Goal: Feedback & Contribution: Submit feedback/report problem

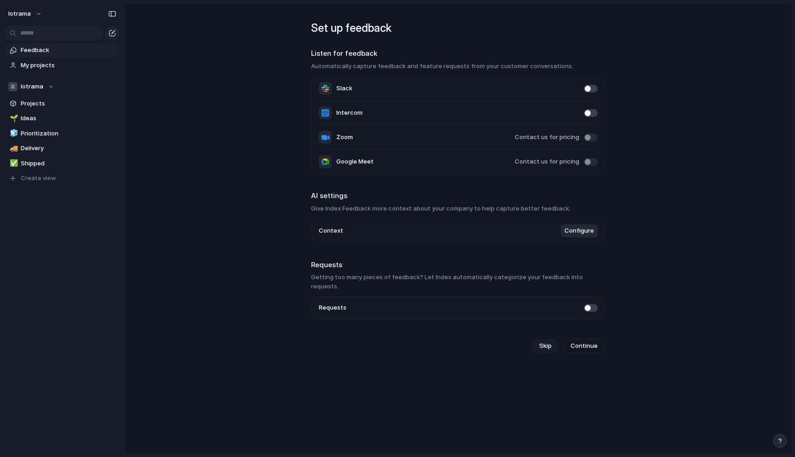
click at [546, 341] on span "Skip" at bounding box center [545, 345] width 12 height 9
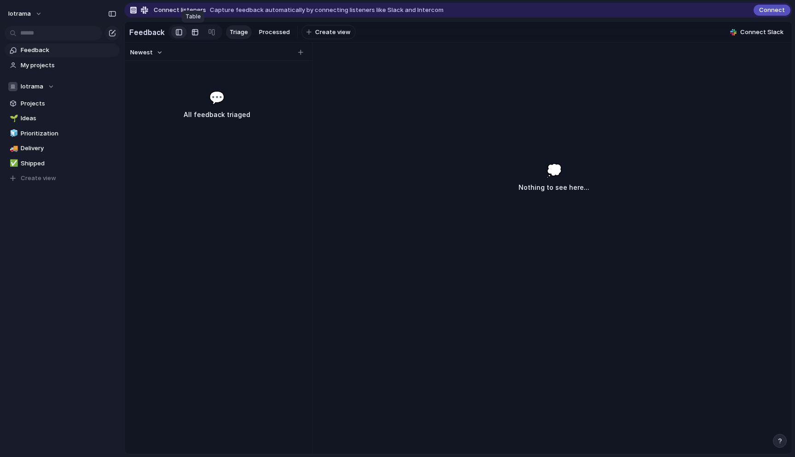
click at [193, 32] on div at bounding box center [194, 32] width 7 height 15
click at [176, 31] on div at bounding box center [179, 32] width 6 height 14
click at [194, 35] on div at bounding box center [194, 32] width 7 height 15
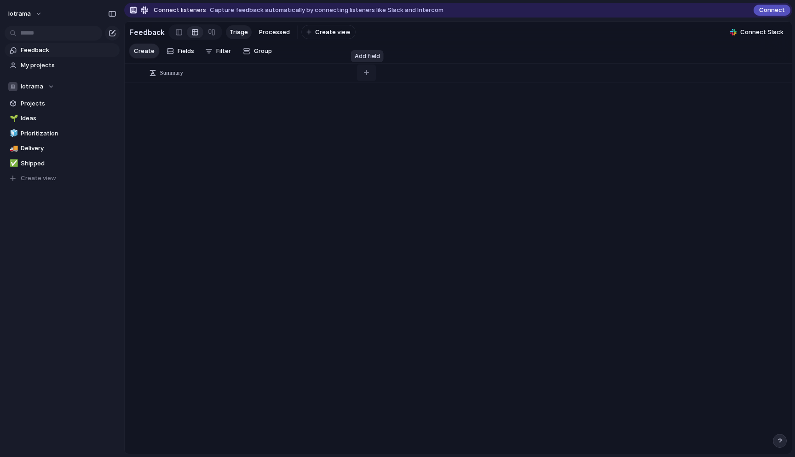
click at [368, 75] on div "button" at bounding box center [366, 72] width 5 height 5
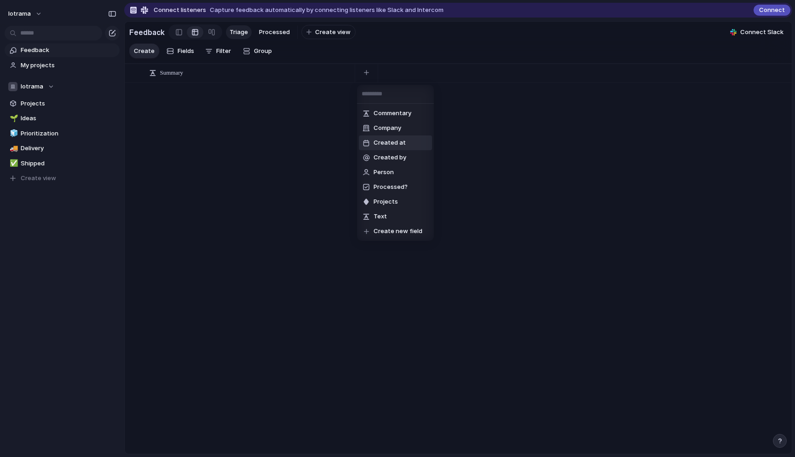
click at [398, 140] on span "Created at" at bounding box center [390, 142] width 32 height 9
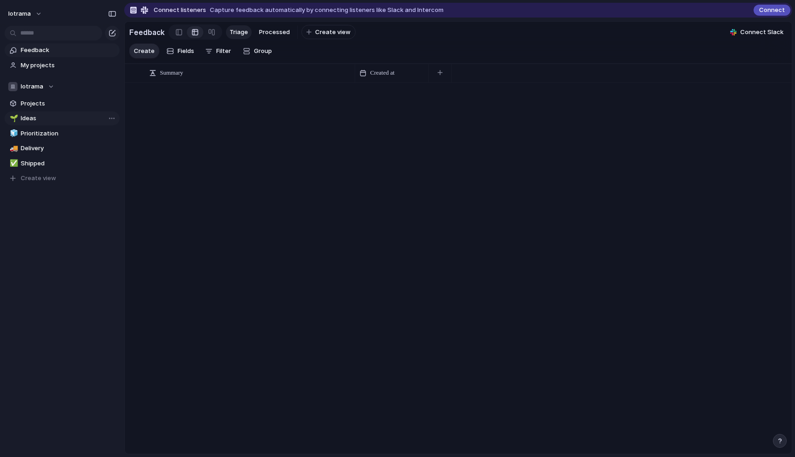
click at [34, 122] on span "Ideas" at bounding box center [69, 118] width 96 height 9
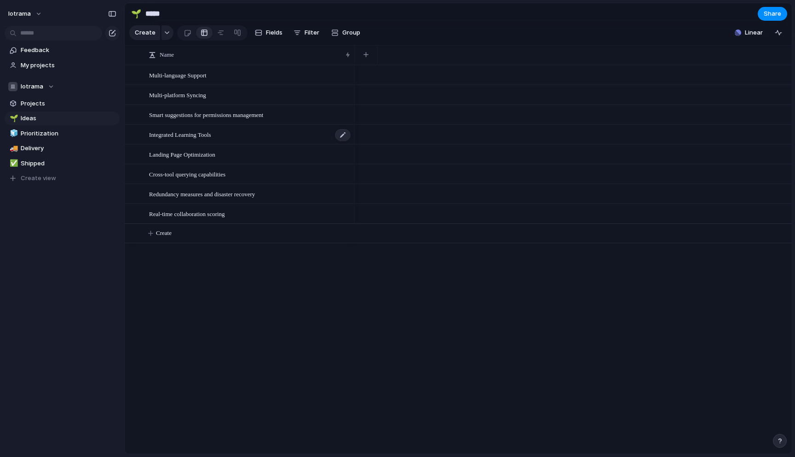
click at [198, 136] on span "Integrated Learning Tools" at bounding box center [180, 134] width 62 height 11
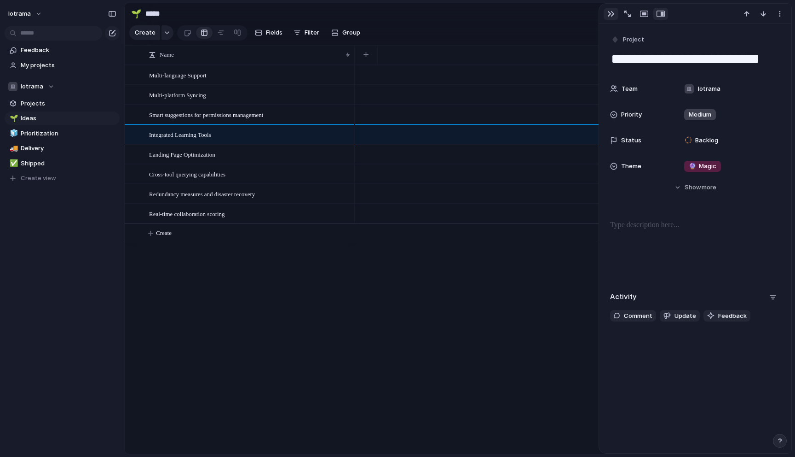
click at [608, 13] on div "button" at bounding box center [611, 13] width 7 height 7
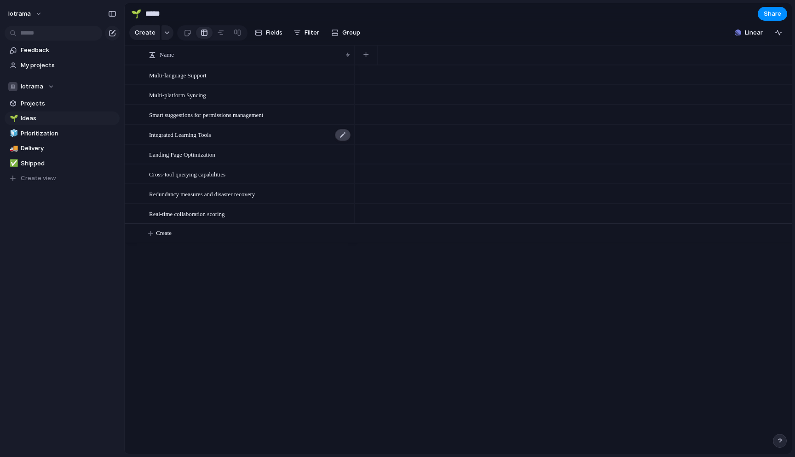
click at [342, 138] on div at bounding box center [343, 135] width 16 height 12
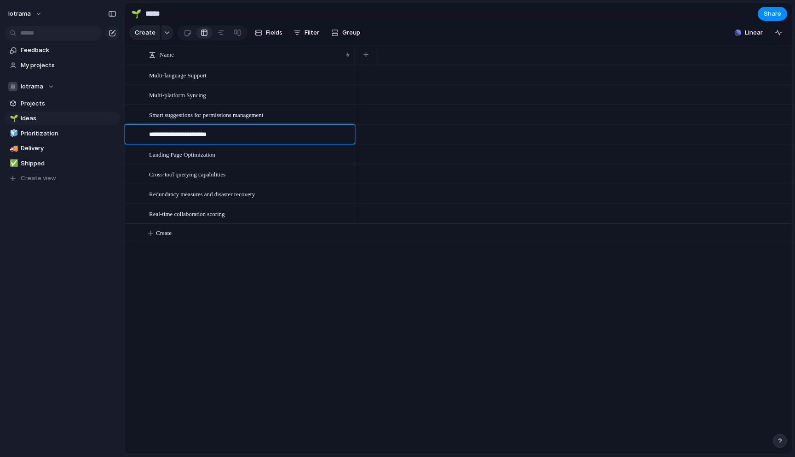
click at [304, 131] on textarea "**********" at bounding box center [248, 136] width 199 height 12
type textarea "**********"
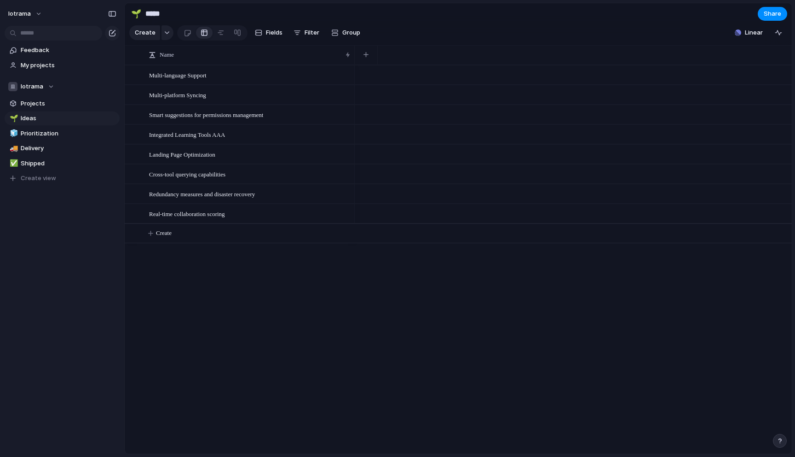
click at [239, 287] on div "Multi-language Support Multi-platform Syncing Smart suggestions for permissions…" at bounding box center [458, 259] width 667 height 388
click at [169, 30] on button "button" at bounding box center [168, 32] width 12 height 15
click at [169, 30] on div "Goal Program Initiative Launch Project Customize" at bounding box center [397, 228] width 795 height 457
click at [185, 32] on div at bounding box center [188, 32] width 8 height 15
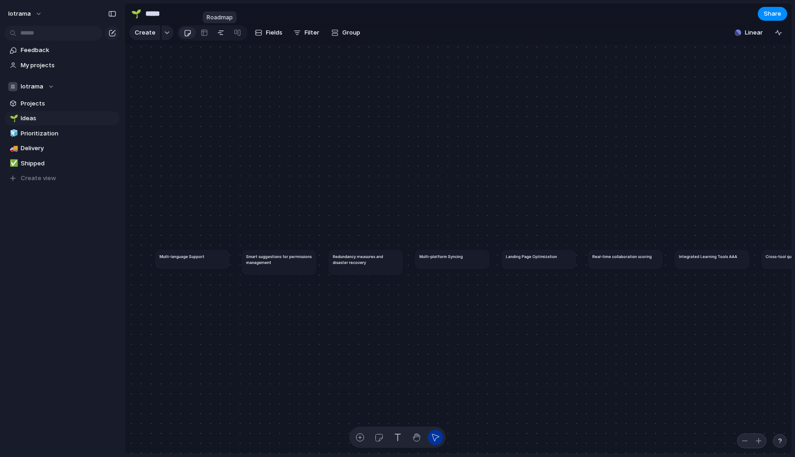
click at [213, 32] on link at bounding box center [221, 32] width 17 height 15
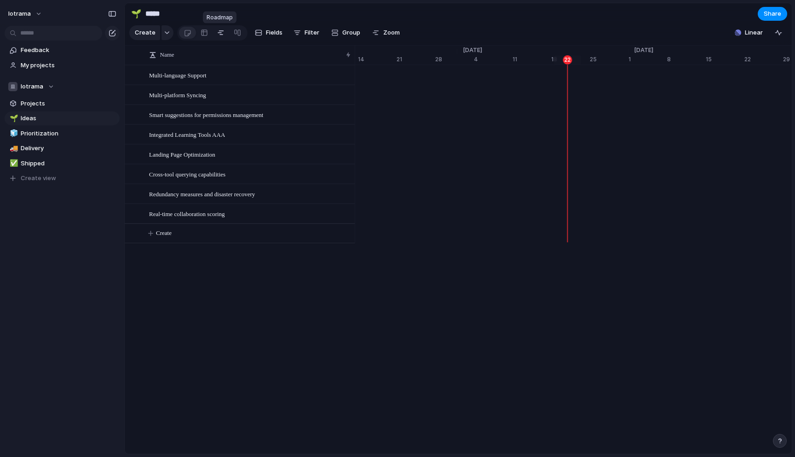
scroll to position [0, 5952]
click at [205, 32] on div at bounding box center [204, 32] width 7 height 15
click at [366, 58] on button "button" at bounding box center [366, 54] width 19 height 17
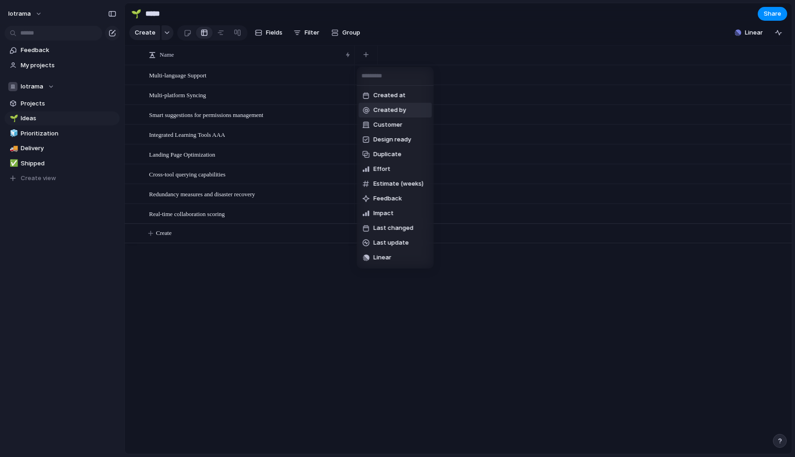
click at [394, 116] on li "Created by" at bounding box center [395, 110] width 73 height 15
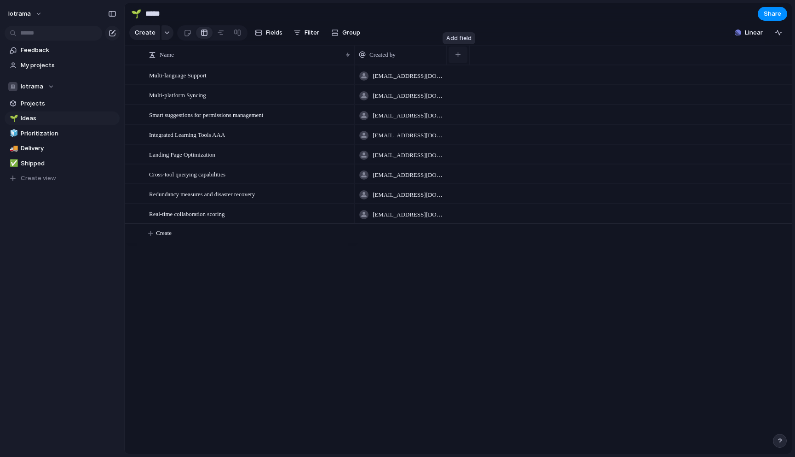
click at [461, 55] on div "button" at bounding box center [458, 54] width 5 height 5
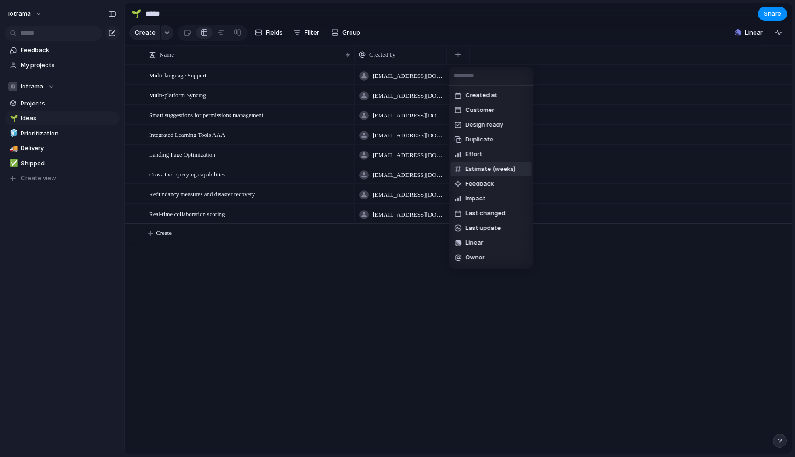
click at [486, 167] on span "Estimate (weeks)" at bounding box center [491, 168] width 50 height 9
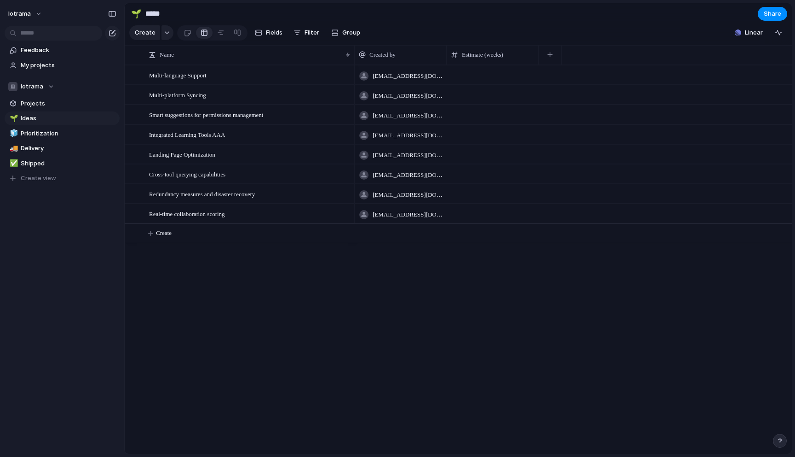
click at [480, 69] on span at bounding box center [492, 68] width 91 height 5
click at [478, 73] on input "number" at bounding box center [492, 77] width 91 height 22
type input "*"
type input "***"
click at [584, 54] on div "Created by Estimate (weeks)" at bounding box center [573, 54] width 437 height 19
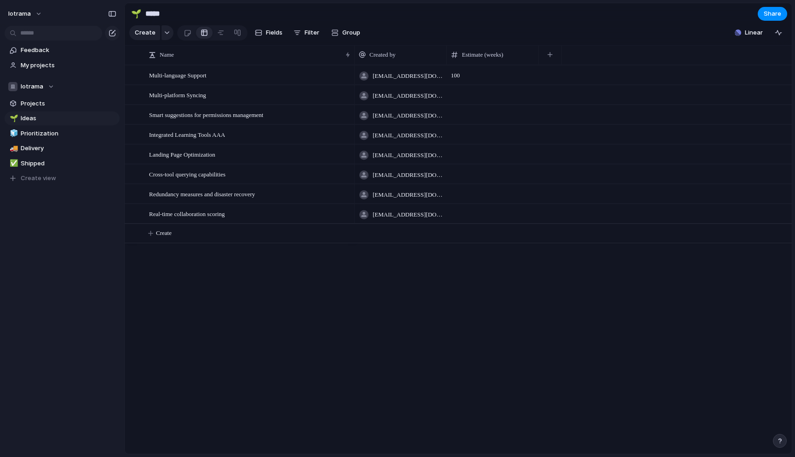
click at [586, 72] on div "fevohik416@iotrama.com 100" at bounding box center [573, 75] width 437 height 20
click at [478, 107] on span at bounding box center [492, 107] width 91 height 5
click at [478, 107] on input "number" at bounding box center [492, 116] width 91 height 22
type input "**"
click at [580, 59] on div "Created by Estimate (weeks)" at bounding box center [573, 54] width 437 height 19
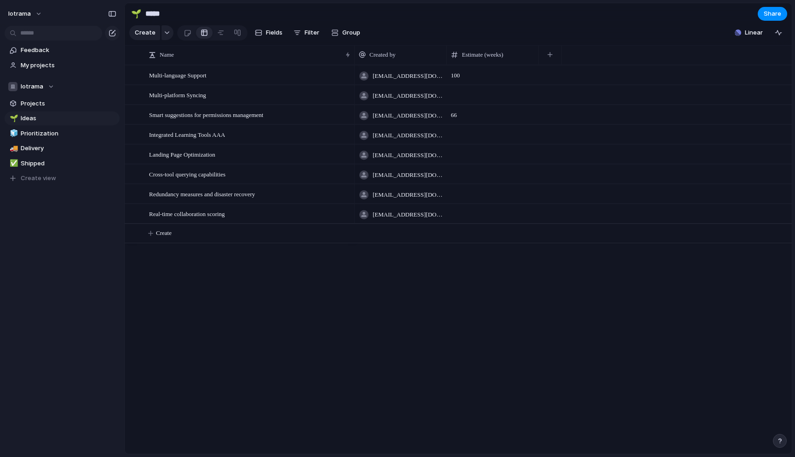
click at [591, 56] on div "Created by Estimate (weeks)" at bounding box center [573, 54] width 437 height 19
click at [612, 55] on div "Created by Estimate (weeks)" at bounding box center [573, 54] width 437 height 19
click at [553, 54] on button "button" at bounding box center [550, 54] width 19 height 17
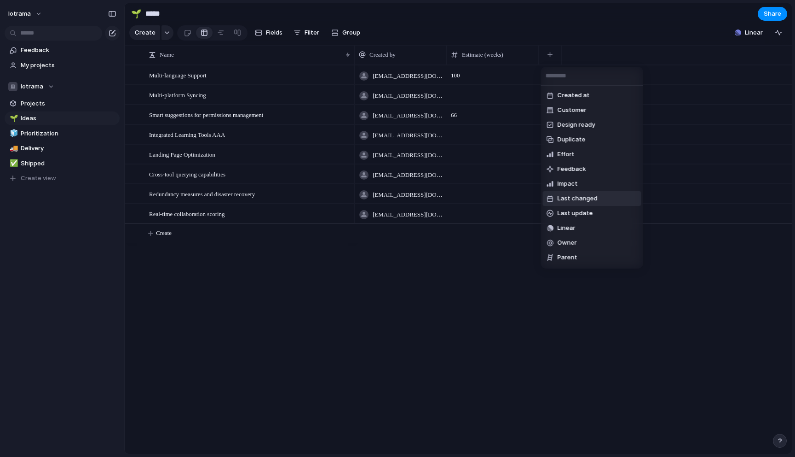
click at [581, 198] on span "Last changed" at bounding box center [578, 198] width 40 height 9
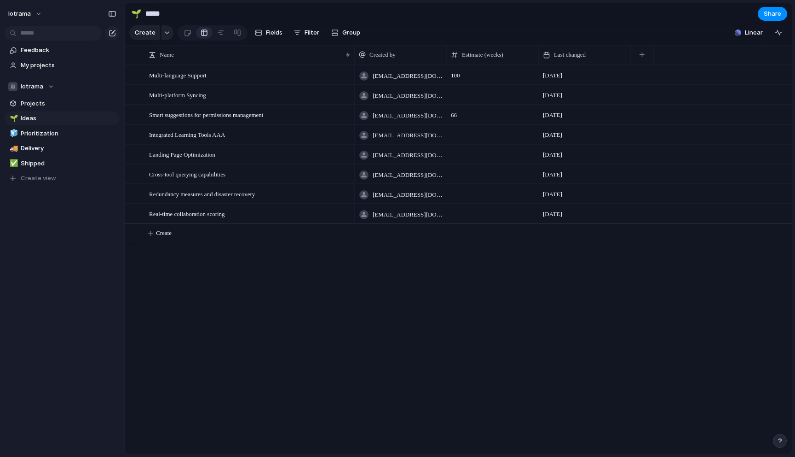
click at [562, 115] on span "[DATE]" at bounding box center [552, 114] width 19 height 9
click at [561, 114] on span "[DATE]" at bounding box center [552, 114] width 19 height 9
click at [556, 122] on div "[DATE]" at bounding box center [585, 114] width 92 height 19
click at [560, 82] on div "[DATE]" at bounding box center [585, 74] width 92 height 19
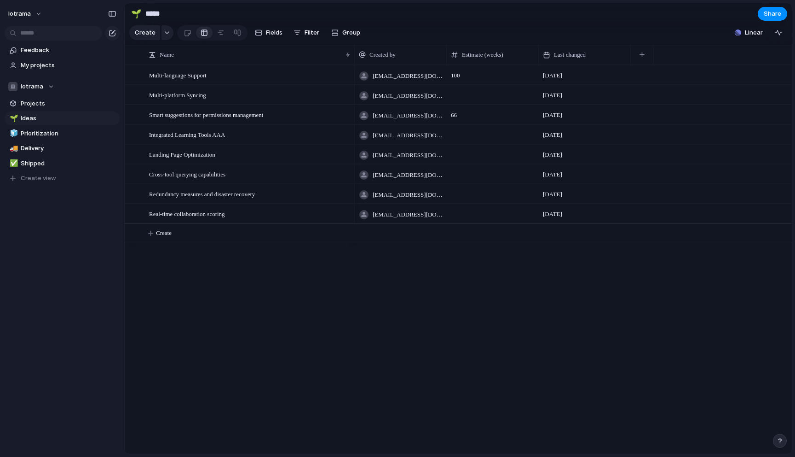
click at [672, 48] on div "Created by Estimate (weeks) Last changed" at bounding box center [573, 54] width 437 height 19
click at [694, 56] on div "Created by Estimate (weeks) Last changed" at bounding box center [573, 54] width 437 height 19
click at [643, 51] on button "button" at bounding box center [642, 54] width 19 height 17
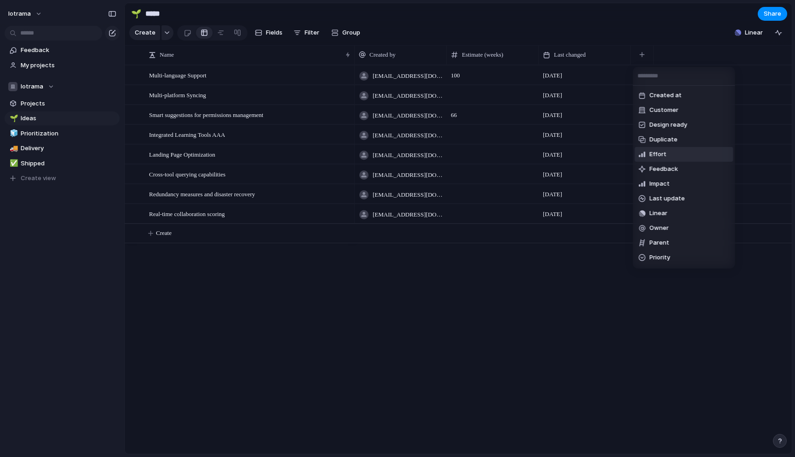
click at [670, 148] on li "Effort" at bounding box center [684, 154] width 99 height 15
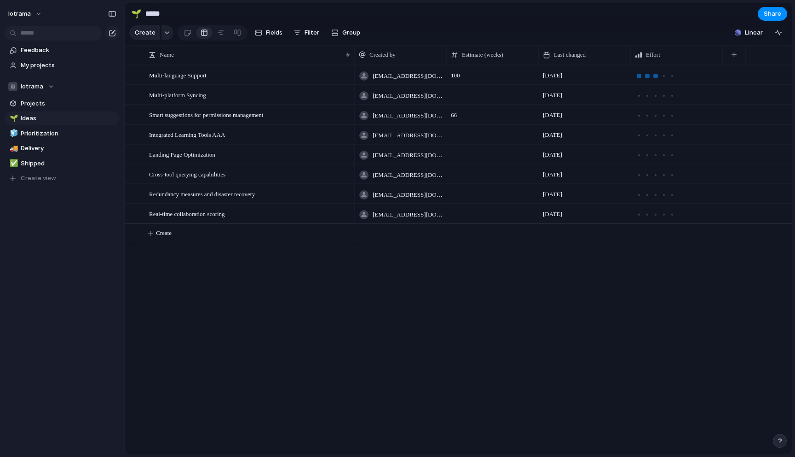
click at [654, 75] on div at bounding box center [656, 76] width 5 height 5
click at [671, 115] on div at bounding box center [672, 115] width 5 height 5
click at [648, 94] on div at bounding box center [647, 95] width 5 height 5
click at [646, 287] on div "fevohik416@iotrama.com 100 22 August fevohik416@iotrama.com 22 August fevohik41…" at bounding box center [573, 259] width 437 height 388
click at [781, 35] on div "button" at bounding box center [778, 32] width 7 height 7
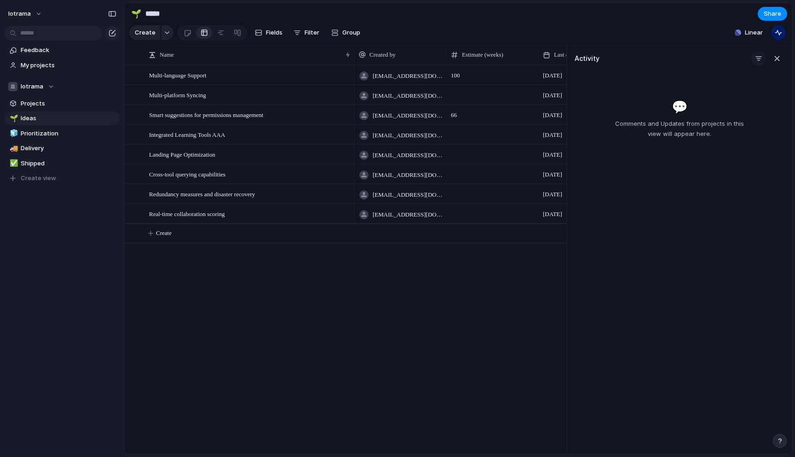
click at [758, 56] on div "button" at bounding box center [758, 58] width 7 height 7
click at [713, 111] on div at bounding box center [712, 109] width 16 height 16
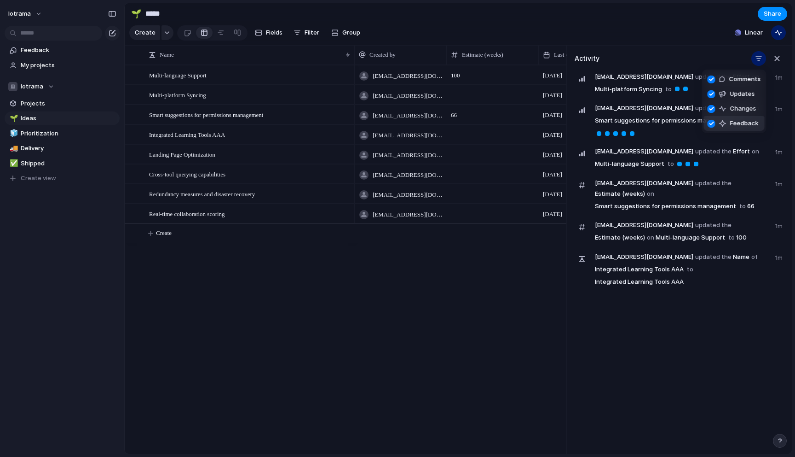
click at [693, 340] on div "Comments Updates Changes Feedback" at bounding box center [397, 228] width 795 height 457
click at [740, 77] on span "fevohik416@iotrama.com updated the Effort on Multi-platform Syncing to" at bounding box center [682, 83] width 175 height 24
click at [684, 83] on span "fevohik416@iotrama.com updated the Effort on Multi-platform Syncing to" at bounding box center [682, 83] width 175 height 24
click at [760, 59] on div "button" at bounding box center [758, 58] width 7 height 7
click at [713, 94] on div at bounding box center [712, 94] width 16 height 16
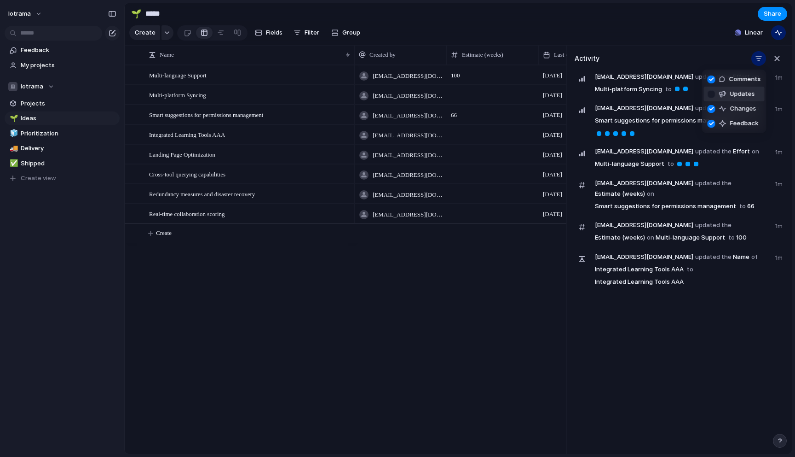
click at [713, 94] on div at bounding box center [712, 94] width 16 height 16
click at [777, 60] on div "Comments Updates Changes Feedback" at bounding box center [397, 228] width 795 height 457
click at [781, 59] on div "button" at bounding box center [777, 58] width 10 height 10
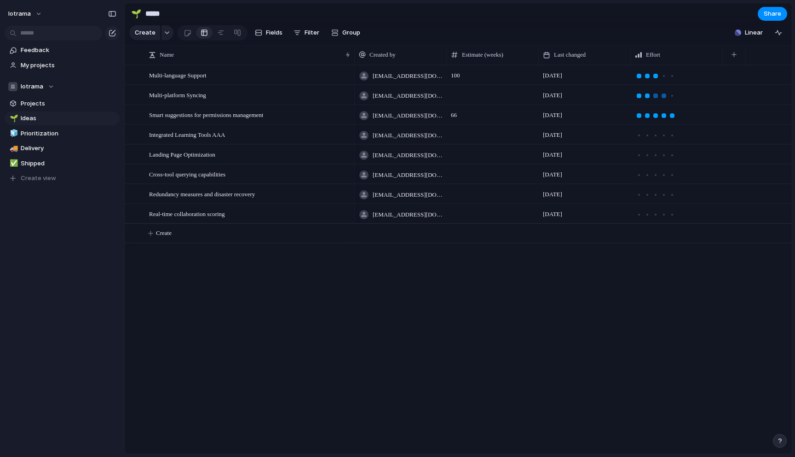
click at [666, 96] on div at bounding box center [664, 96] width 8 height 8
click at [782, 34] on div "button" at bounding box center [778, 32] width 7 height 7
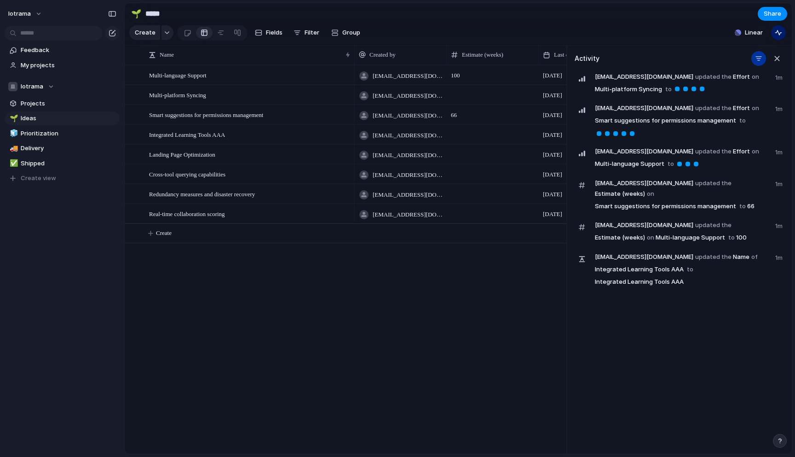
click at [759, 57] on div "button" at bounding box center [758, 58] width 7 height 7
click at [711, 78] on div at bounding box center [712, 79] width 16 height 16
click at [708, 105] on div at bounding box center [712, 109] width 16 height 16
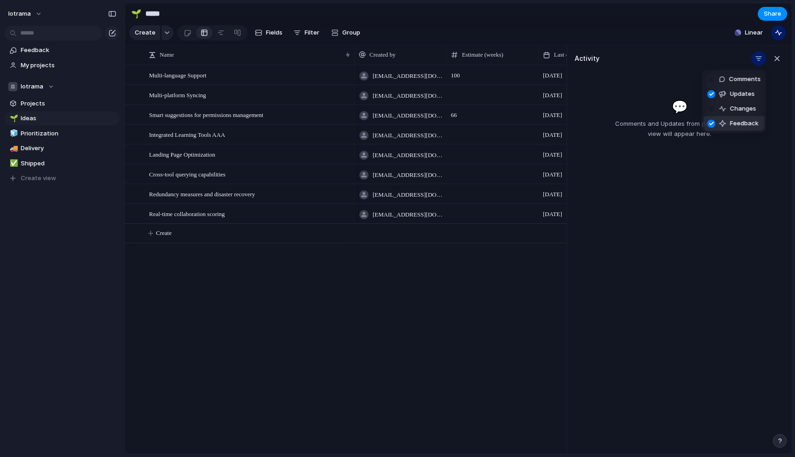
click at [713, 120] on div at bounding box center [712, 124] width 16 height 16
click at [712, 107] on div at bounding box center [712, 109] width 16 height 16
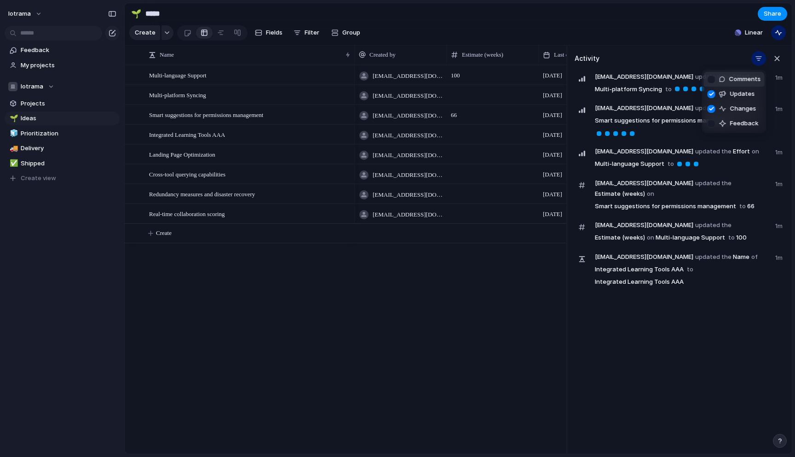
click at [713, 80] on div at bounding box center [712, 79] width 16 height 16
click at [712, 122] on div at bounding box center [712, 124] width 16 height 16
click at [775, 58] on div "Comments Updates Changes Feedback" at bounding box center [397, 228] width 795 height 457
click at [781, 60] on div "button" at bounding box center [777, 58] width 10 height 10
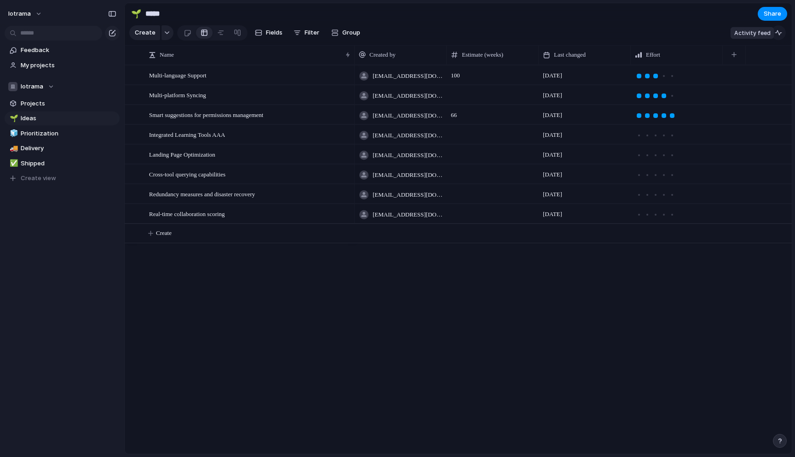
click at [782, 30] on div "button" at bounding box center [778, 32] width 7 height 7
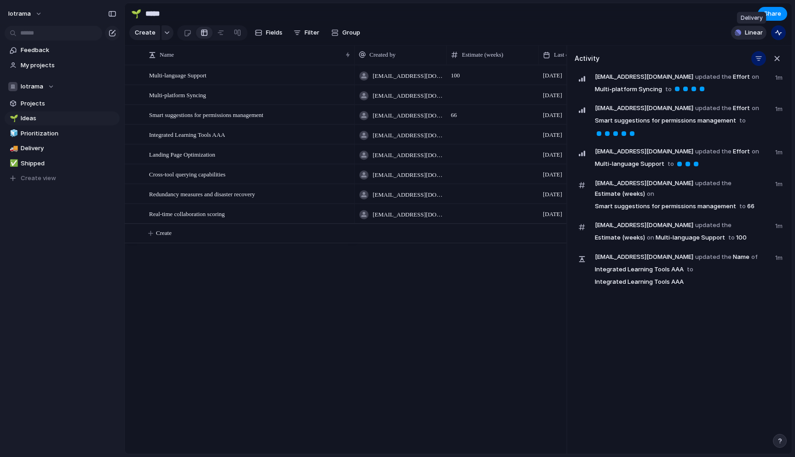
click at [753, 32] on span "Linear" at bounding box center [754, 32] width 18 height 9
click at [690, 34] on div "Projects 0 Initiatives 0 Add all ✅️ In sync with Linear Show Linear field in vi…" at bounding box center [397, 228] width 795 height 457
click at [635, 240] on div "fevohik416@iotrama.com updated the Estimate (weeks) on Multi-language Support t…" at bounding box center [680, 236] width 210 height 32
click at [629, 263] on link "Integrated Learning Tools AAA" at bounding box center [640, 269] width 92 height 13
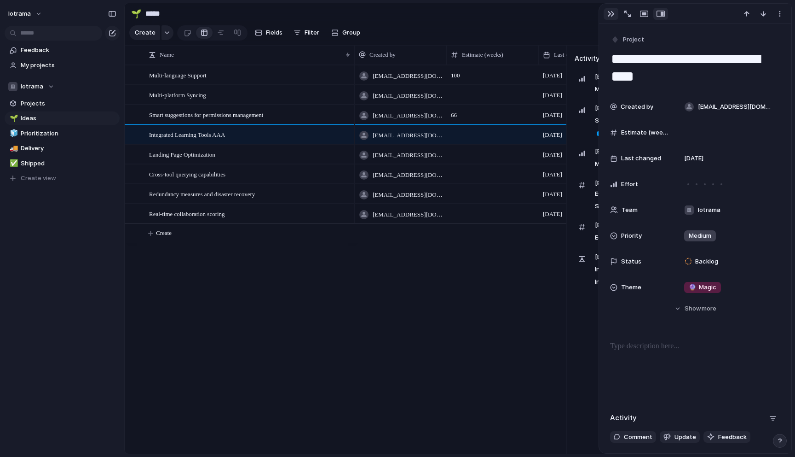
click at [611, 16] on div "button" at bounding box center [611, 13] width 7 height 7
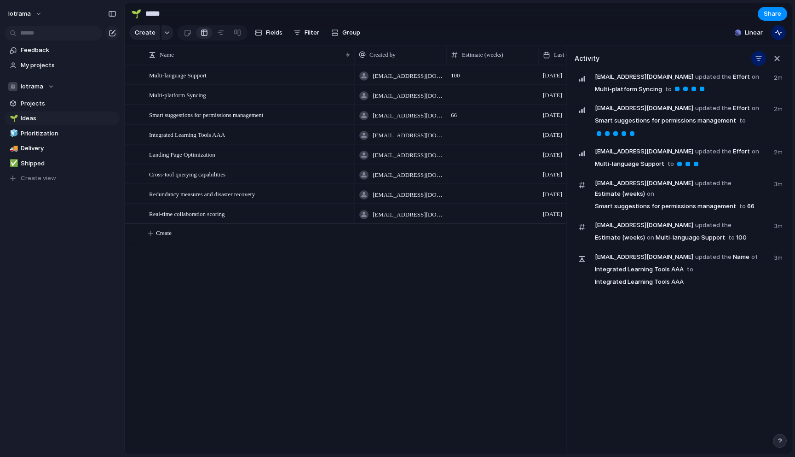
click at [634, 220] on span "[EMAIL_ADDRESS][DOMAIN_NAME]" at bounding box center [644, 224] width 99 height 9
click at [635, 220] on span "[EMAIL_ADDRESS][DOMAIN_NAME]" at bounding box center [644, 224] width 99 height 9
click at [724, 220] on span "fevohik416@iotrama.com updated the Estimate (weeks) on Multi-language Support t…" at bounding box center [682, 232] width 174 height 24
click at [655, 231] on link "Multi-language Support" at bounding box center [691, 237] width 72 height 13
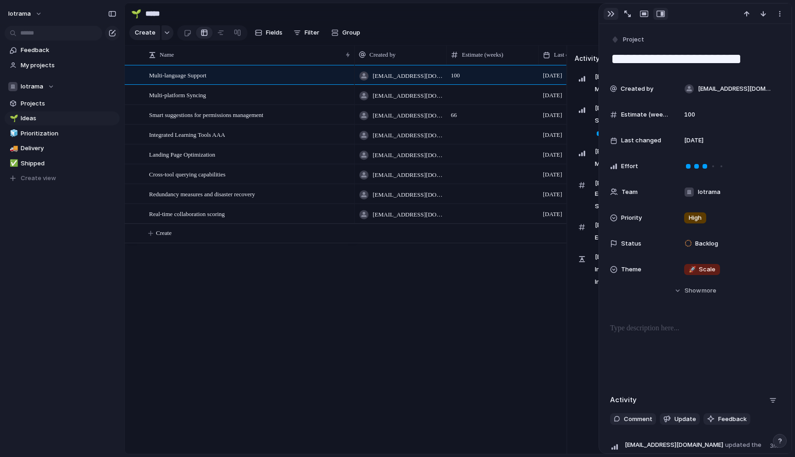
click at [612, 13] on div "button" at bounding box center [611, 13] width 7 height 7
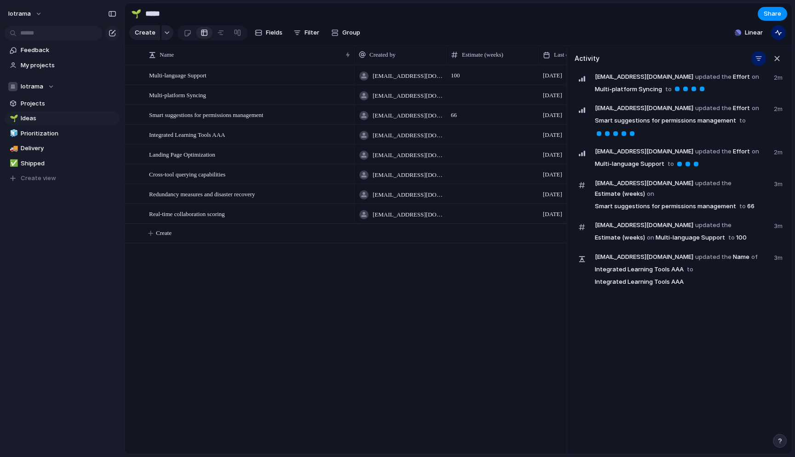
click at [614, 273] on span "fevohik416@iotrama.com updated the Name of Integrated Learning Tools AAA to Int…" at bounding box center [682, 268] width 174 height 35
click at [740, 121] on span "to" at bounding box center [743, 120] width 6 height 9
click at [626, 135] on div at bounding box center [624, 133] width 8 height 8
click at [622, 123] on link "Smart suggestions for permissions management" at bounding box center [666, 120] width 144 height 13
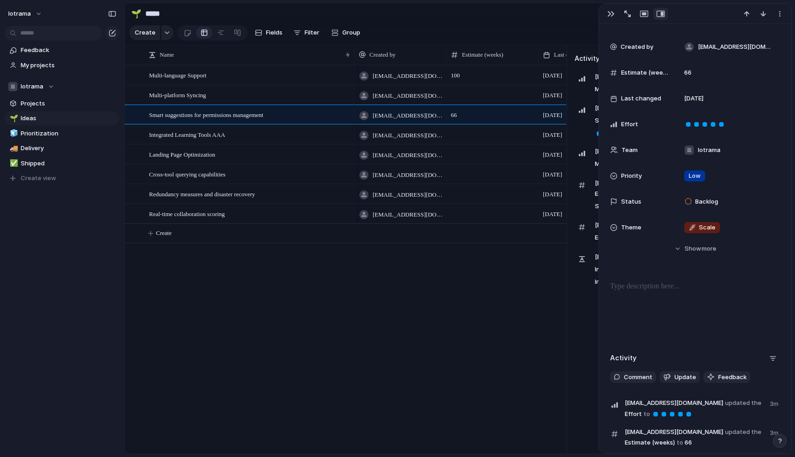
scroll to position [145, 0]
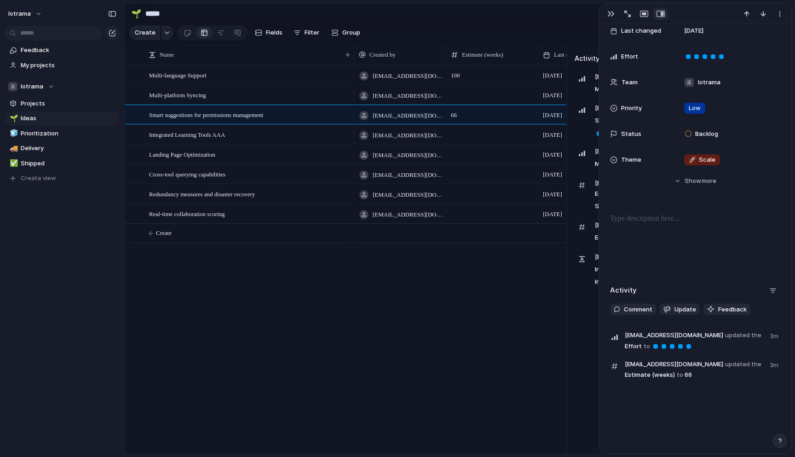
click at [725, 336] on span "updated the" at bounding box center [743, 334] width 36 height 9
click at [670, 344] on div at bounding box center [672, 346] width 5 height 5
click at [725, 365] on span "updated the" at bounding box center [743, 363] width 36 height 9
click at [646, 377] on span "fevohik416@iotrama.com updated the Estimate (weeks) to 66" at bounding box center [694, 369] width 139 height 21
click at [687, 375] on span "fevohik416@iotrama.com updated the Estimate (weeks) to 66" at bounding box center [694, 369] width 139 height 21
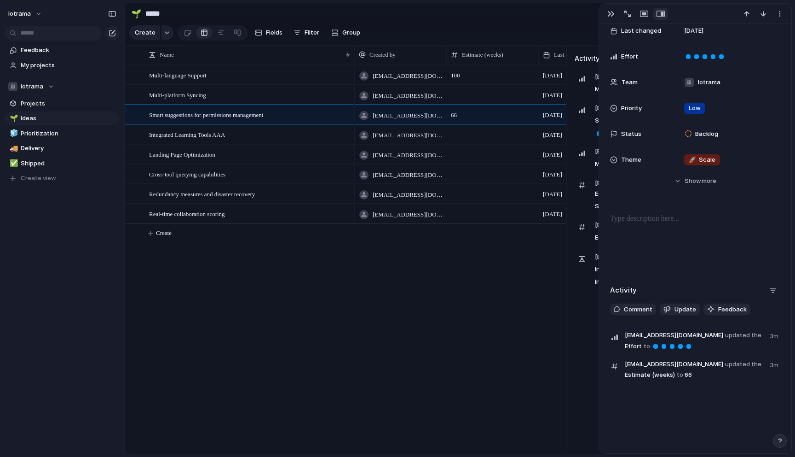
click at [674, 374] on span "fevohik416@iotrama.com updated the Estimate (weeks) to 66" at bounding box center [694, 369] width 139 height 21
click at [677, 310] on span "Update" at bounding box center [686, 309] width 22 height 9
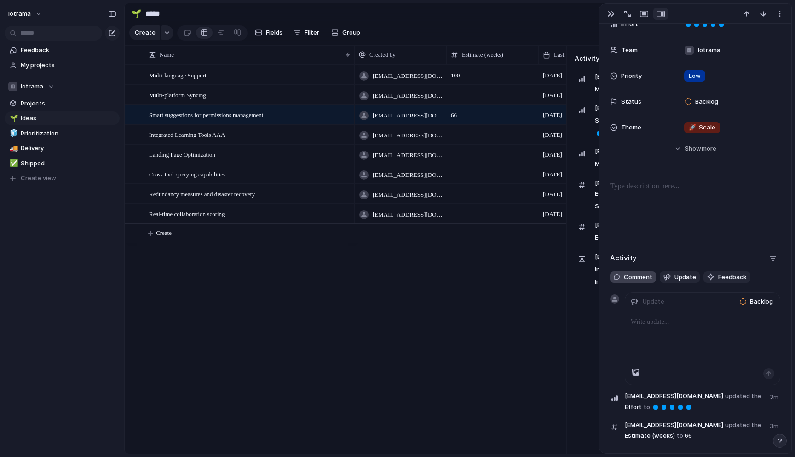
click at [631, 272] on span "Comment" at bounding box center [638, 276] width 29 height 9
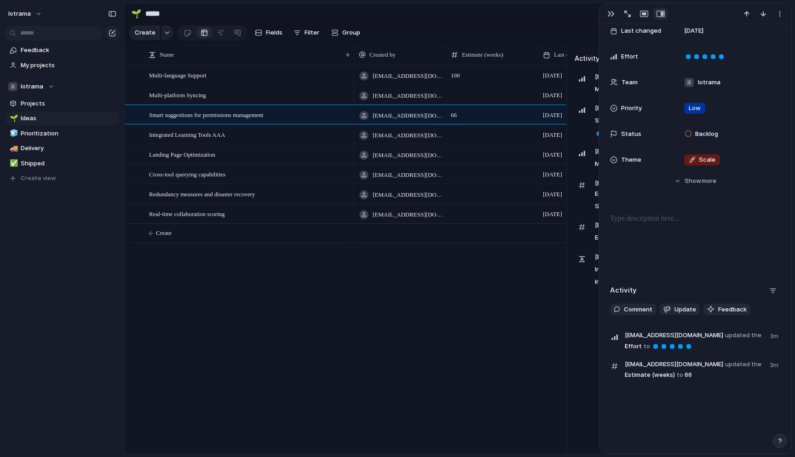
click at [713, 247] on div at bounding box center [695, 242] width 170 height 59
click at [683, 340] on span "[EMAIL_ADDRESS][DOMAIN_NAME] updated the Effort to" at bounding box center [694, 341] width 139 height 22
click at [776, 339] on span "3m" at bounding box center [775, 335] width 11 height 11
click at [695, 185] on button "Hide Show more" at bounding box center [695, 181] width 170 height 17
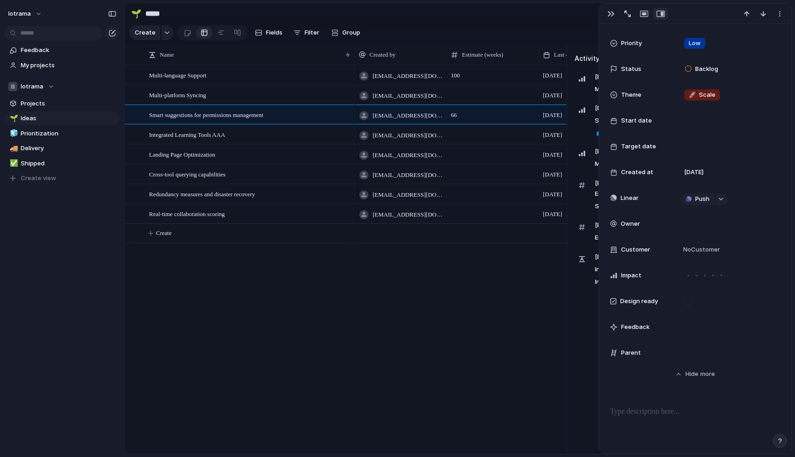
scroll to position [212, 0]
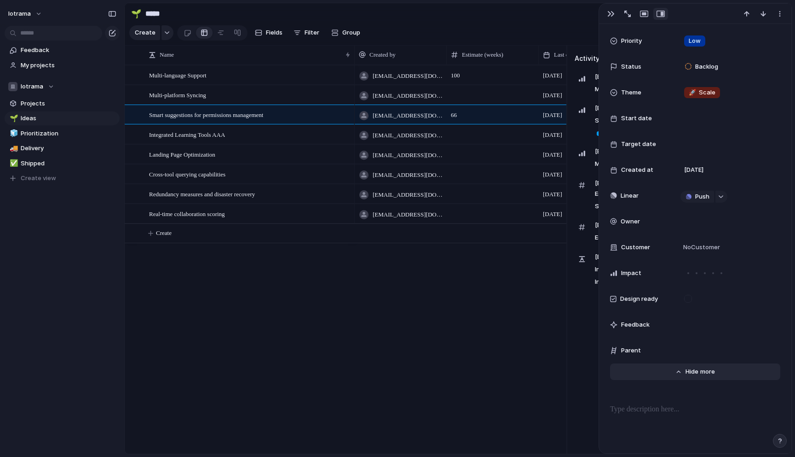
click at [700, 374] on span "Show" at bounding box center [694, 371] width 17 height 9
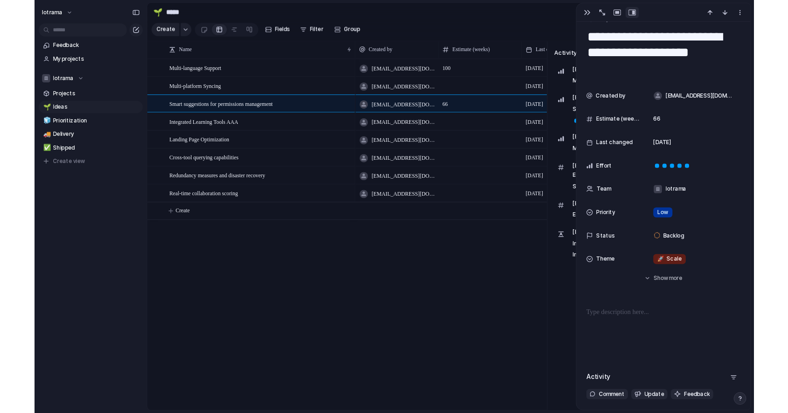
scroll to position [0, 0]
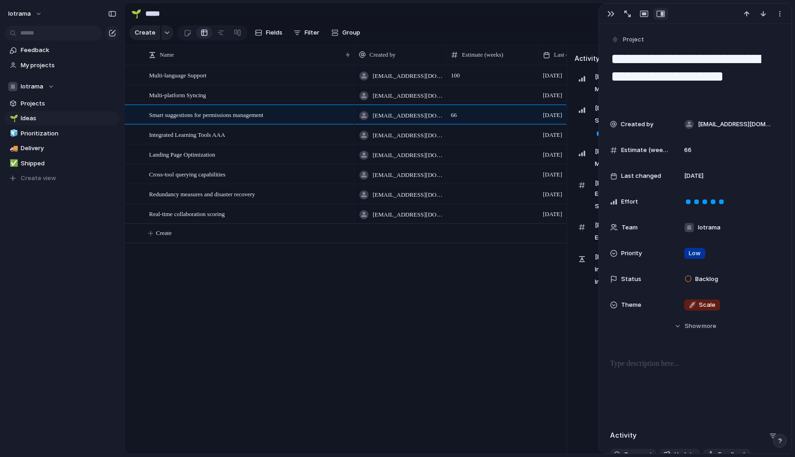
click at [641, 177] on span "Last changed" at bounding box center [641, 175] width 40 height 9
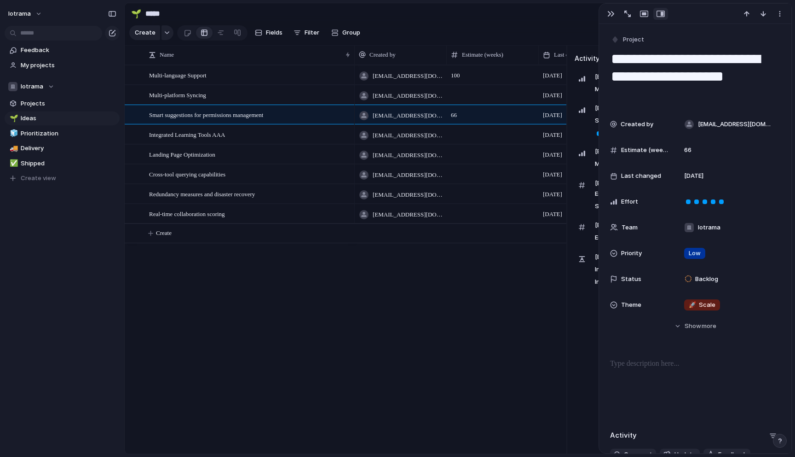
click at [641, 177] on span "Last changed" at bounding box center [641, 175] width 40 height 9
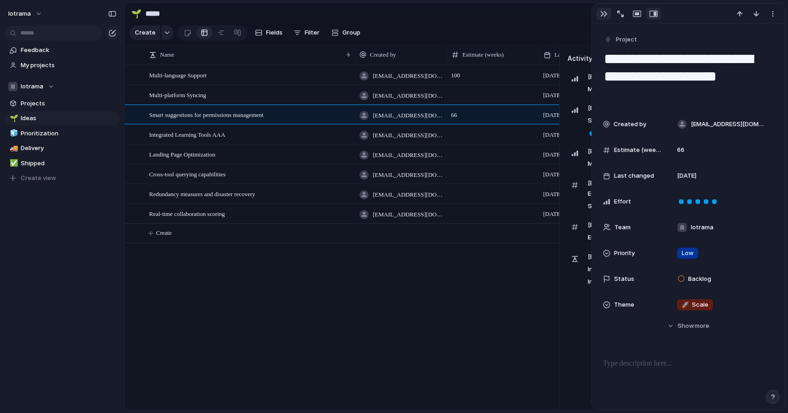
click at [602, 16] on div "button" at bounding box center [603, 13] width 7 height 7
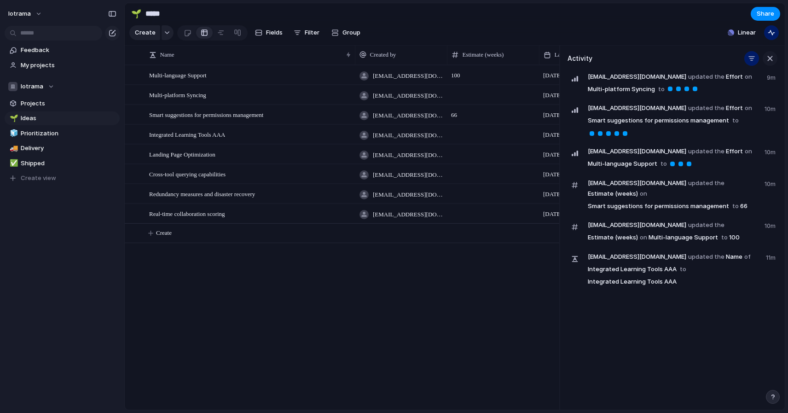
click at [770, 59] on div "button" at bounding box center [770, 58] width 10 height 10
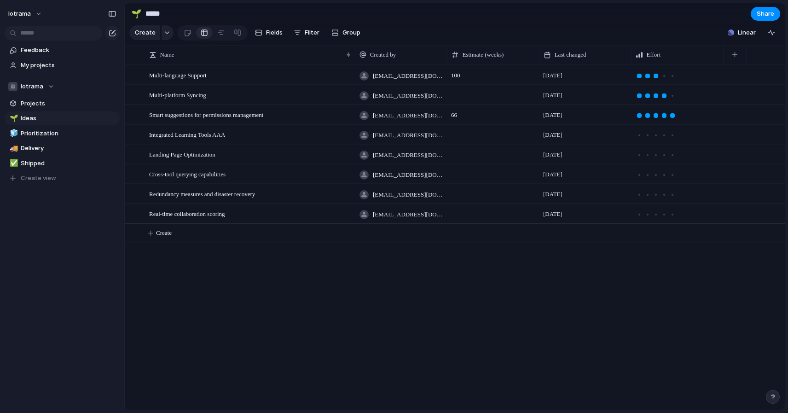
click at [552, 173] on span "[DATE]" at bounding box center [552, 174] width 19 height 9
click at [567, 57] on span "Last changed" at bounding box center [571, 54] width 32 height 9
click at [572, 77] on span "Modify" at bounding box center [569, 75] width 20 height 9
click at [695, 113] on div at bounding box center [716, 106] width 133 height 24
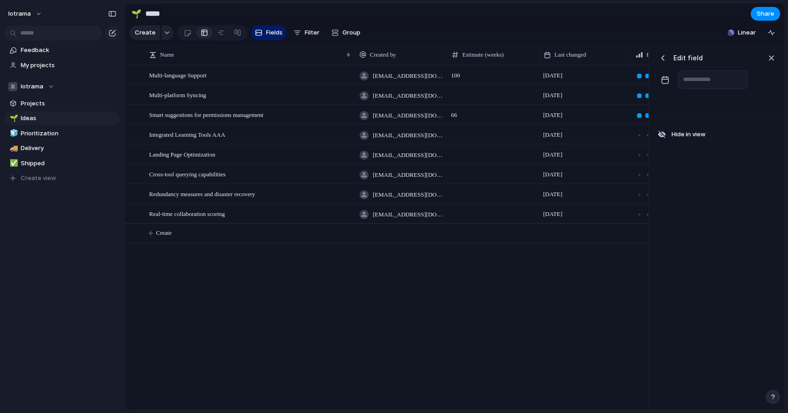
click at [664, 58] on div "button" at bounding box center [662, 57] width 9 height 9
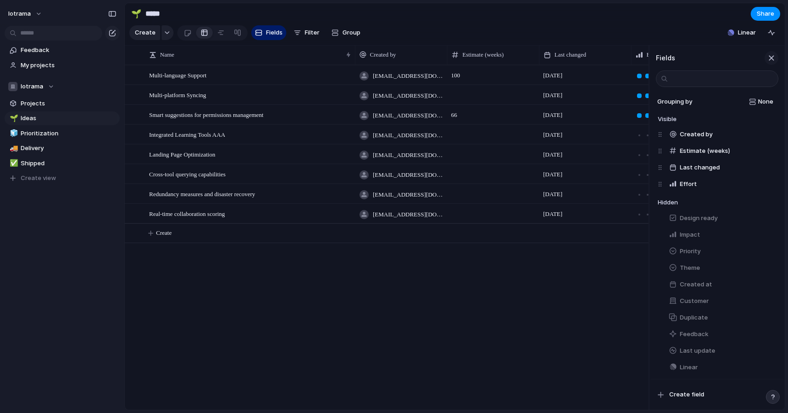
click at [771, 55] on div "button" at bounding box center [771, 58] width 10 height 10
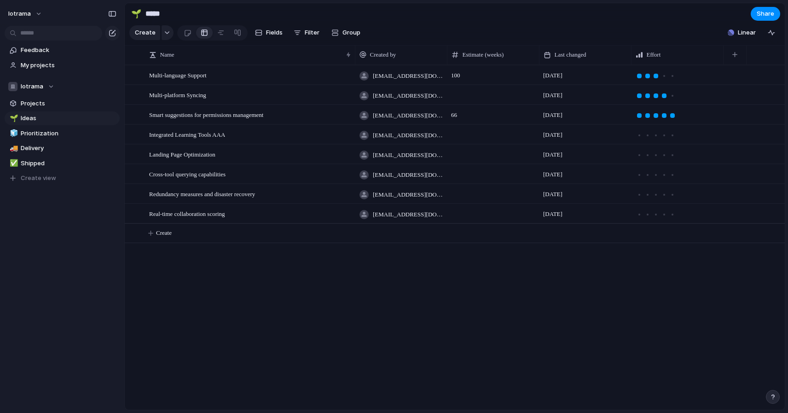
click at [409, 78] on span "[EMAIL_ADDRESS][DOMAIN_NAME]" at bounding box center [408, 75] width 70 height 9
click at [399, 78] on span "[EMAIL_ADDRESS][DOMAIN_NAME]" at bounding box center [408, 75] width 70 height 9
click at [370, 74] on div "[EMAIL_ADDRESS][DOMAIN_NAME]" at bounding box center [400, 73] width 91 height 15
click at [191, 79] on span "Multi-language Support" at bounding box center [178, 75] width 58 height 11
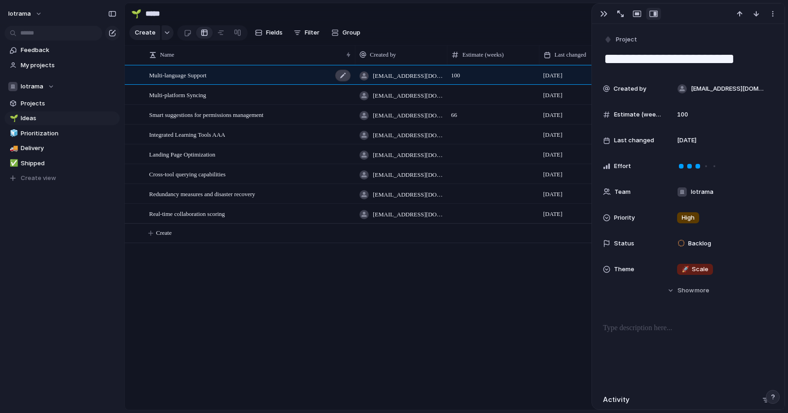
click at [344, 76] on div at bounding box center [343, 76] width 16 height 12
type textarea "****"
click at [451, 314] on div "TEST fevohik416@iotrama.com 100 22 August Multi-platform Syncing fevohik416@iot…" at bounding box center [455, 237] width 660 height 345
click at [473, 308] on div "TEST fevohik416@iotrama.com 100 22 August Multi-platform Syncing fevohik416@iot…" at bounding box center [455, 237] width 660 height 345
click at [604, 12] on div "button" at bounding box center [603, 13] width 7 height 7
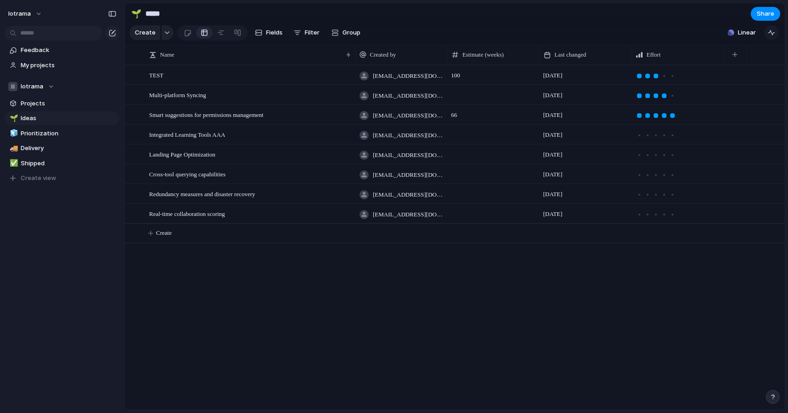
click at [774, 32] on div "button" at bounding box center [771, 32] width 7 height 7
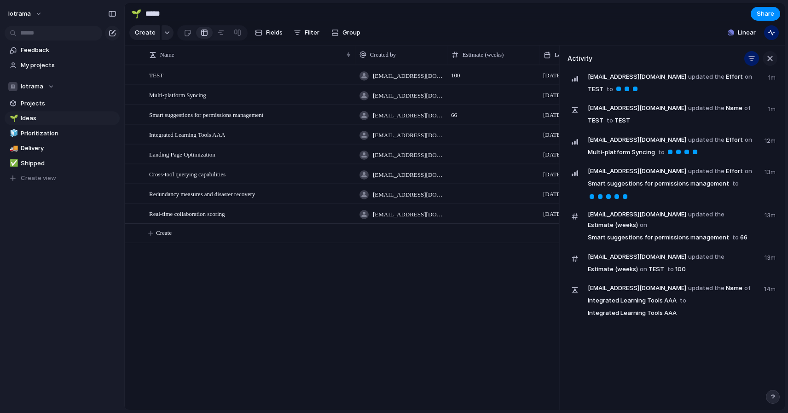
click at [771, 58] on div "button" at bounding box center [770, 58] width 10 height 10
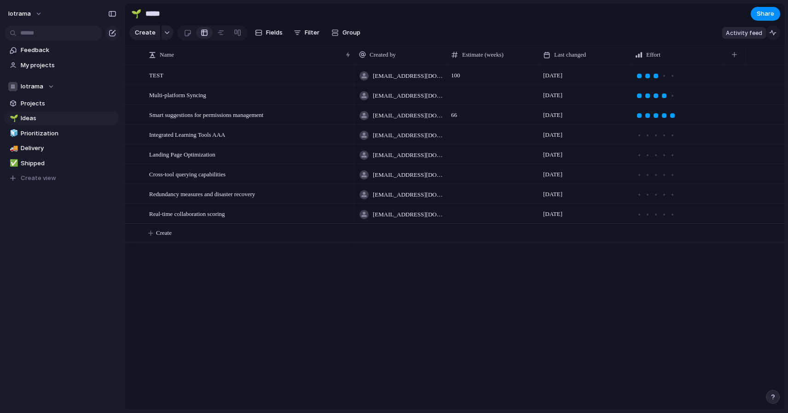
click at [776, 31] on div "button" at bounding box center [772, 32] width 7 height 7
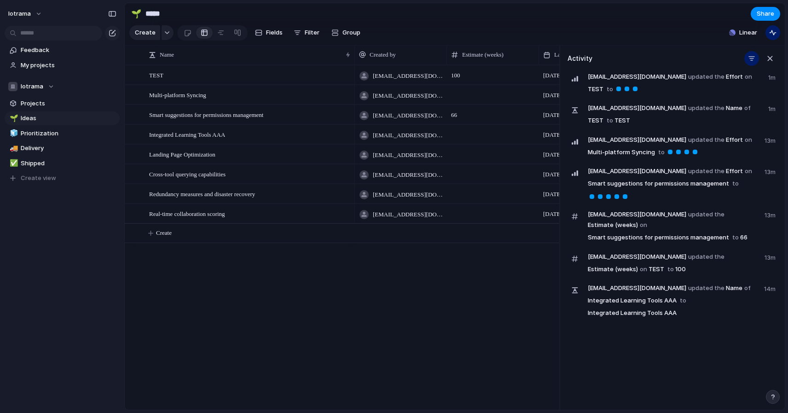
click at [616, 91] on div at bounding box center [618, 89] width 5 height 5
click at [595, 123] on span "[EMAIL_ADDRESS][DOMAIN_NAME] updated the Name of TEST to TEST" at bounding box center [675, 115] width 175 height 24
click at [605, 114] on link "TEST" at bounding box center [595, 120] width 18 height 13
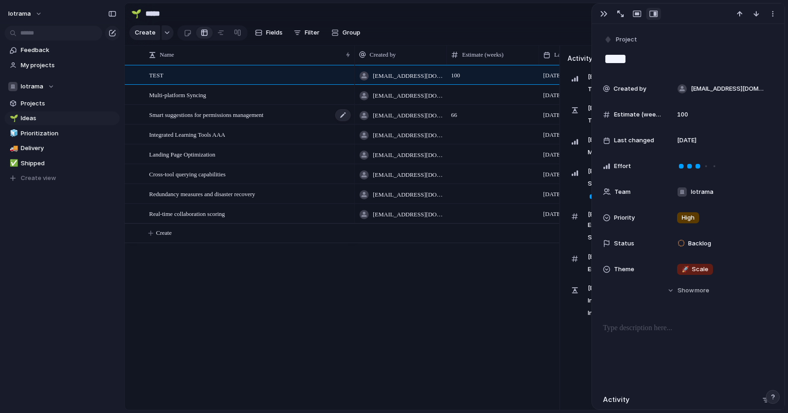
click at [191, 112] on span "Smart suggestions for permissions management" at bounding box center [206, 114] width 114 height 11
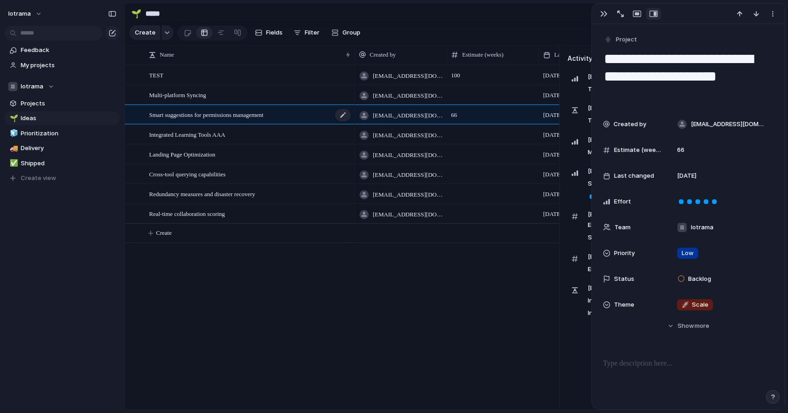
click at [191, 112] on span "Smart suggestions for permissions management" at bounding box center [206, 114] width 114 height 11
type textarea "*"
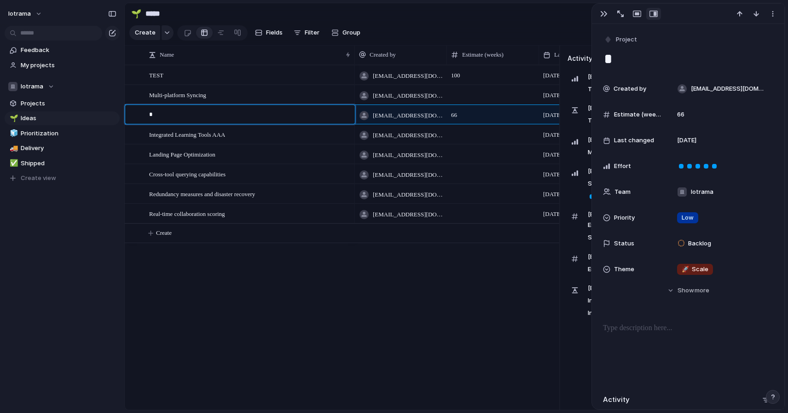
type textarea "**"
type textarea "***"
type textarea "****"
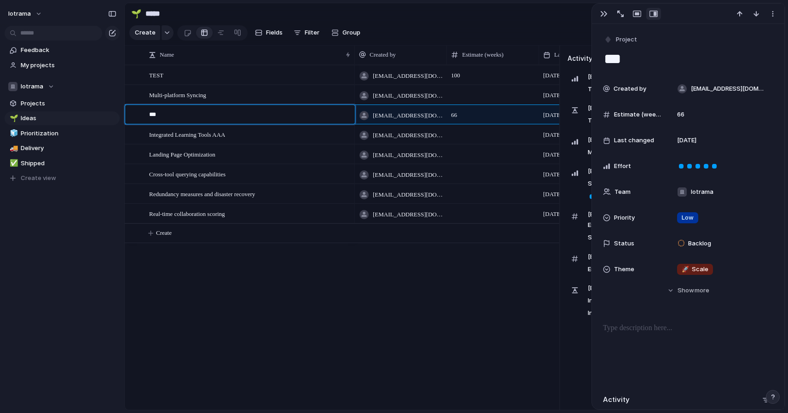
type textarea "****"
type textarea "*****"
click at [602, 13] on div "button" at bounding box center [603, 13] width 7 height 7
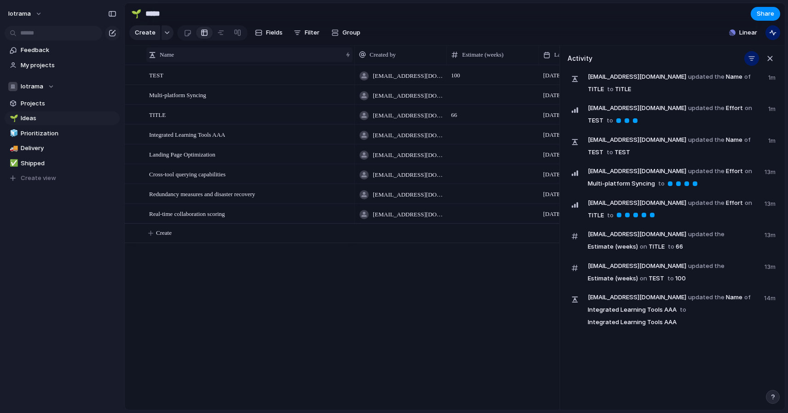
click at [169, 54] on span "Name" at bounding box center [167, 54] width 14 height 9
click at [175, 76] on span "Sort ascending" at bounding box center [186, 75] width 45 height 9
click at [207, 52] on div "Name" at bounding box center [240, 54] width 183 height 9
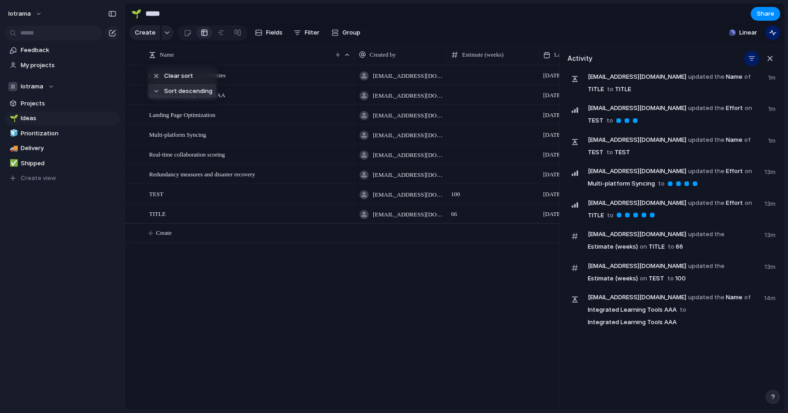
click at [180, 94] on span "Sort descending" at bounding box center [188, 91] width 48 height 9
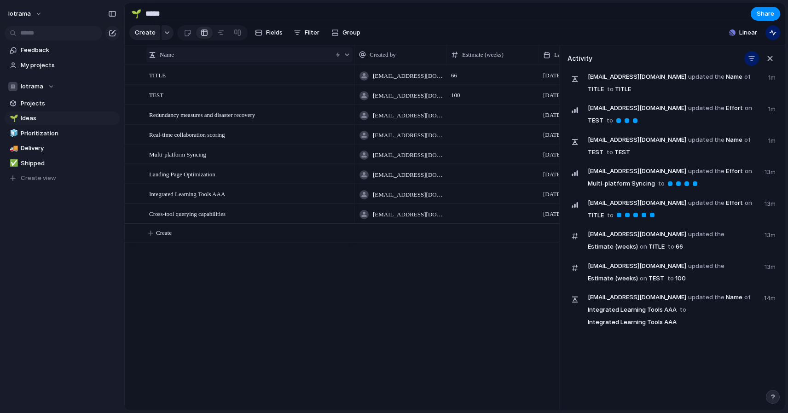
click at [165, 50] on span "Name" at bounding box center [167, 54] width 14 height 9
click at [174, 77] on span "Sort ascending" at bounding box center [186, 75] width 45 height 9
click at [625, 123] on div at bounding box center [627, 120] width 5 height 5
click at [625, 122] on div at bounding box center [627, 120] width 5 height 5
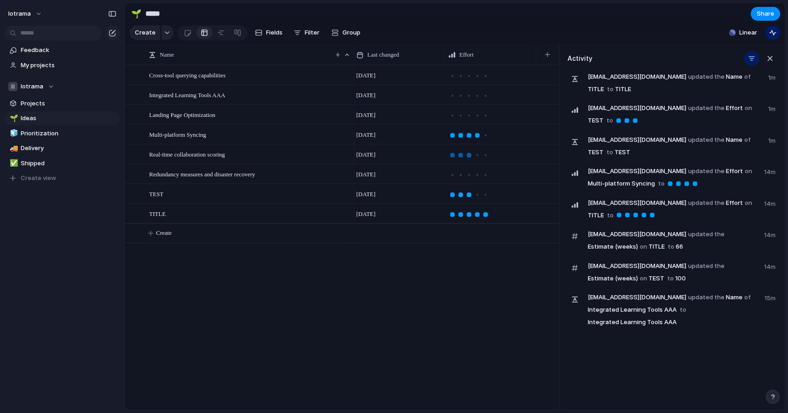
click at [468, 156] on div at bounding box center [469, 155] width 5 height 5
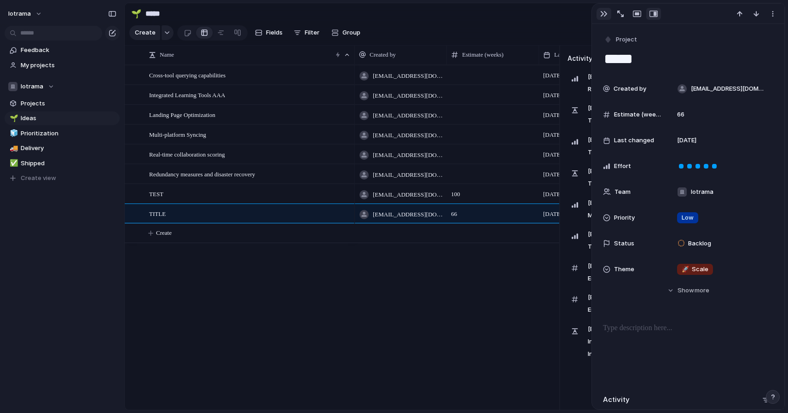
click at [605, 14] on div "button" at bounding box center [603, 13] width 7 height 7
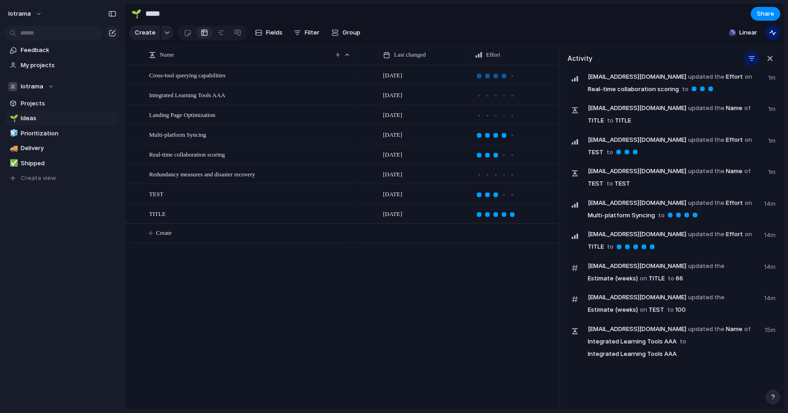
click at [504, 75] on div at bounding box center [504, 76] width 5 height 5
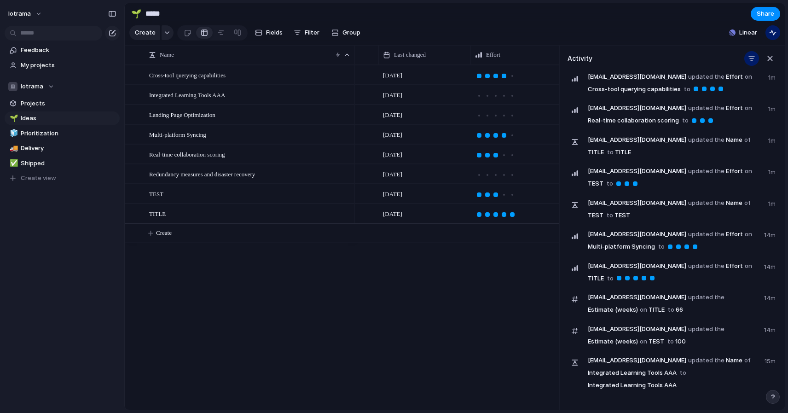
click at [703, 88] on div at bounding box center [704, 89] width 5 height 5
click at [654, 89] on link "Cross-tool querying capabilities" at bounding box center [634, 89] width 96 height 13
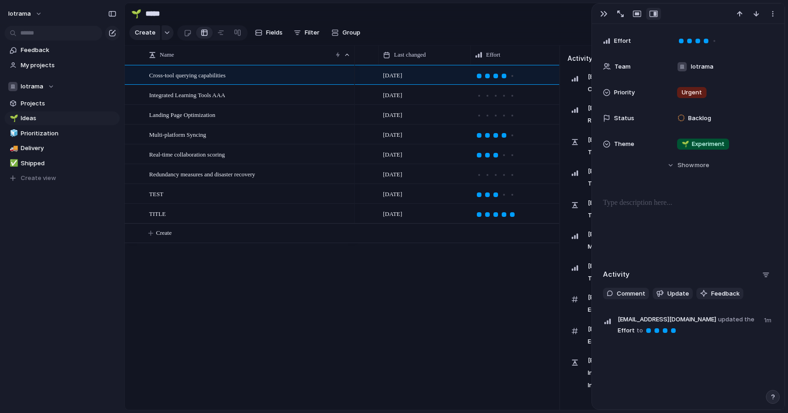
click at [718, 321] on span "updated the" at bounding box center [736, 319] width 36 height 9
click at [669, 322] on span "[EMAIL_ADDRESS][DOMAIN_NAME]" at bounding box center [667, 319] width 99 height 9
click at [654, 331] on span "[EMAIL_ADDRESS][DOMAIN_NAME] updated the Effort to" at bounding box center [688, 325] width 141 height 22
click at [624, 294] on span "Comment" at bounding box center [631, 293] width 29 height 9
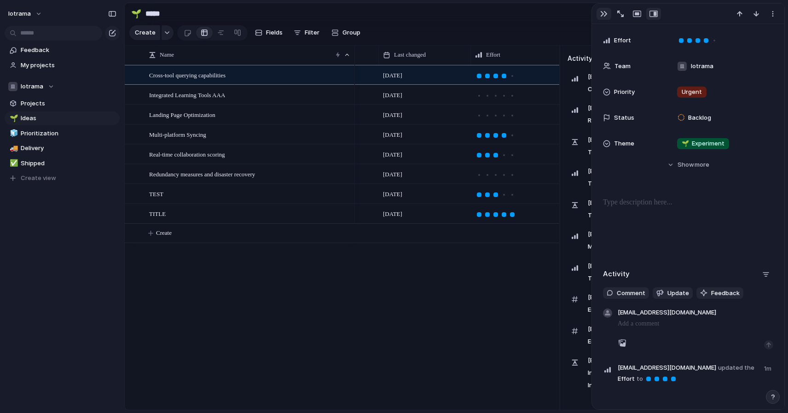
click at [603, 14] on div "button" at bounding box center [603, 13] width 7 height 7
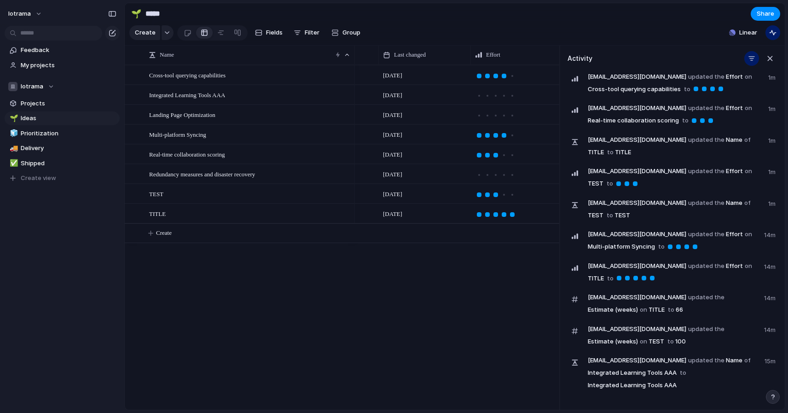
click at [704, 83] on span "[EMAIL_ADDRESS][DOMAIN_NAME] updated the Effort on Cross-tool querying capabili…" at bounding box center [675, 83] width 175 height 24
click at [634, 87] on link "Cross-tool querying capabilities" at bounding box center [634, 89] width 96 height 13
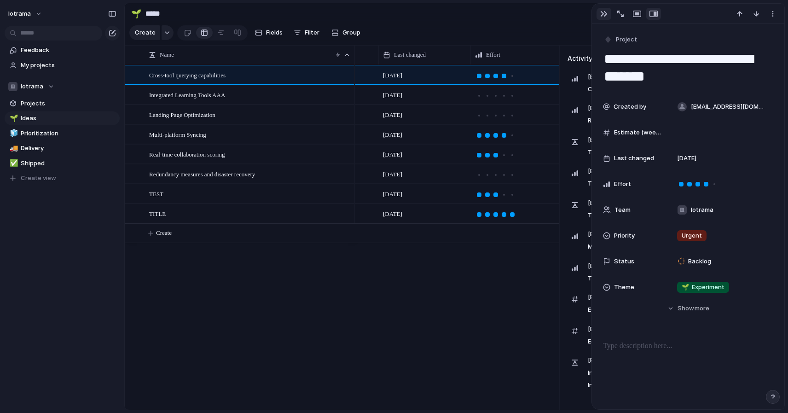
click at [606, 10] on button "button" at bounding box center [604, 14] width 15 height 12
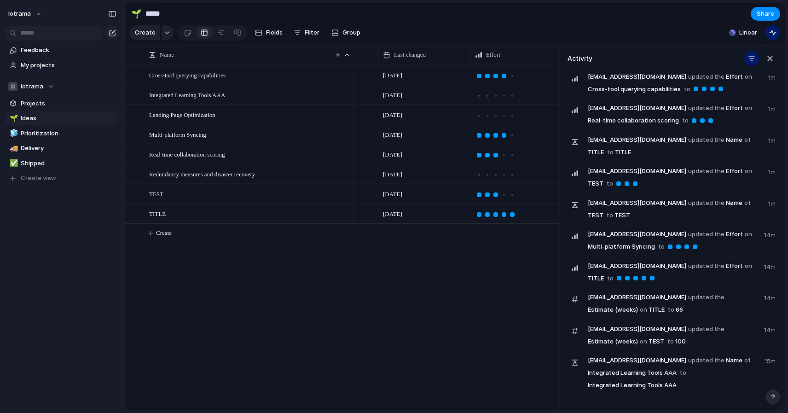
click at [711, 89] on div at bounding box center [712, 89] width 5 height 5
click at [650, 145] on span "[EMAIL_ADDRESS][DOMAIN_NAME]" at bounding box center [637, 139] width 99 height 9
click at [594, 154] on span "[EMAIL_ADDRESS][DOMAIN_NAME] updated the Name of TITLE to TITLE" at bounding box center [675, 146] width 175 height 24
drag, startPoint x: 736, startPoint y: 141, endPoint x: 694, endPoint y: 150, distance: 43.8
click at [692, 151] on span "[EMAIL_ADDRESS][DOMAIN_NAME] updated the Name of TITLE to TITLE" at bounding box center [675, 146] width 175 height 24
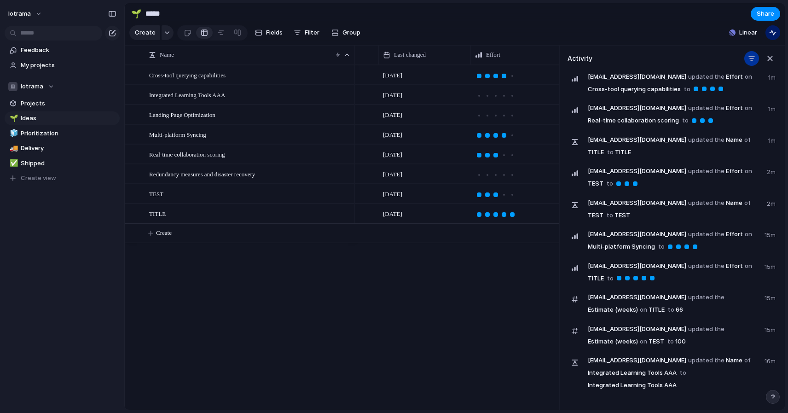
click at [753, 57] on div "button" at bounding box center [751, 58] width 7 height 7
click at [705, 78] on div at bounding box center [704, 79] width 16 height 16
click at [705, 107] on div at bounding box center [704, 109] width 16 height 16
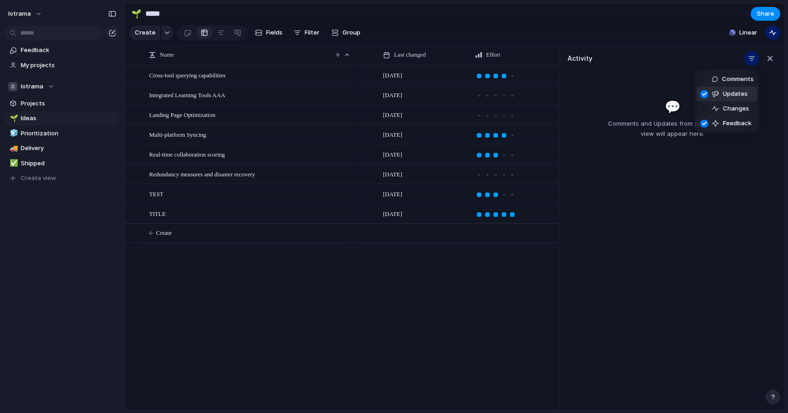
click at [703, 87] on div at bounding box center [704, 94] width 16 height 16
click at [703, 119] on div at bounding box center [704, 124] width 16 height 16
click at [703, 120] on div at bounding box center [704, 124] width 16 height 16
click at [706, 107] on div at bounding box center [704, 109] width 16 height 16
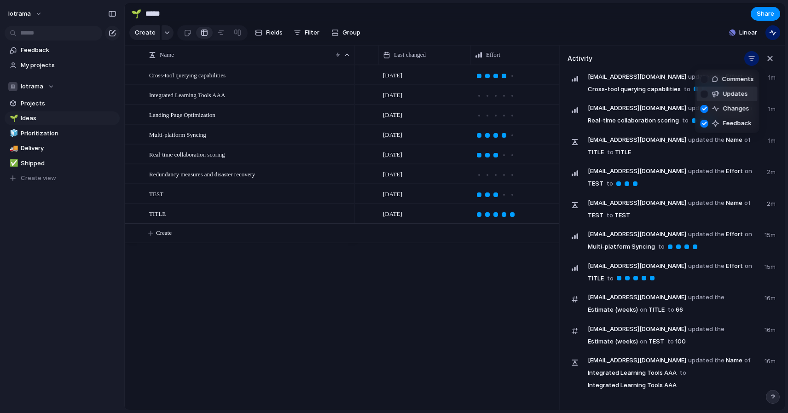
click at [705, 94] on div at bounding box center [704, 94] width 16 height 16
click at [705, 78] on div at bounding box center [704, 79] width 16 height 16
click at [680, 380] on div "Comments Updates Changes Feedback" at bounding box center [394, 206] width 788 height 413
click at [652, 70] on div "Activity" at bounding box center [673, 59] width 210 height 26
click at [625, 79] on span "[EMAIL_ADDRESS][DOMAIN_NAME]" at bounding box center [637, 76] width 99 height 9
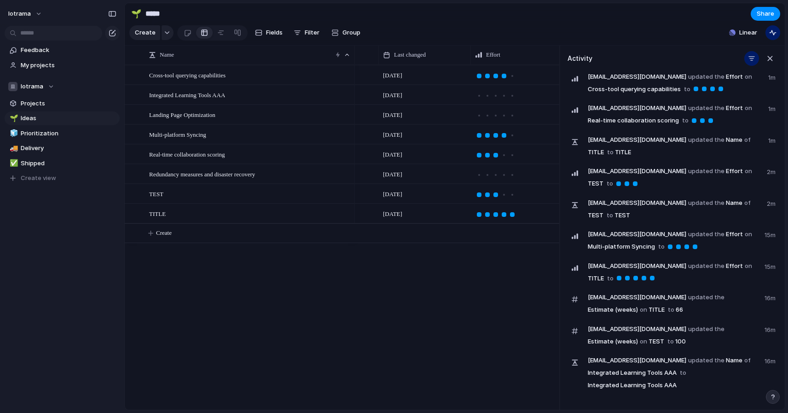
click at [574, 78] on div at bounding box center [574, 78] width 7 height 7
click at [771, 77] on span "1m" at bounding box center [772, 76] width 9 height 11
click at [702, 86] on div at bounding box center [704, 89] width 8 height 8
click at [632, 91] on link "Cross-tool querying capabilities" at bounding box center [634, 89] width 96 height 13
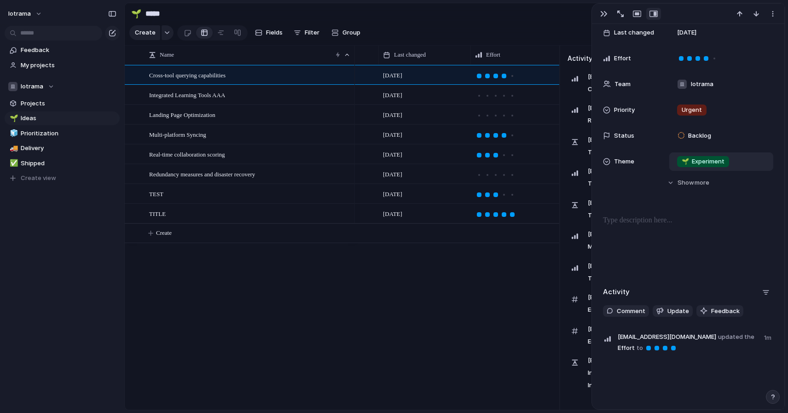
scroll to position [144, 0]
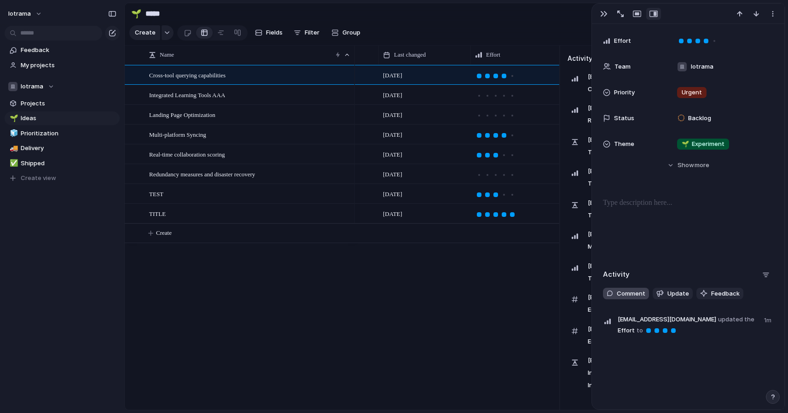
click at [625, 294] on span "Comment" at bounding box center [631, 293] width 29 height 9
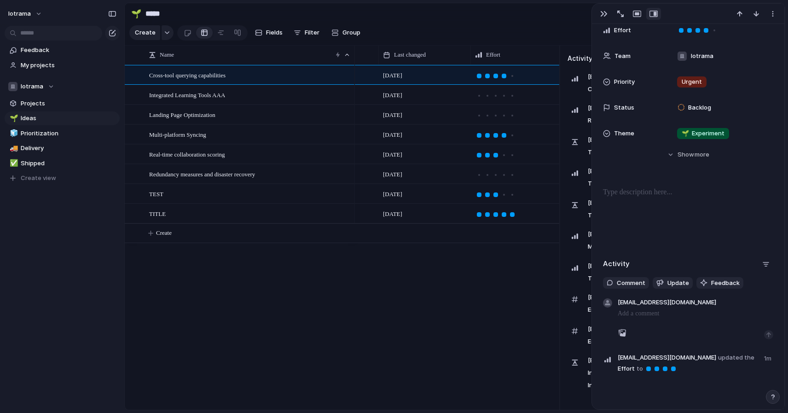
scroll to position [192, 0]
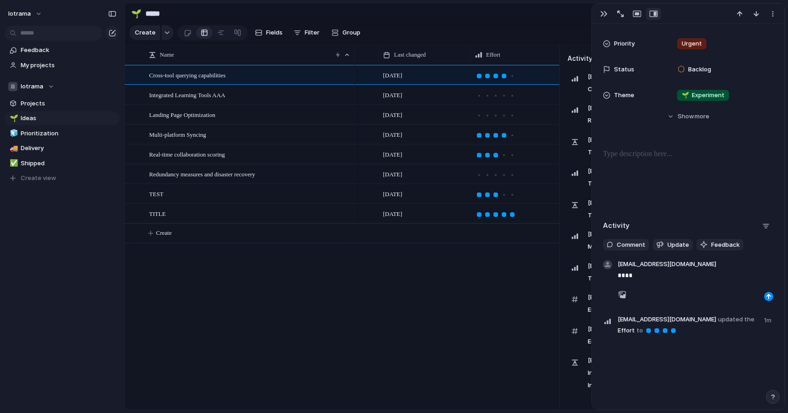
click at [656, 375] on div "**********" at bounding box center [688, 216] width 192 height 385
click at [600, 15] on div "button" at bounding box center [603, 13] width 7 height 7
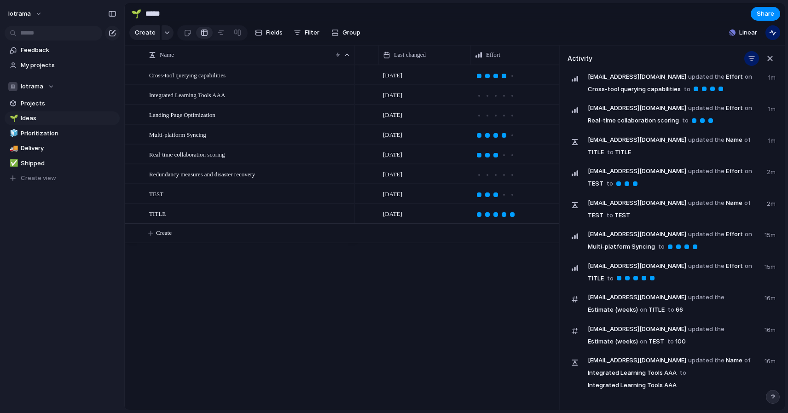
click at [512, 25] on section "Create Fields Filter Group Zoom Collapse Linear" at bounding box center [455, 34] width 660 height 22
click at [774, 60] on div "button" at bounding box center [770, 58] width 10 height 10
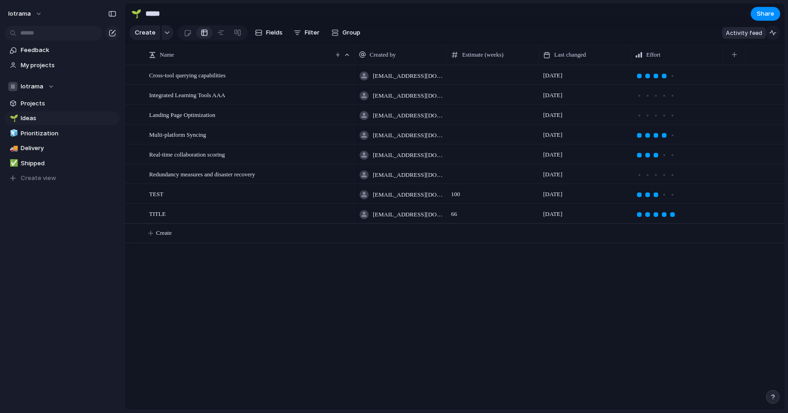
click at [774, 35] on div "button" at bounding box center [772, 32] width 7 height 7
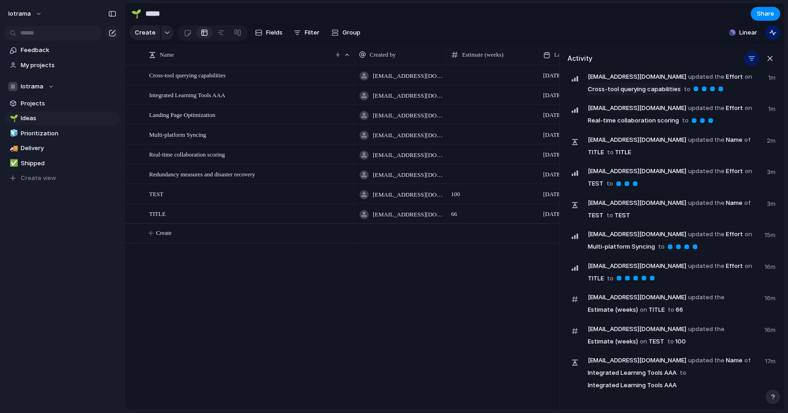
click at [652, 87] on link "Cross-tool querying capabilities" at bounding box center [634, 89] width 96 height 13
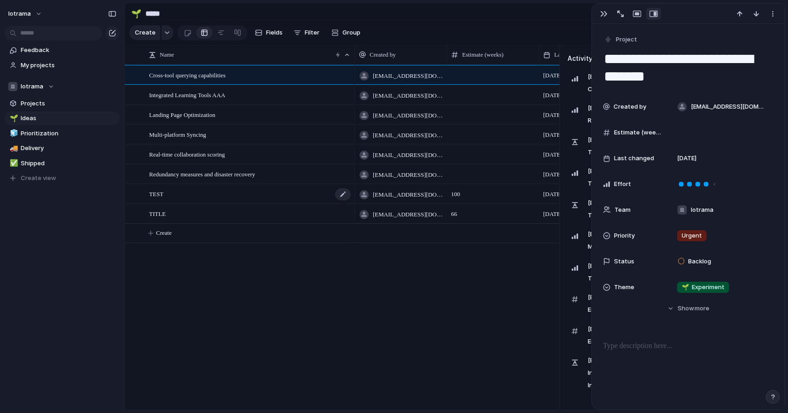
click at [187, 191] on div "TEST" at bounding box center [250, 194] width 203 height 19
type textarea "****"
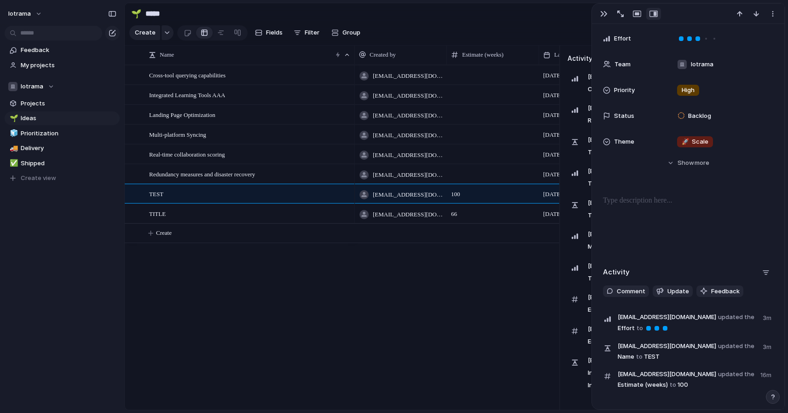
scroll to position [181, 0]
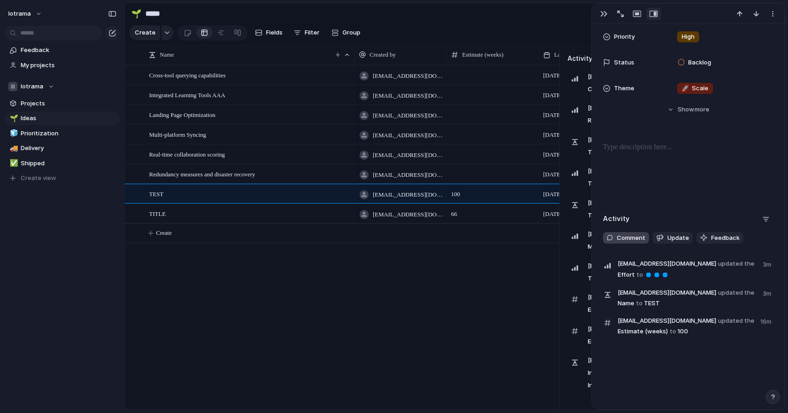
click at [631, 236] on span "Comment" at bounding box center [631, 237] width 29 height 9
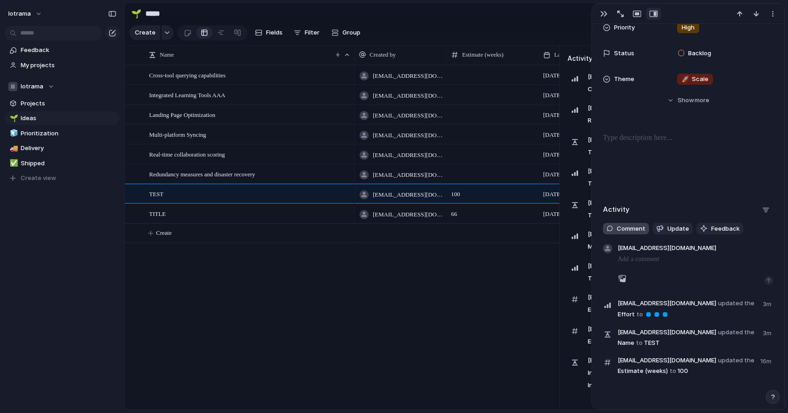
scroll to position [191, 0]
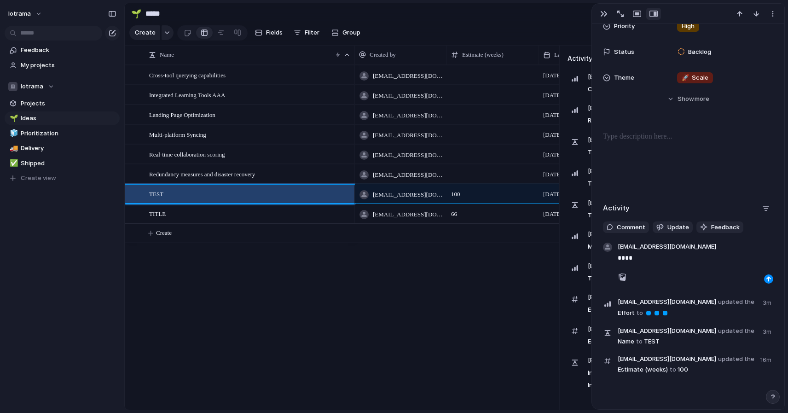
click at [302, 336] on div "Cross-tool querying capabilities Integrated Learning Tools AAA Landing Page Opt…" at bounding box center [342, 237] width 435 height 345
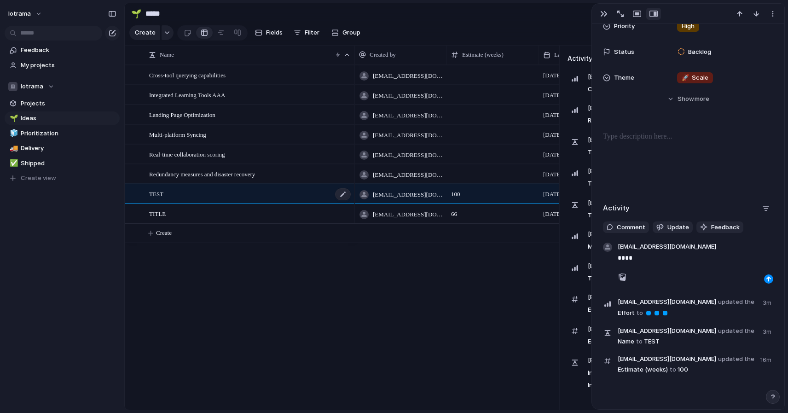
click at [229, 188] on div "TEST" at bounding box center [250, 194] width 203 height 19
click at [645, 312] on span "[EMAIL_ADDRESS][DOMAIN_NAME] updated the Effort to" at bounding box center [687, 307] width 139 height 22
click at [643, 255] on p "****" at bounding box center [696, 257] width 156 height 11
click at [627, 256] on p "****" at bounding box center [696, 257] width 156 height 11
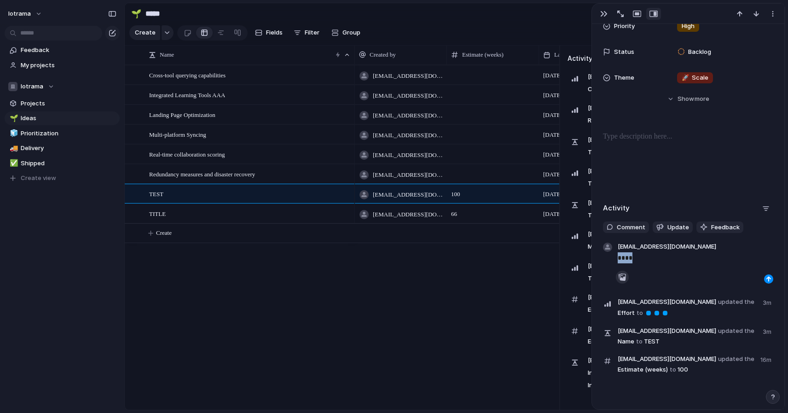
click at [623, 279] on div "button" at bounding box center [622, 276] width 7 height 7
click at [763, 208] on div "button" at bounding box center [765, 208] width 7 height 7
click at [713, 179] on div "Comments Updates Changes Feedback" at bounding box center [394, 206] width 788 height 413
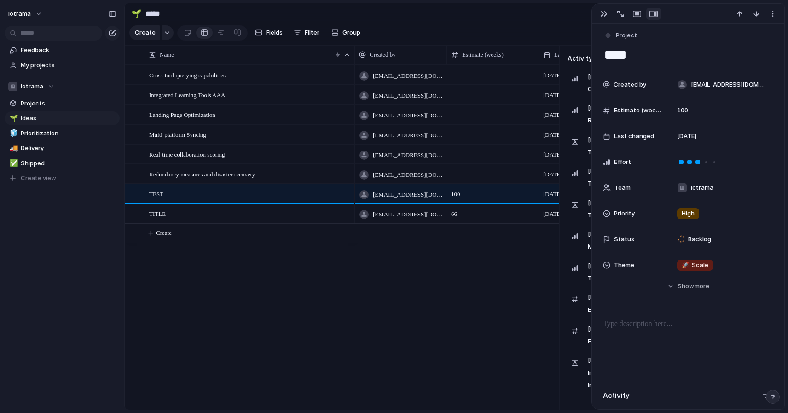
scroll to position [0, 0]
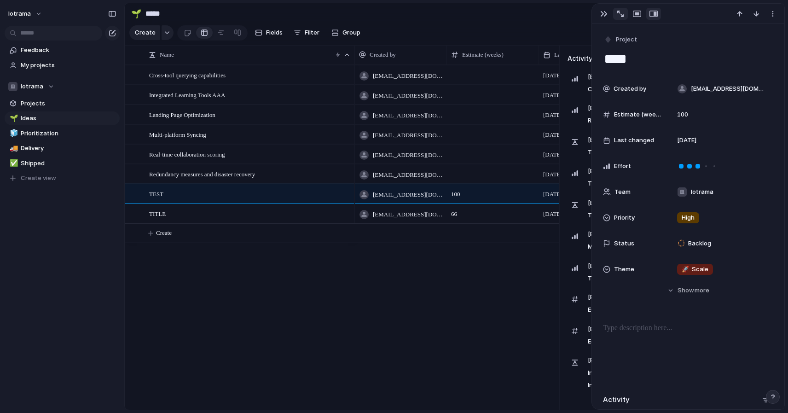
click at [616, 10] on button "button" at bounding box center [620, 14] width 15 height 12
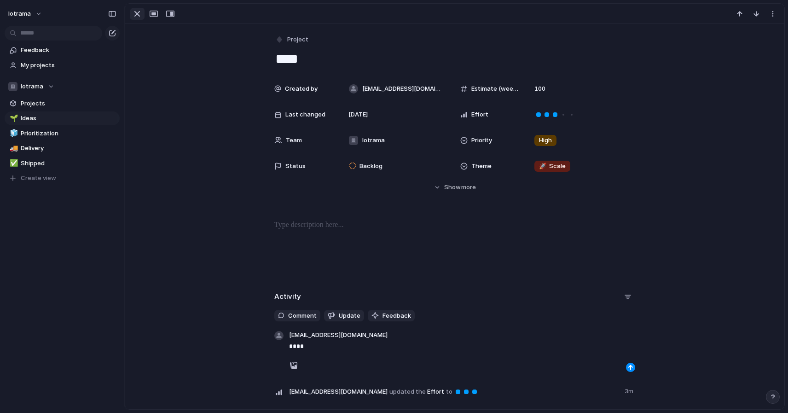
click at [139, 14] on div "button" at bounding box center [137, 13] width 11 height 11
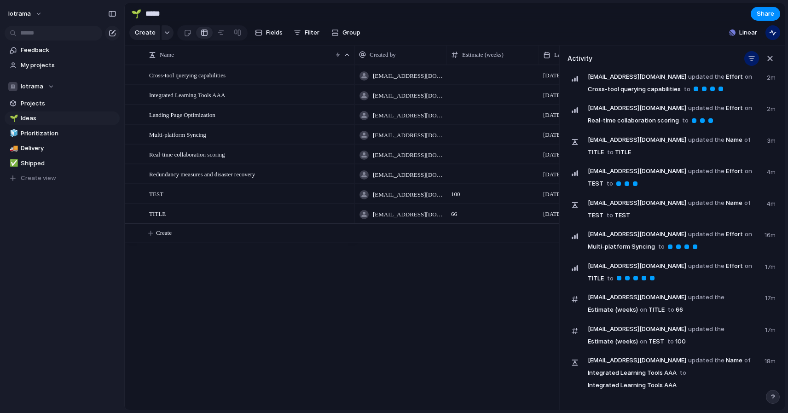
click at [688, 79] on span "updated the" at bounding box center [706, 76] width 36 height 9
click at [595, 68] on div "Activity" at bounding box center [673, 59] width 210 height 26
click at [672, 70] on div "Activity" at bounding box center [673, 59] width 210 height 26
click at [706, 75] on span "[EMAIL_ADDRESS][DOMAIN_NAME] updated the Effort on Cross-tool querying capabili…" at bounding box center [675, 83] width 174 height 24
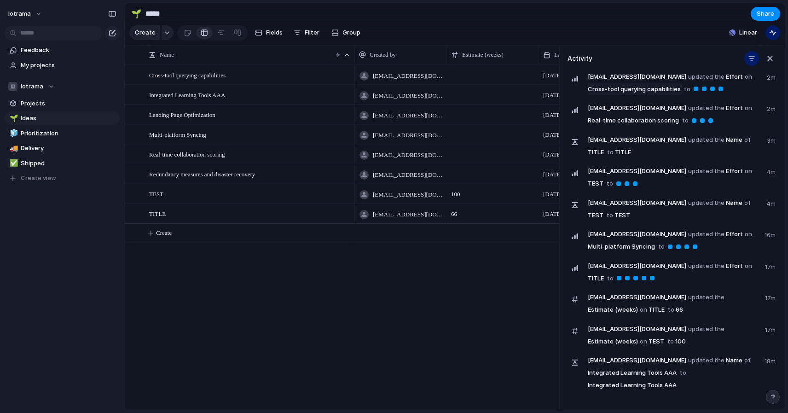
click at [620, 87] on link "Cross-tool querying capabilities" at bounding box center [634, 89] width 96 height 13
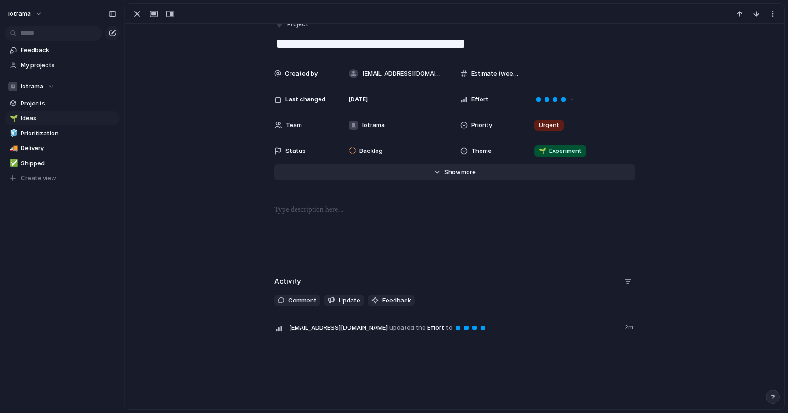
click at [457, 172] on span "Show" at bounding box center [452, 172] width 17 height 9
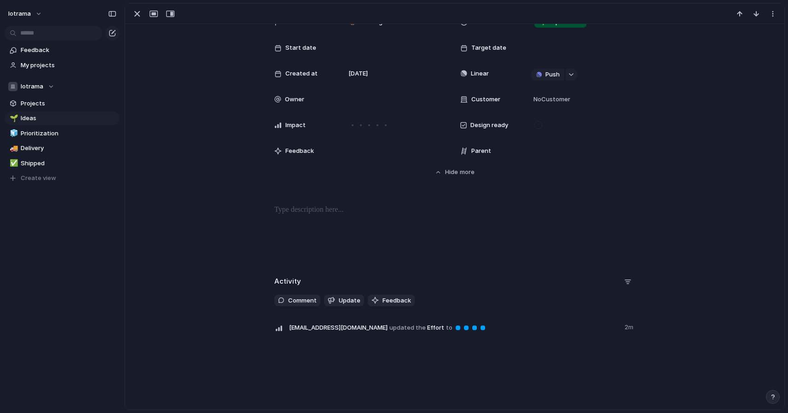
click at [325, 325] on span "[EMAIL_ADDRESS][DOMAIN_NAME]" at bounding box center [338, 327] width 99 height 9
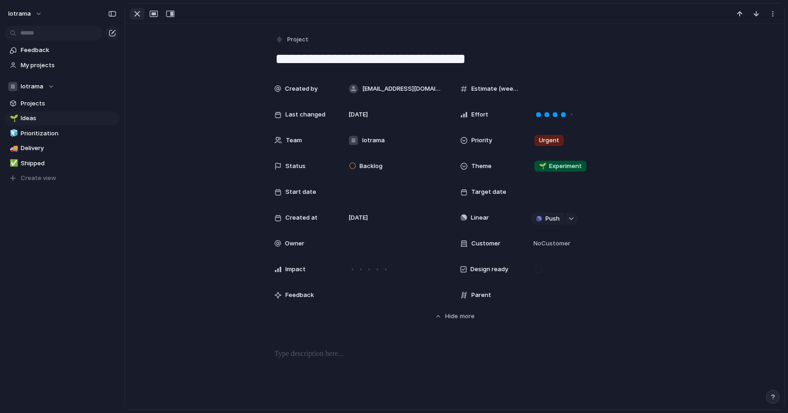
click at [138, 11] on div "button" at bounding box center [137, 13] width 11 height 11
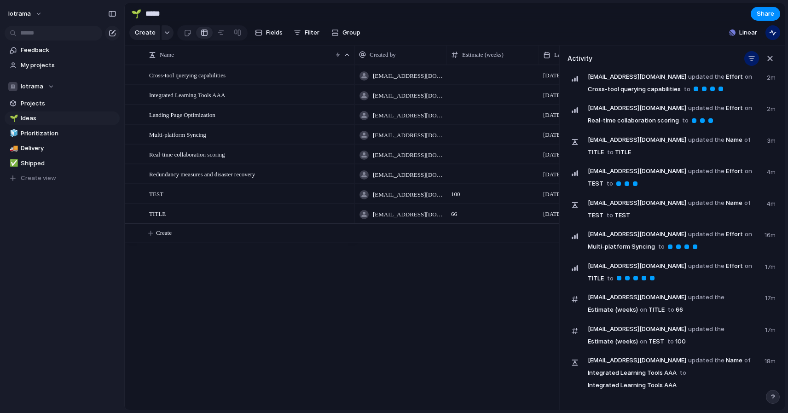
click at [595, 327] on span "[EMAIL_ADDRESS][DOMAIN_NAME]" at bounding box center [637, 329] width 99 height 9
click at [752, 58] on div "button" at bounding box center [751, 58] width 7 height 7
click at [769, 57] on div "button" at bounding box center [770, 58] width 10 height 10
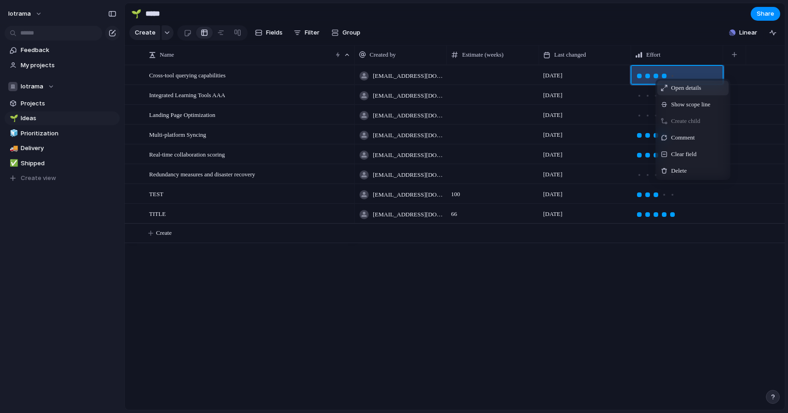
click at [691, 86] on span "Open details" at bounding box center [686, 87] width 30 height 9
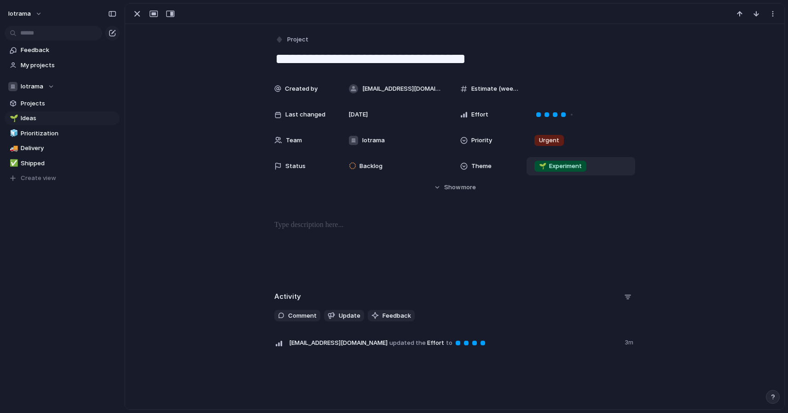
scroll to position [16, 0]
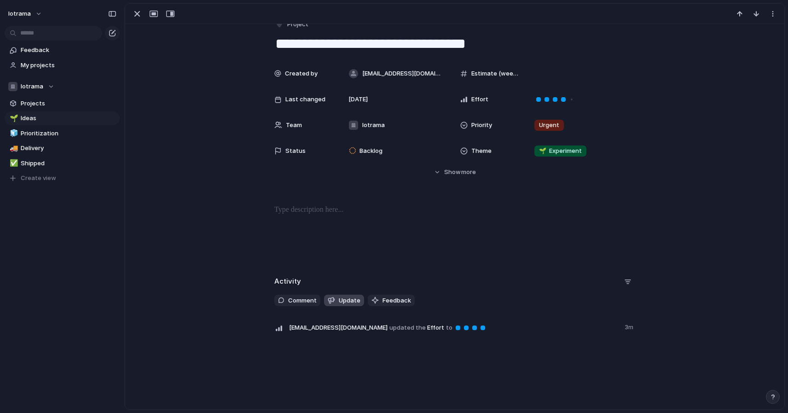
click at [344, 299] on span "Update" at bounding box center [350, 300] width 22 height 9
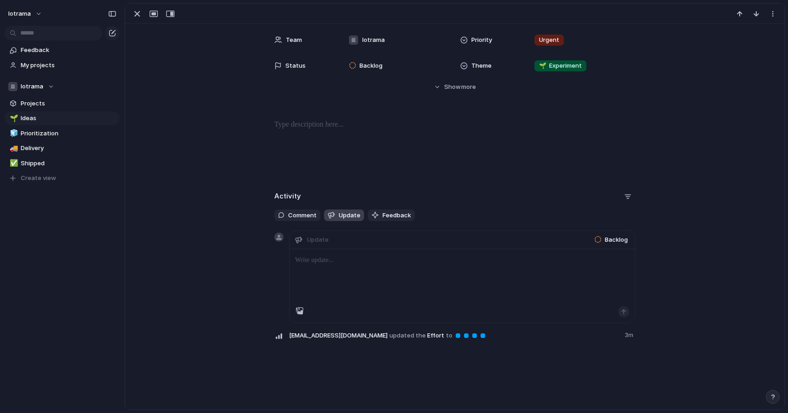
scroll to position [109, 0]
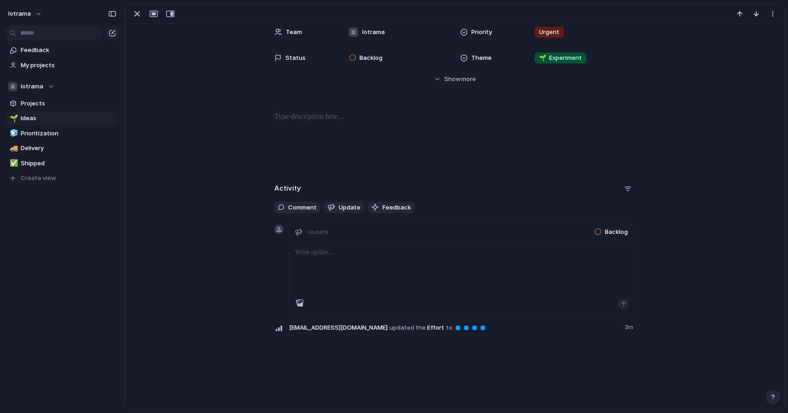
click at [329, 232] on div "Update" at bounding box center [312, 232] width 35 height 12
click at [322, 251] on p at bounding box center [462, 252] width 334 height 11
click at [626, 298] on div "**********" at bounding box center [462, 278] width 345 height 74
click at [624, 303] on div "button" at bounding box center [624, 304] width 6 height 6
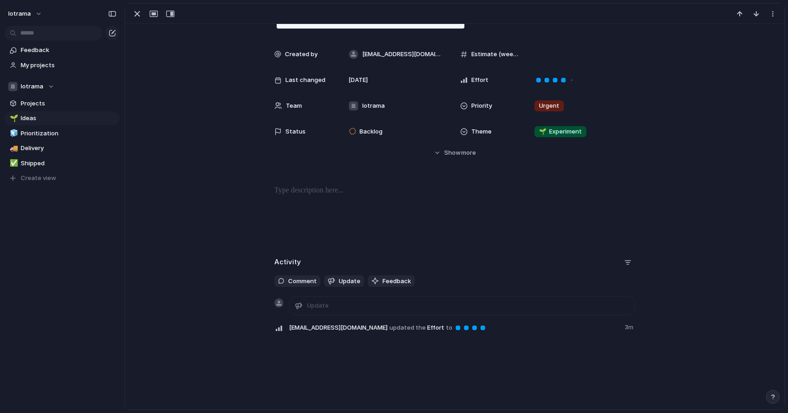
scroll to position [35, 0]
click at [340, 302] on div "Choose project" at bounding box center [324, 306] width 59 height 12
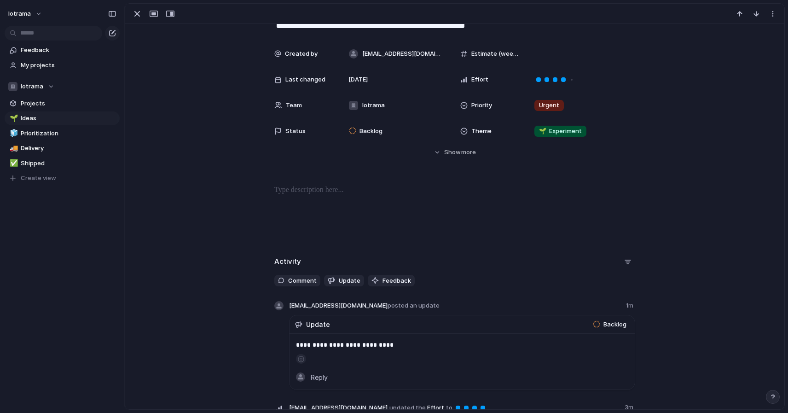
click at [323, 310] on span "[EMAIL_ADDRESS][DOMAIN_NAME] posted an update" at bounding box center [364, 305] width 151 height 9
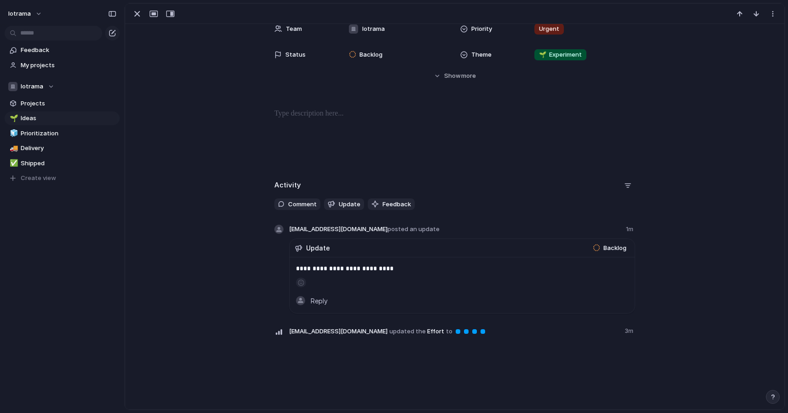
scroll to position [116, 0]
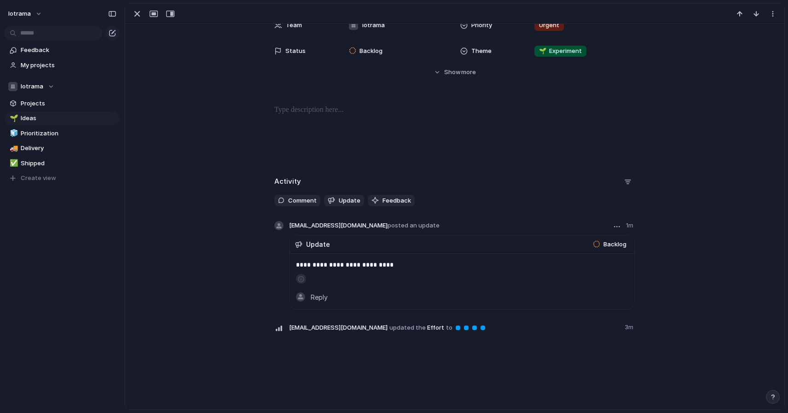
click at [301, 279] on div "button" at bounding box center [301, 279] width 5 height 6
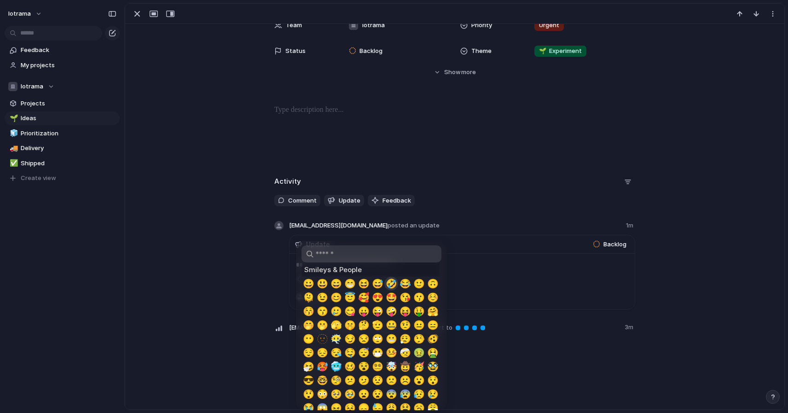
click at [388, 283] on span "🤣" at bounding box center [392, 283] width 12 height 11
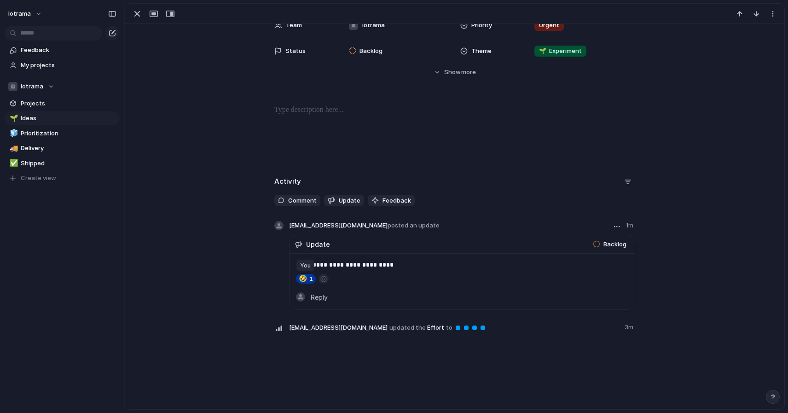
click at [301, 276] on span "🤣" at bounding box center [303, 278] width 9 height 7
click at [301, 277] on div "button" at bounding box center [301, 279] width 5 height 6
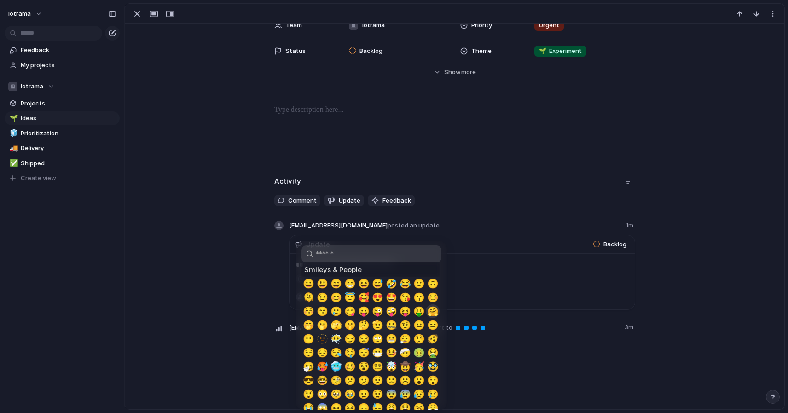
click at [431, 310] on span "🤗" at bounding box center [433, 311] width 12 height 11
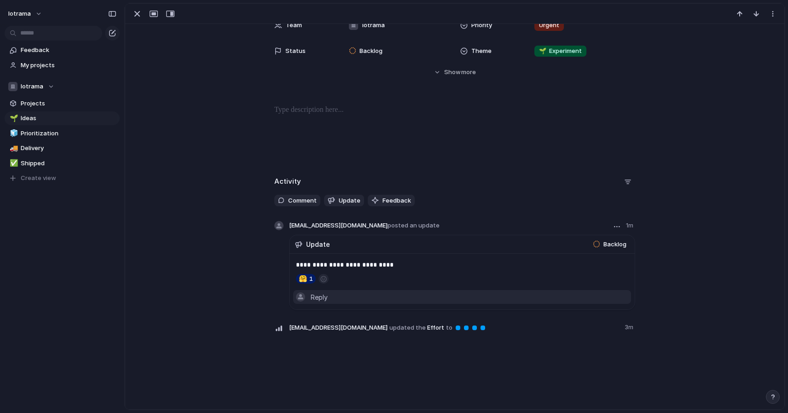
click at [317, 299] on span "Reply" at bounding box center [319, 297] width 17 height 10
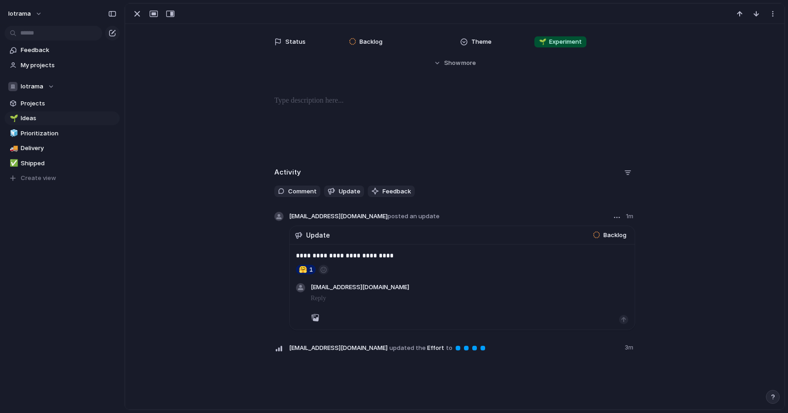
scroll to position [125, 0]
click at [623, 319] on div "button" at bounding box center [624, 319] width 6 height 6
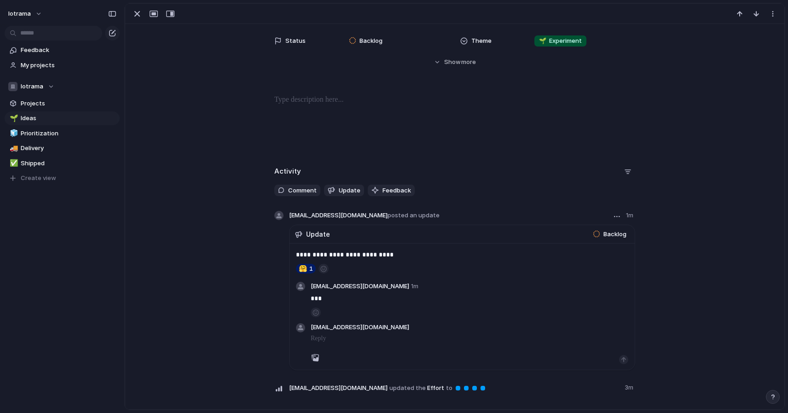
click at [329, 339] on p at bounding box center [470, 338] width 318 height 11
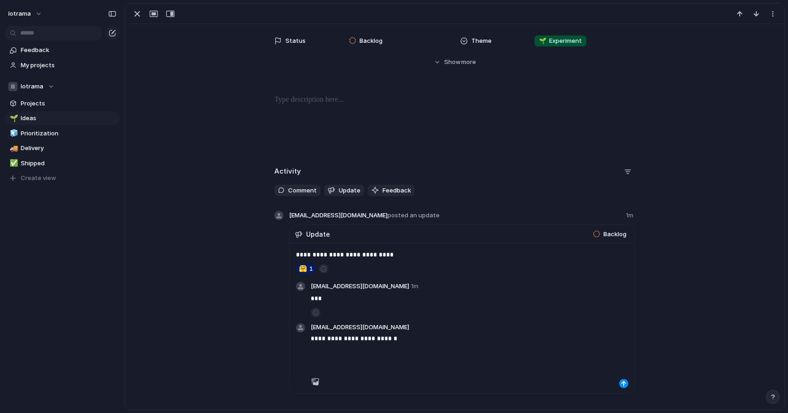
click at [180, 305] on div "**********" at bounding box center [454, 295] width 637 height 263
click at [214, 301] on div "**********" at bounding box center [454, 295] width 637 height 263
click at [622, 382] on div "button" at bounding box center [624, 384] width 6 height 6
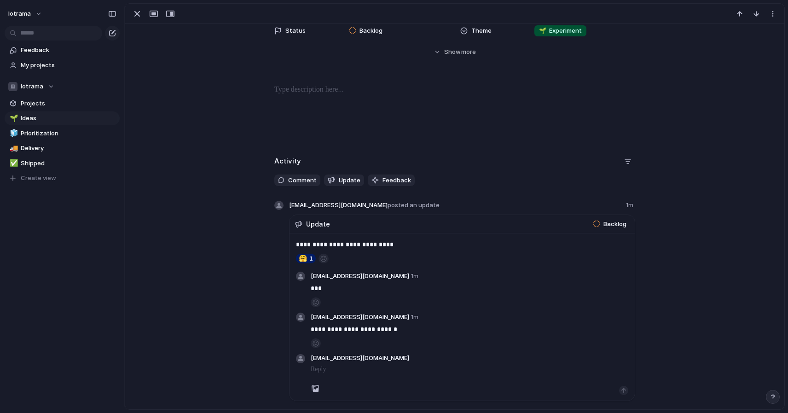
scroll to position [137, 0]
click at [656, 189] on div "**********" at bounding box center [454, 293] width 637 height 280
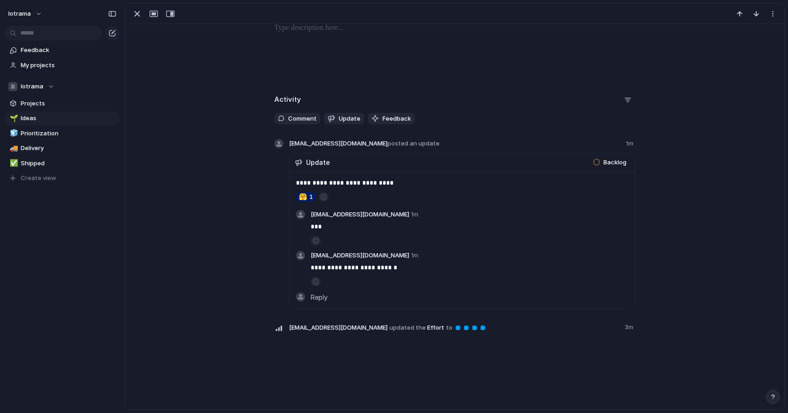
scroll to position [0, 0]
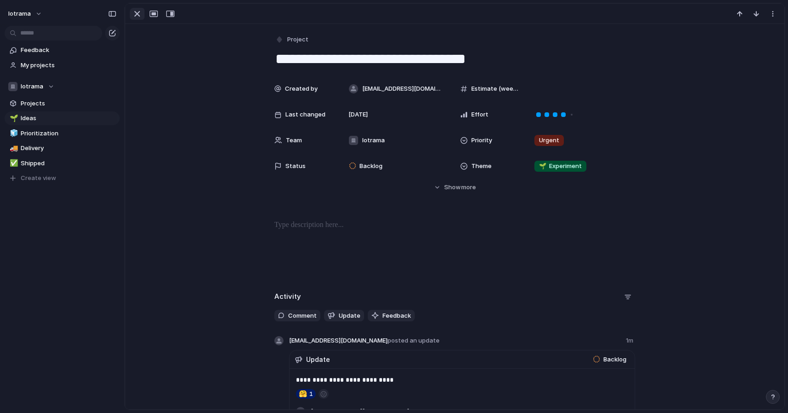
click at [139, 15] on div "button" at bounding box center [137, 13] width 11 height 11
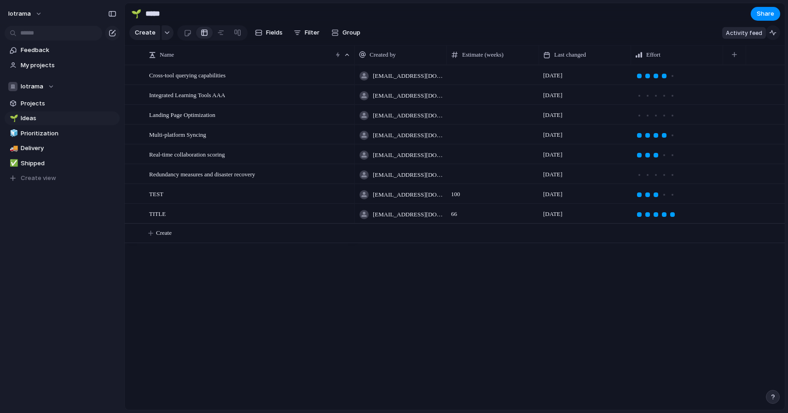
click at [778, 33] on button "button" at bounding box center [772, 32] width 15 height 15
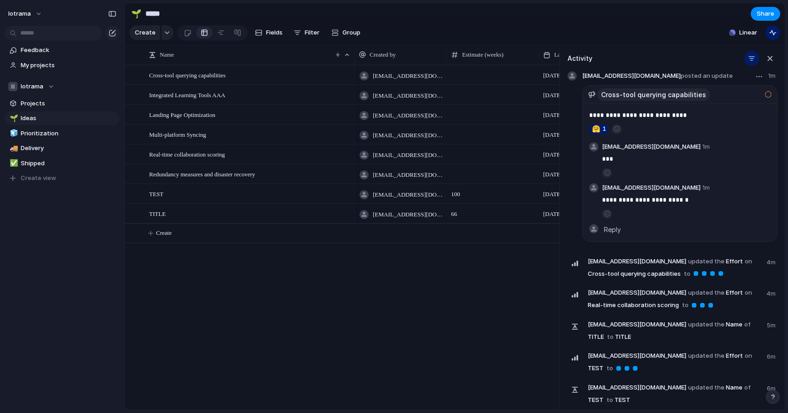
click at [668, 92] on span "Cross-tool querying capabilities" at bounding box center [653, 95] width 105 height 10
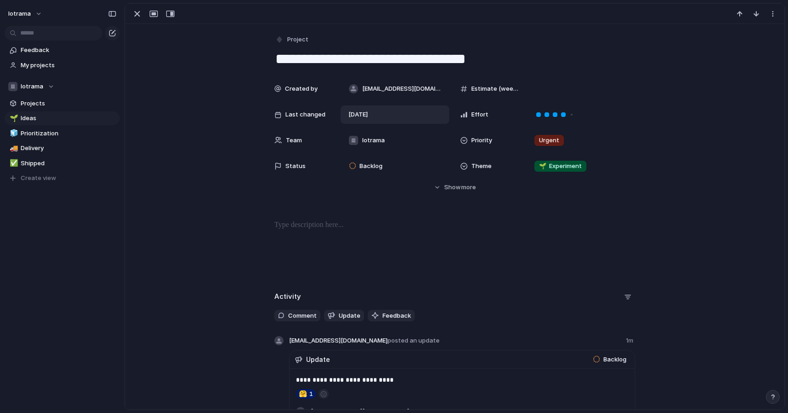
scroll to position [197, 0]
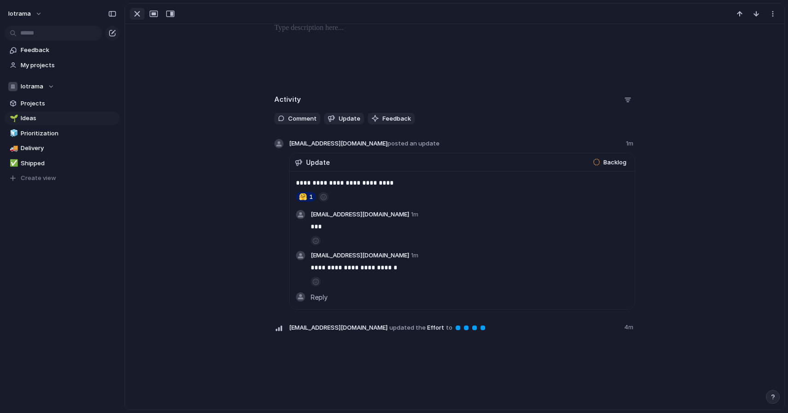
click at [136, 18] on div "button" at bounding box center [137, 13] width 11 height 11
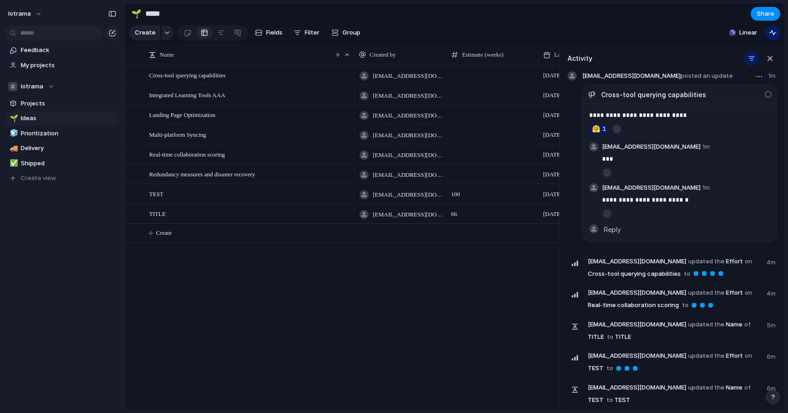
click at [634, 119] on p "**********" at bounding box center [679, 115] width 181 height 11
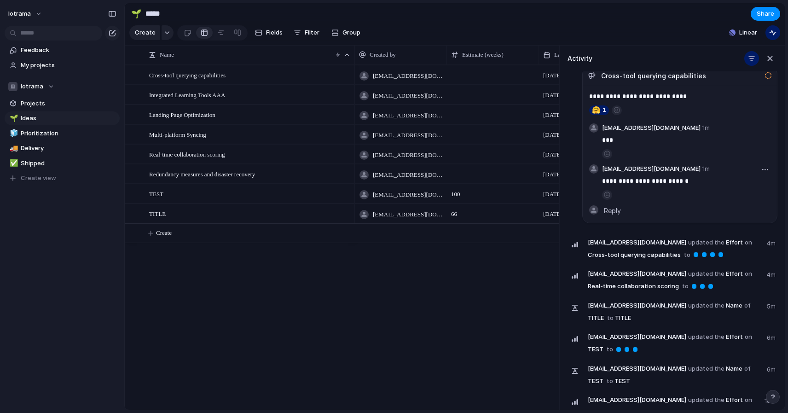
scroll to position [19, 0]
click at [606, 153] on div "button" at bounding box center [607, 153] width 5 height 6
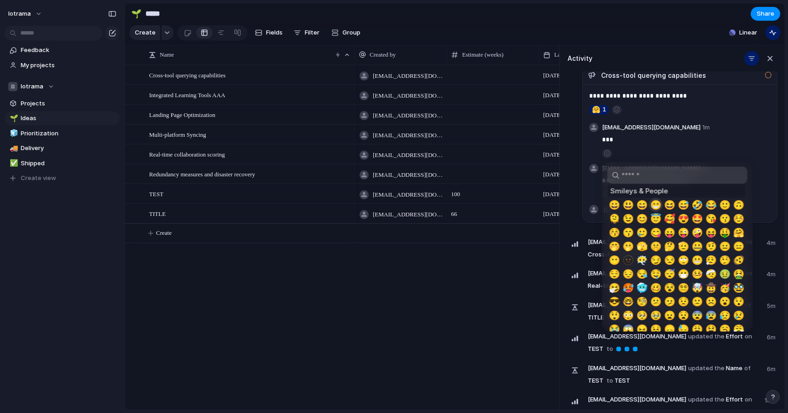
click at [658, 205] on span "😁" at bounding box center [656, 204] width 12 height 11
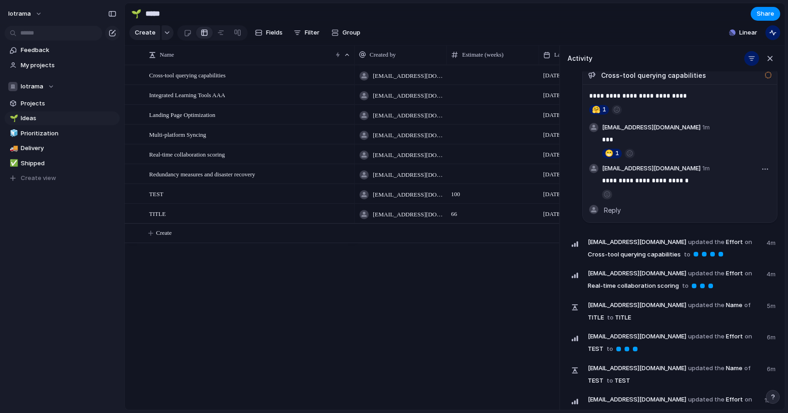
click at [609, 194] on button "button" at bounding box center [607, 195] width 10 height 10
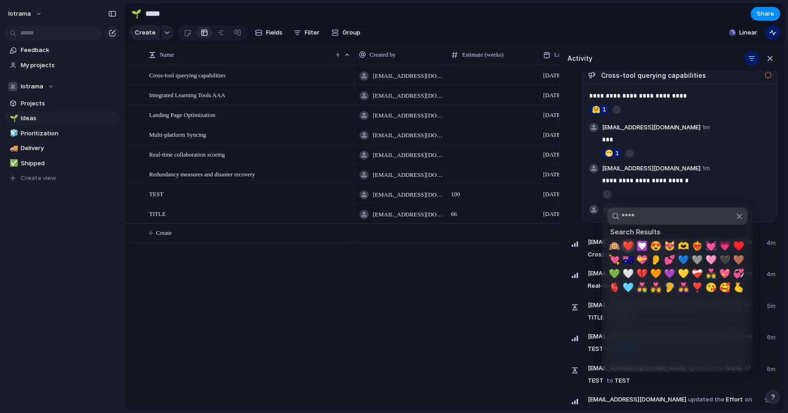
type input "****"
click at [628, 248] on span "❤️" at bounding box center [628, 245] width 12 height 11
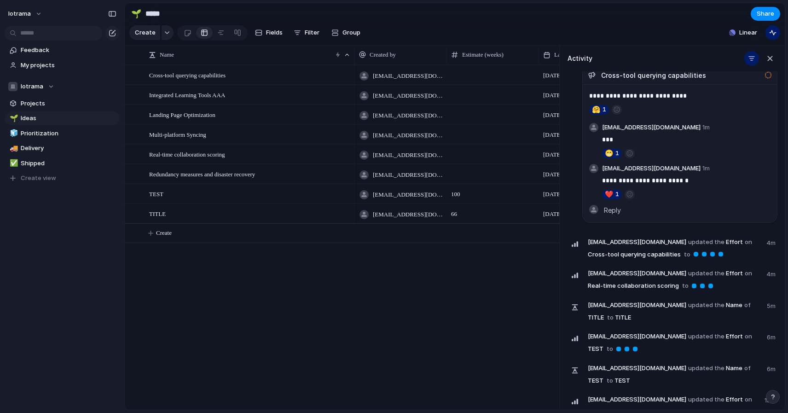
scroll to position [0, 0]
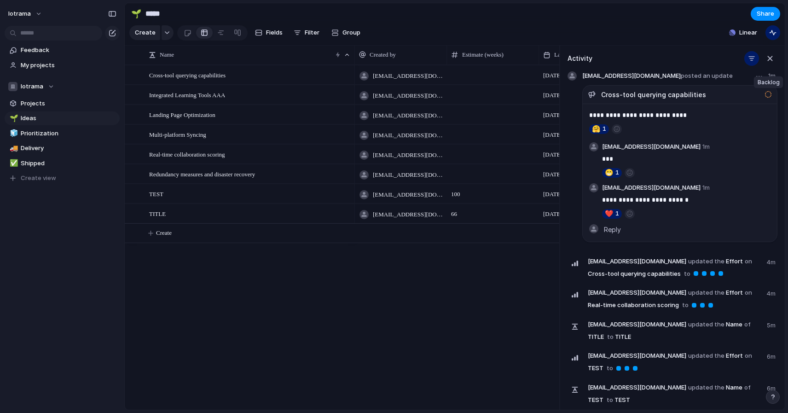
click at [769, 94] on div at bounding box center [768, 94] width 6 height 8
click at [589, 93] on div "Cross-tool querying capabilities" at bounding box center [673, 94] width 171 height 12
click at [189, 74] on span "Cross-tool querying capabilities" at bounding box center [187, 75] width 76 height 11
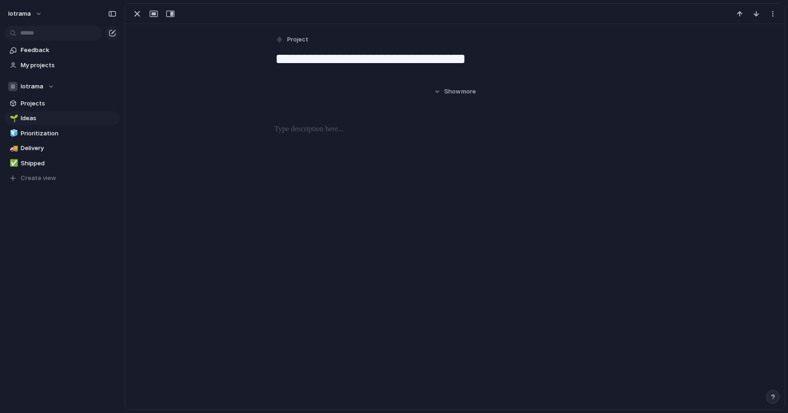
click at [189, 74] on div "**********" at bounding box center [454, 315] width 659 height 583
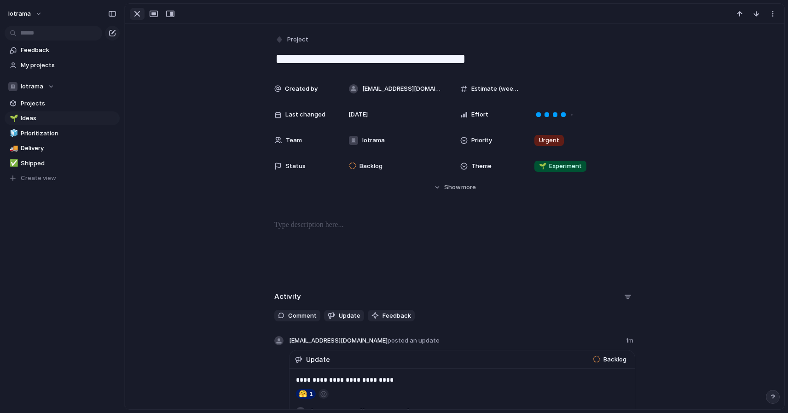
click at [134, 17] on div "button" at bounding box center [137, 13] width 11 height 11
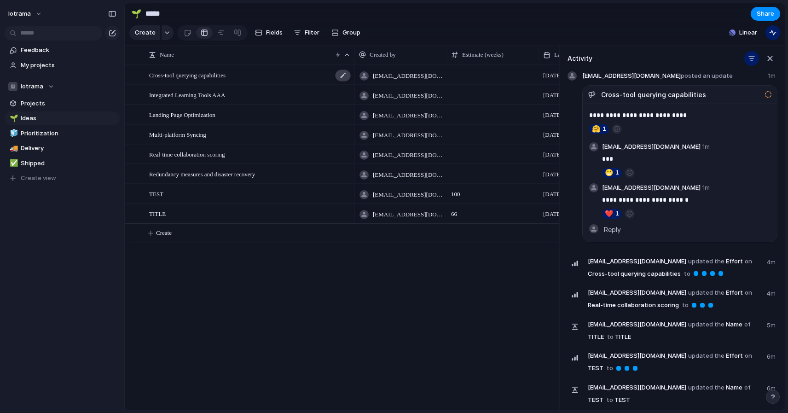
click at [342, 75] on div at bounding box center [343, 76] width 16 height 12
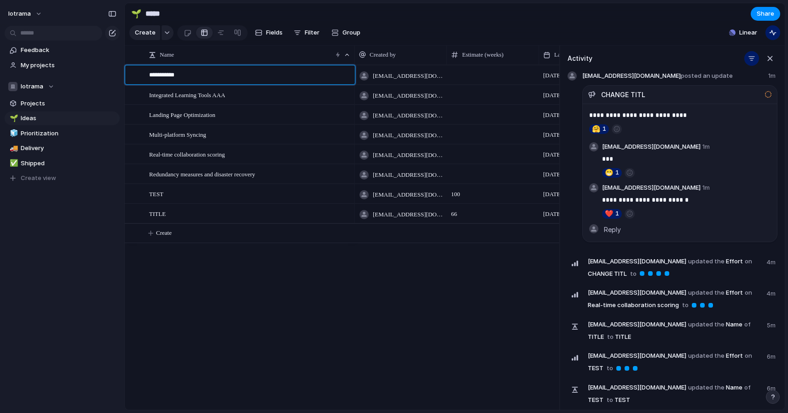
type textarea "**********"
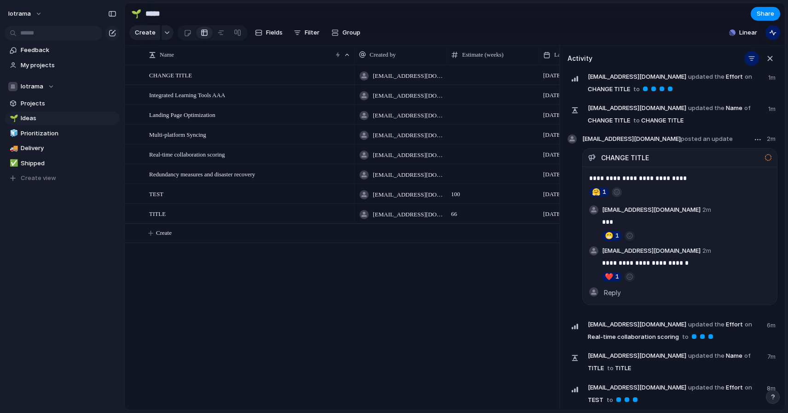
click at [615, 191] on div "button" at bounding box center [616, 192] width 5 height 6
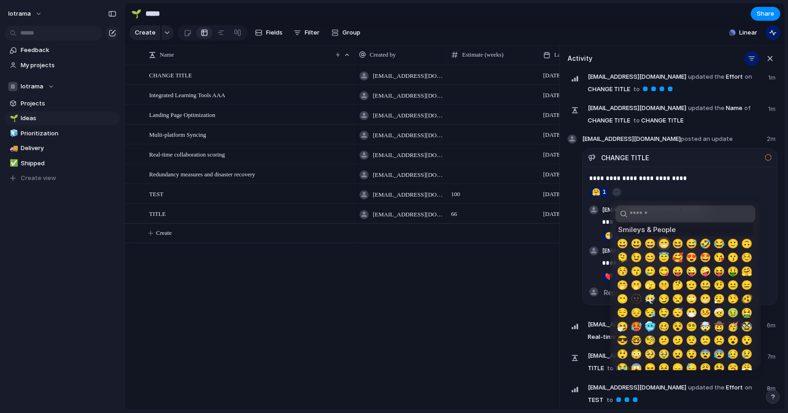
click at [664, 238] on span "😁" at bounding box center [664, 243] width 12 height 11
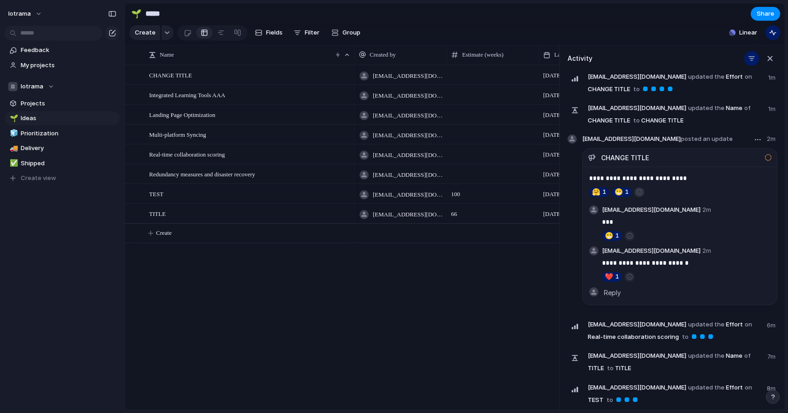
click at [637, 190] on div "button" at bounding box center [639, 192] width 5 height 6
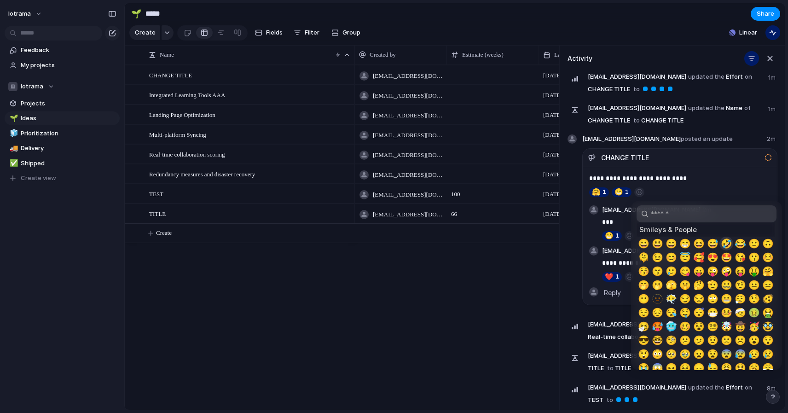
click at [727, 243] on span "🤣" at bounding box center [727, 243] width 12 height 11
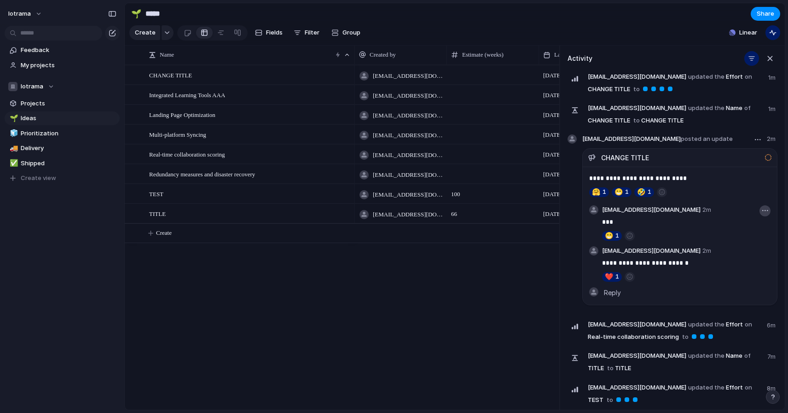
click at [766, 212] on button "button" at bounding box center [764, 210] width 11 height 11
click at [477, 313] on div "Edit Delete" at bounding box center [394, 206] width 788 height 413
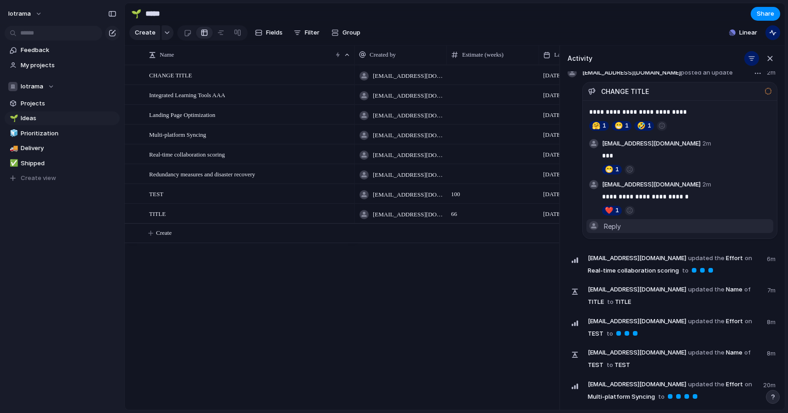
scroll to position [67, 0]
click at [767, 146] on button "button" at bounding box center [764, 143] width 11 height 11
click at [738, 162] on span "Edit" at bounding box center [735, 162] width 11 height 9
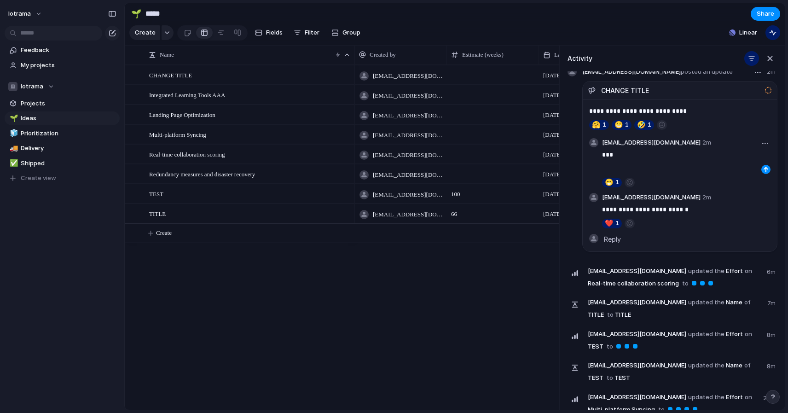
click at [627, 155] on p "***" at bounding box center [686, 154] width 168 height 11
click at [508, 311] on div "[EMAIL_ADDRESS][DOMAIN_NAME] [DATE] [EMAIL_ADDRESS][DOMAIN_NAME] [DATE] [EMAIL_…" at bounding box center [457, 237] width 204 height 345
click at [766, 168] on div "button" at bounding box center [766, 170] width 6 height 6
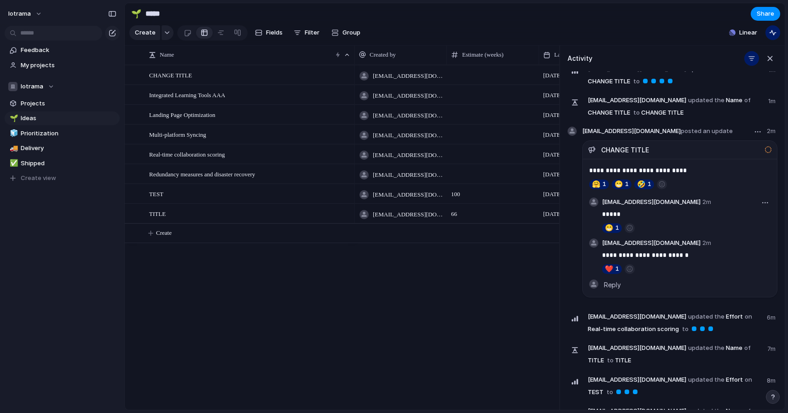
scroll to position [0, 0]
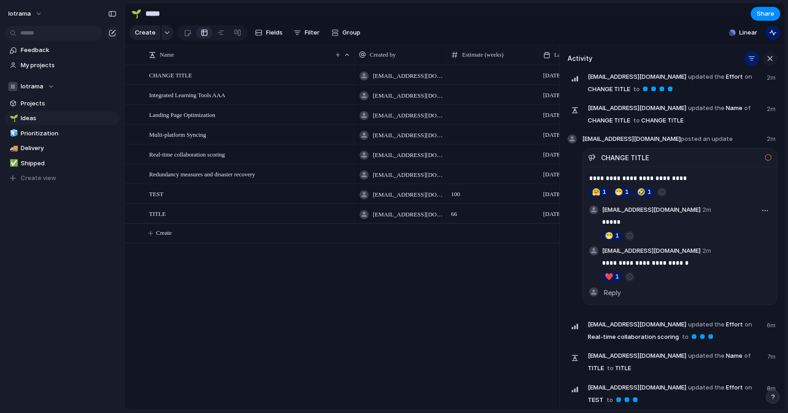
click at [771, 61] on div "button" at bounding box center [770, 58] width 10 height 10
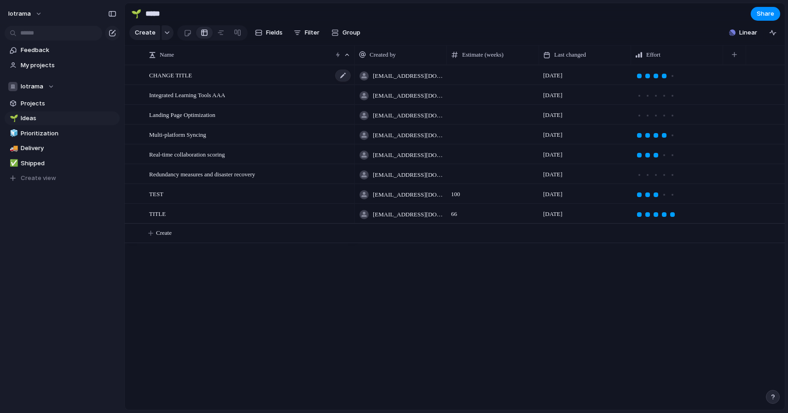
click at [262, 76] on div "CHANGE TITLE" at bounding box center [250, 75] width 203 height 19
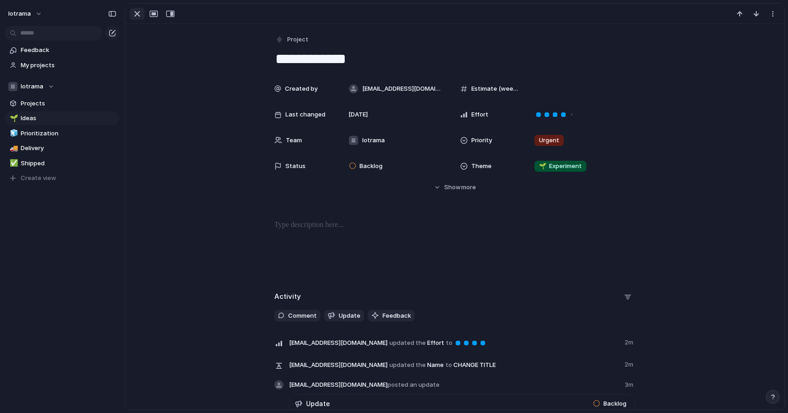
click at [140, 14] on div "button" at bounding box center [137, 13] width 11 height 11
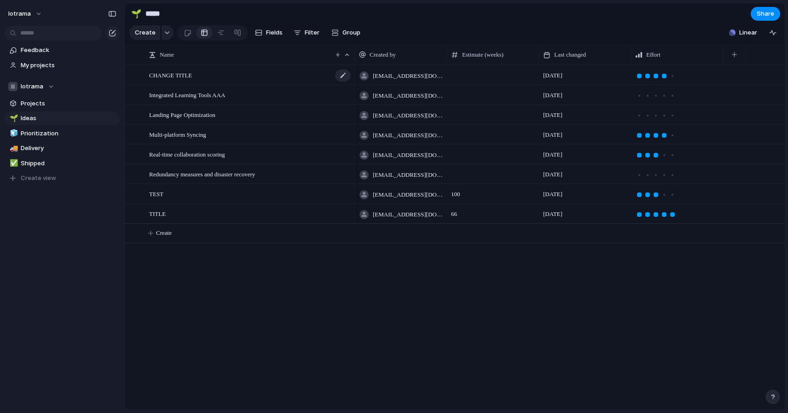
click at [319, 75] on div "CHANGE TITLE" at bounding box center [250, 75] width 203 height 19
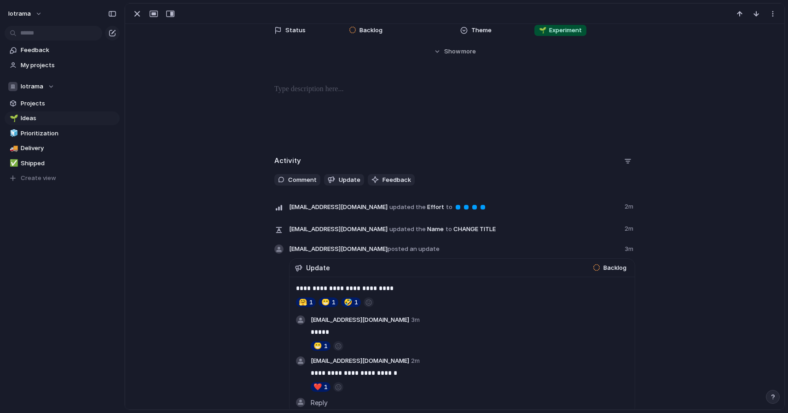
scroll to position [139, 0]
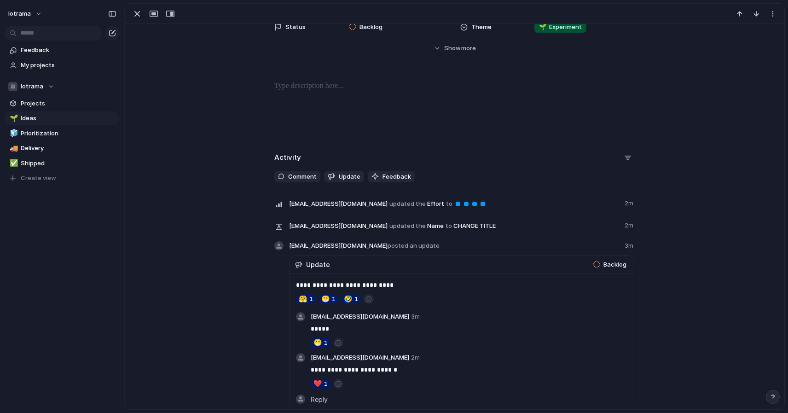
click at [630, 157] on div "button" at bounding box center [627, 157] width 7 height 7
click at [629, 157] on div "Comments Updates Changes Feedback" at bounding box center [394, 206] width 788 height 413
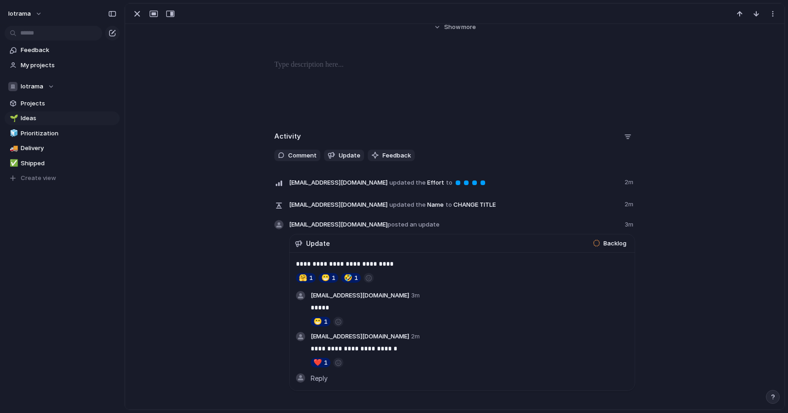
scroll to position [161, 0]
click at [302, 154] on span "Comment" at bounding box center [302, 154] width 29 height 9
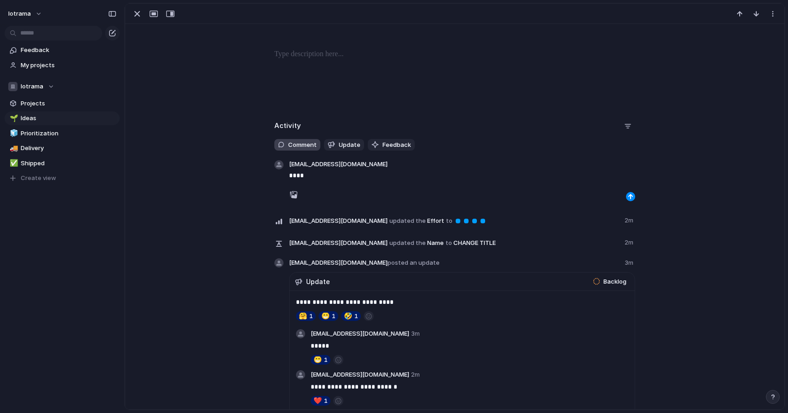
scroll to position [171, 0]
click at [342, 145] on span "Update" at bounding box center [350, 144] width 22 height 9
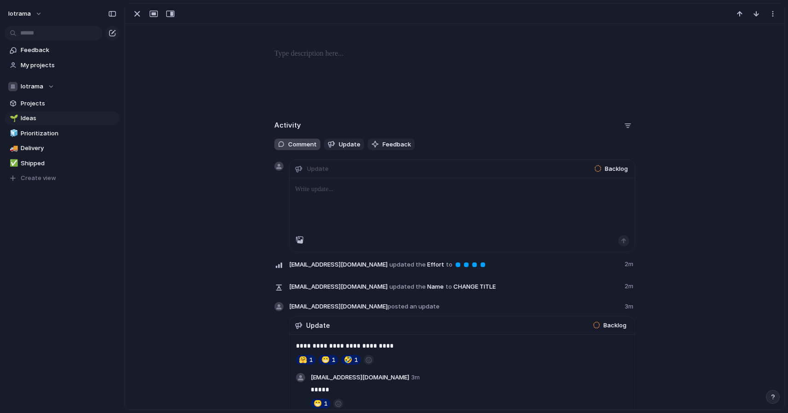
click at [290, 145] on span "Comment" at bounding box center [302, 144] width 29 height 9
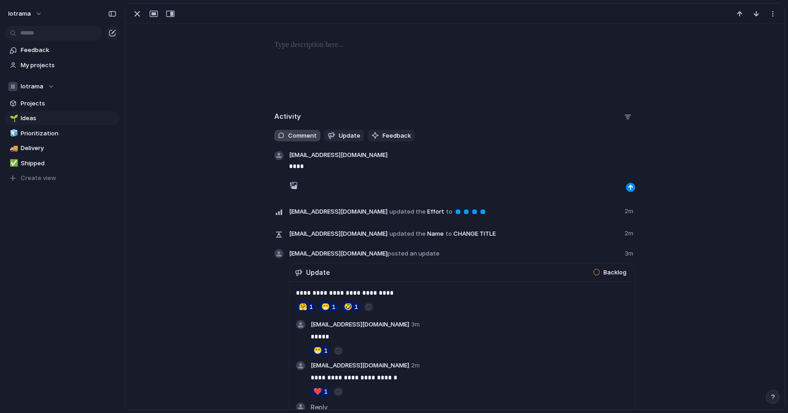
scroll to position [181, 0]
click at [394, 132] on span "Feedback" at bounding box center [396, 134] width 29 height 9
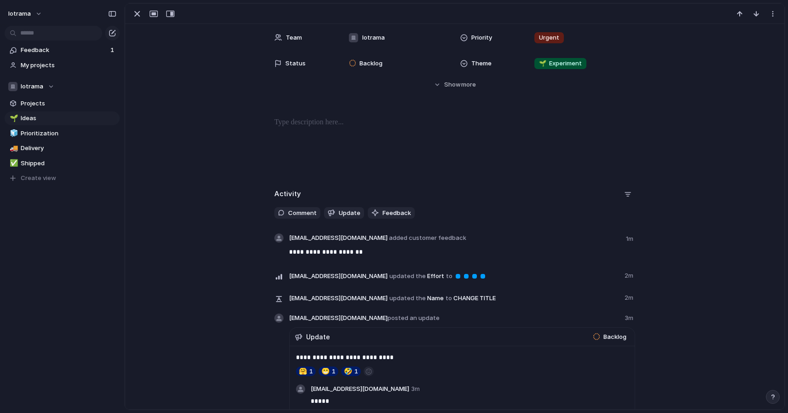
scroll to position [103, 0]
click at [295, 214] on span "Comment" at bounding box center [302, 212] width 29 height 9
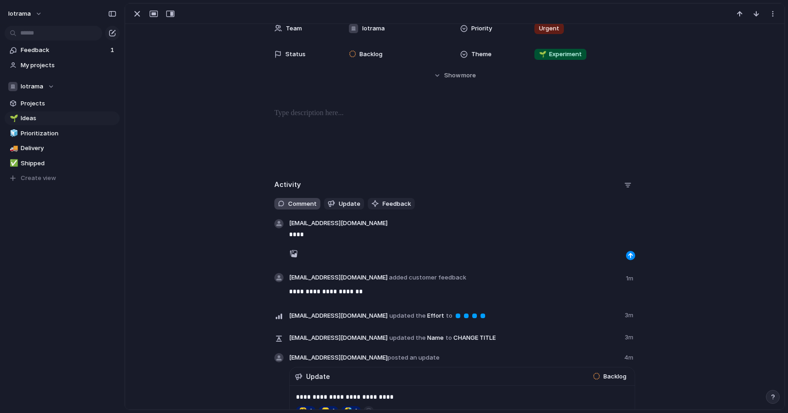
scroll to position [113, 0]
click at [211, 220] on div "**********" at bounding box center [454, 356] width 637 height 358
click at [314, 232] on p "****" at bounding box center [462, 233] width 346 height 11
click at [366, 154] on div at bounding box center [454, 136] width 637 height 59
click at [370, 149] on div at bounding box center [454, 136] width 637 height 59
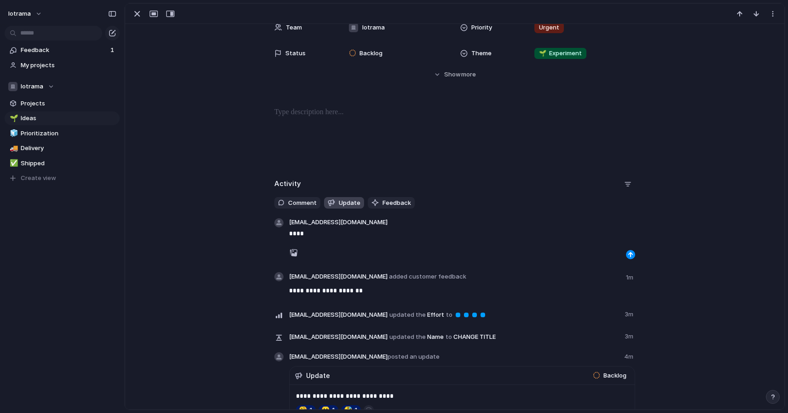
click at [336, 199] on button "Update" at bounding box center [344, 203] width 40 height 12
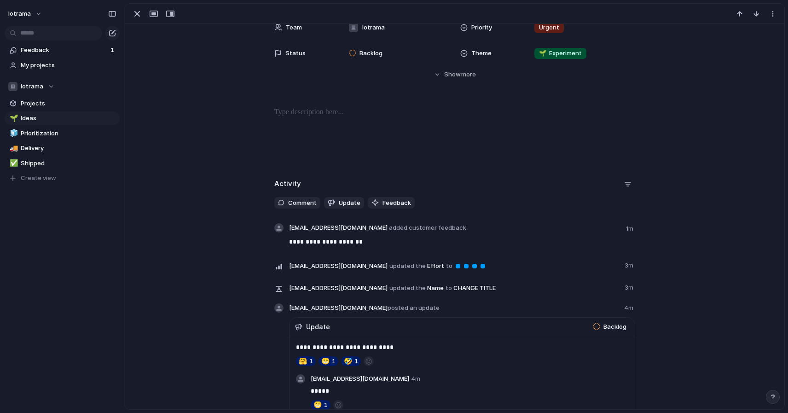
click at [354, 162] on div at bounding box center [454, 136] width 637 height 59
click at [190, 214] on div "**********" at bounding box center [454, 331] width 637 height 309
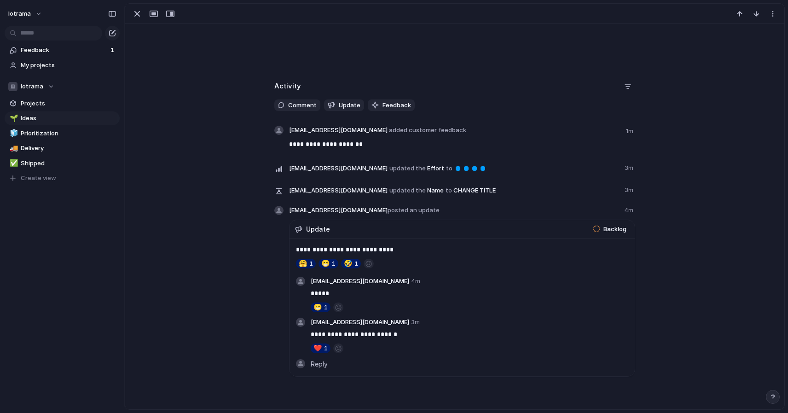
scroll to position [223, 0]
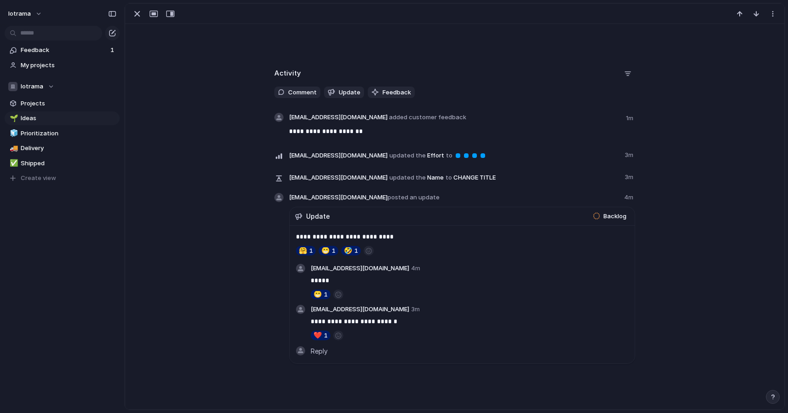
click at [449, 176] on span "[EMAIL_ADDRESS][DOMAIN_NAME] updated the Name to CHANGE TITLE" at bounding box center [454, 177] width 330 height 13
click at [449, 179] on span "[EMAIL_ADDRESS][DOMAIN_NAME] updated the Name to CHANGE TITLE" at bounding box center [454, 177] width 330 height 13
click at [166, 15] on div "button" at bounding box center [170, 13] width 8 height 7
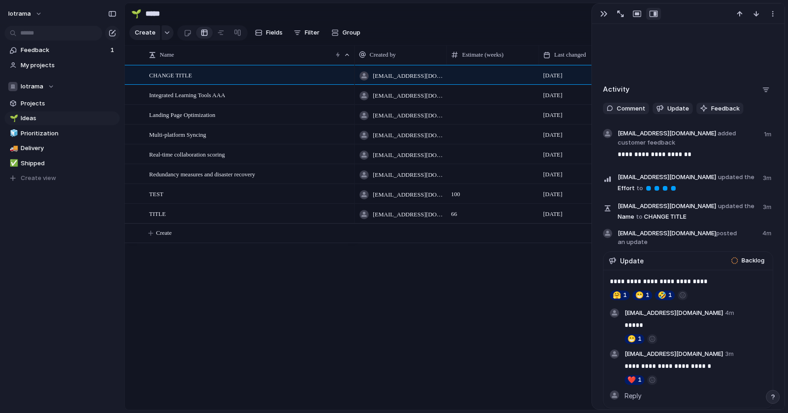
scroll to position [308, 0]
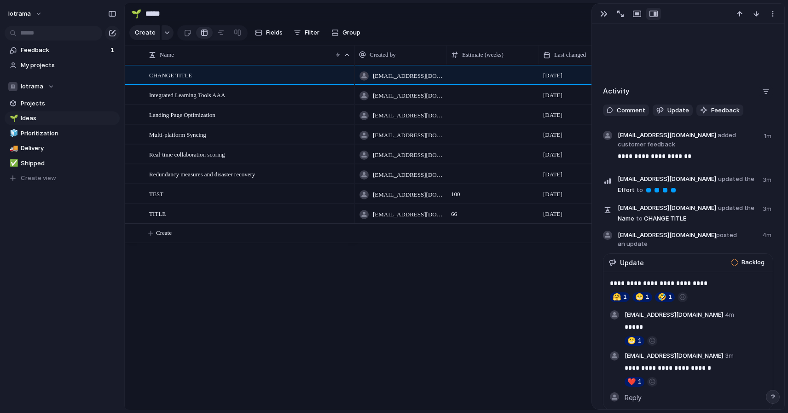
click at [767, 88] on div "button" at bounding box center [765, 91] width 7 height 7
click at [719, 111] on div at bounding box center [719, 112] width 16 height 16
click at [719, 128] on div at bounding box center [719, 127] width 16 height 16
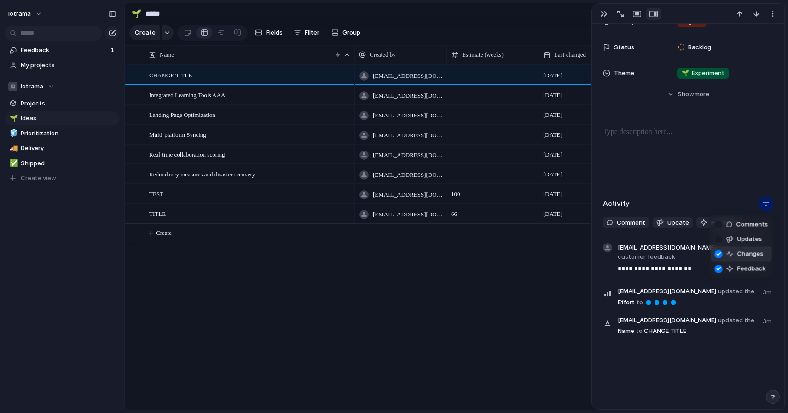
click at [717, 255] on div at bounding box center [719, 254] width 16 height 16
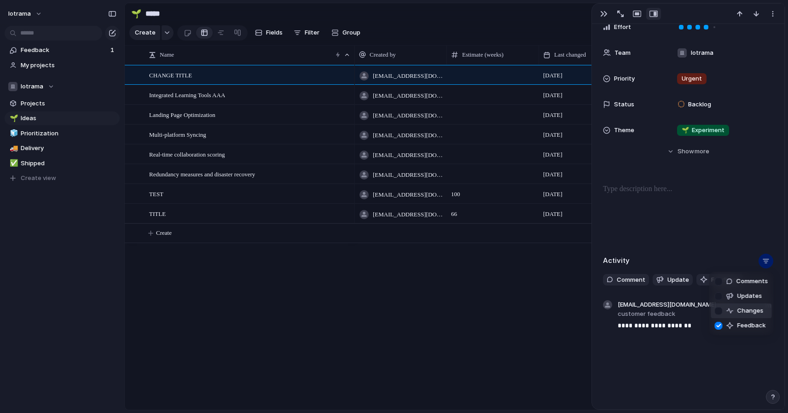
click at [721, 311] on div at bounding box center [719, 311] width 16 height 16
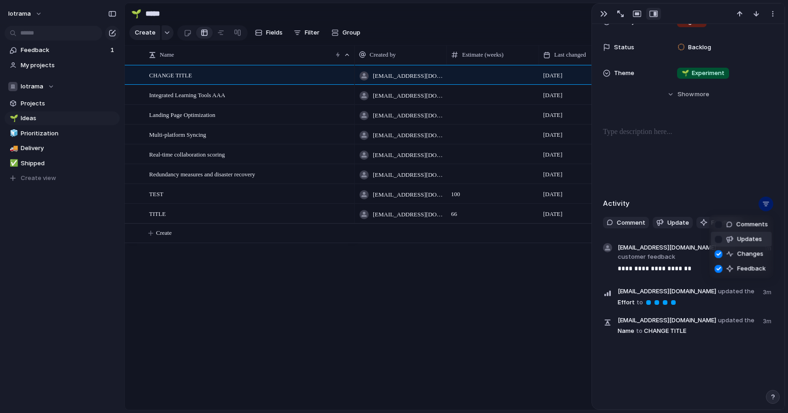
click at [719, 238] on div at bounding box center [719, 239] width 16 height 16
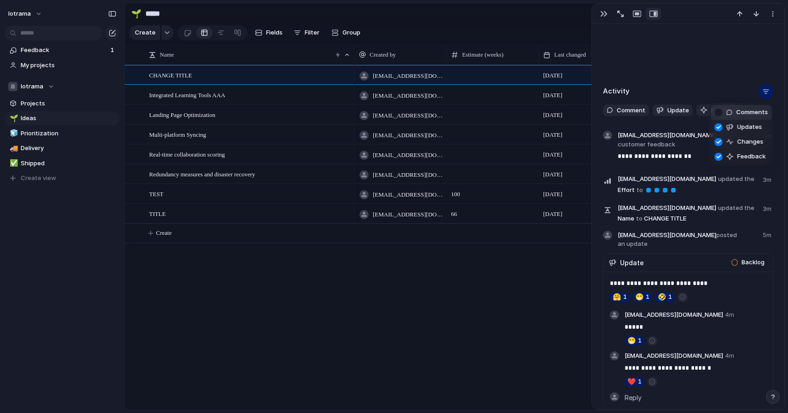
click at [720, 112] on div at bounding box center [719, 112] width 16 height 16
click at [454, 313] on div "Comments Updates Changes Feedback" at bounding box center [394, 206] width 788 height 413
click at [603, 15] on div "button" at bounding box center [603, 13] width 7 height 7
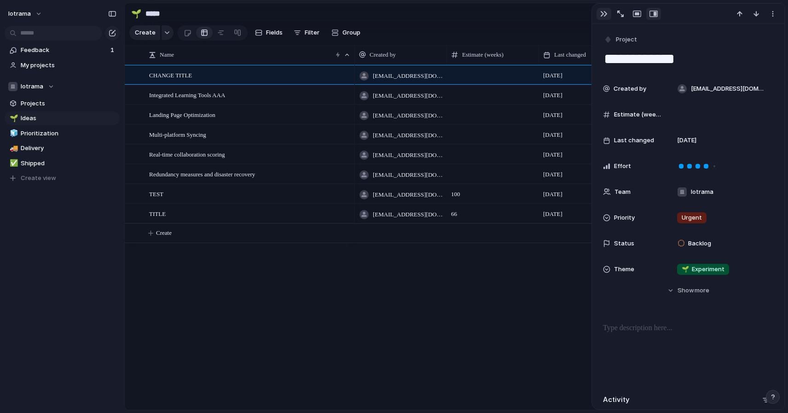
click at [606, 17] on div "button" at bounding box center [603, 13] width 7 height 7
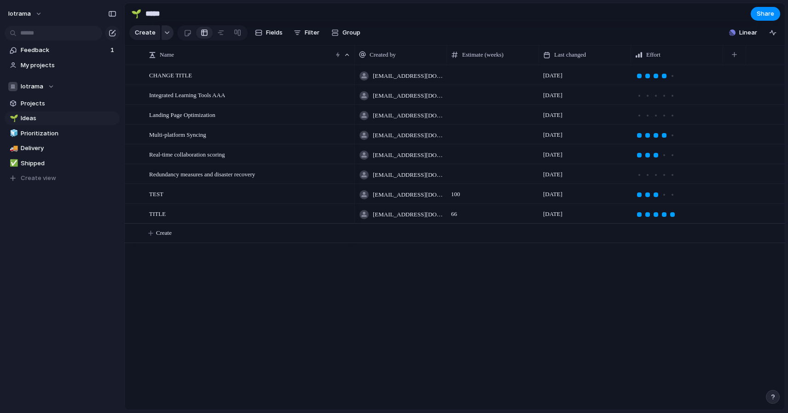
click at [166, 32] on div "button" at bounding box center [167, 33] width 6 height 4
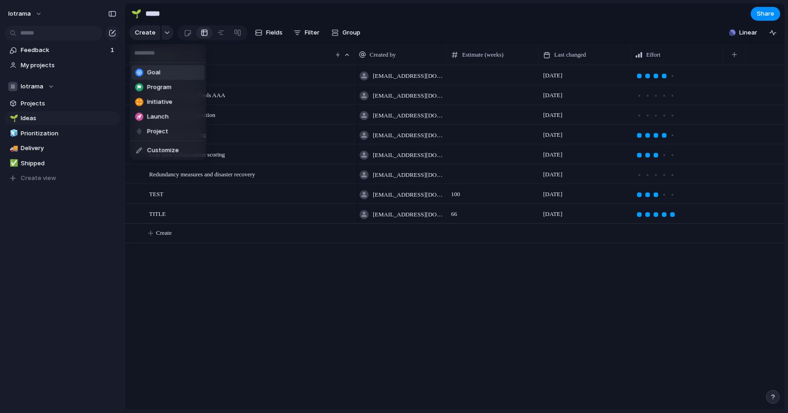
click at [188, 23] on div "Goal Program Initiative Launch Project Customize" at bounding box center [394, 206] width 788 height 413
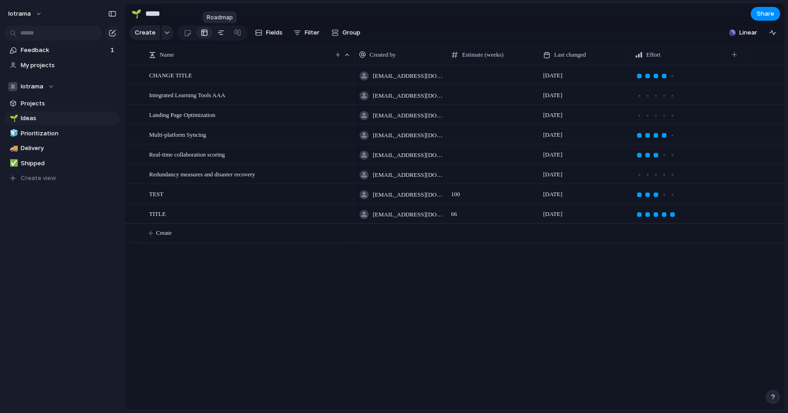
click at [220, 36] on div at bounding box center [220, 32] width 7 height 15
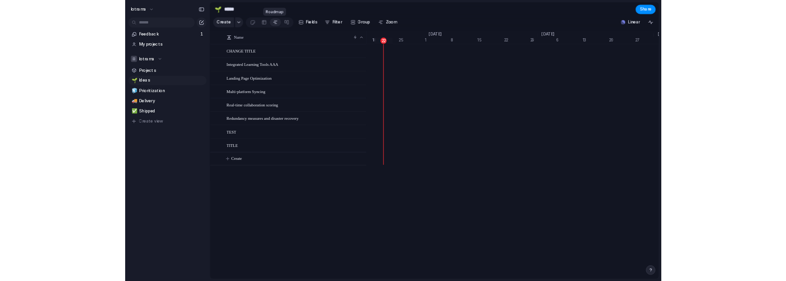
scroll to position [0, 6139]
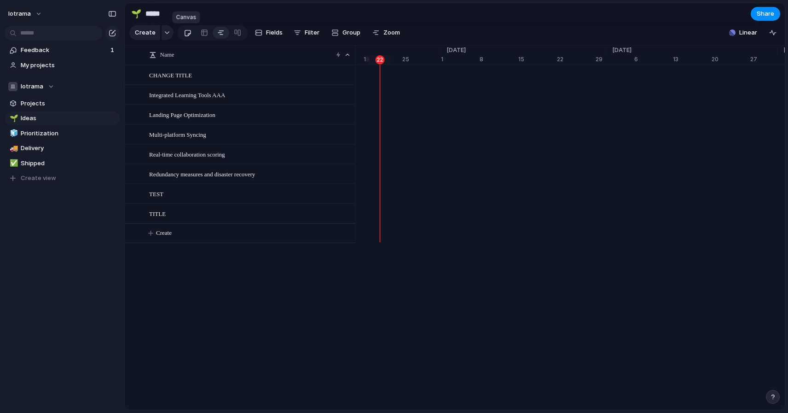
click at [187, 33] on div at bounding box center [188, 32] width 8 height 15
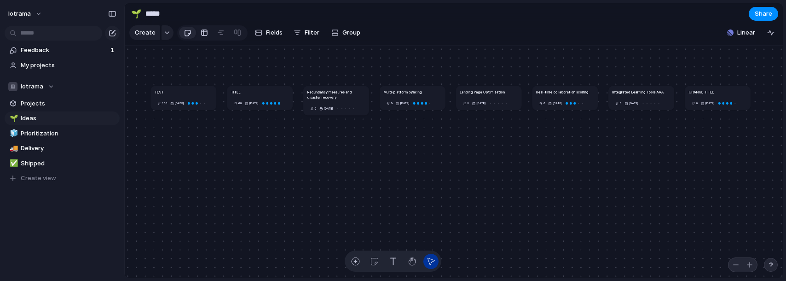
click at [203, 35] on div at bounding box center [204, 32] width 7 height 15
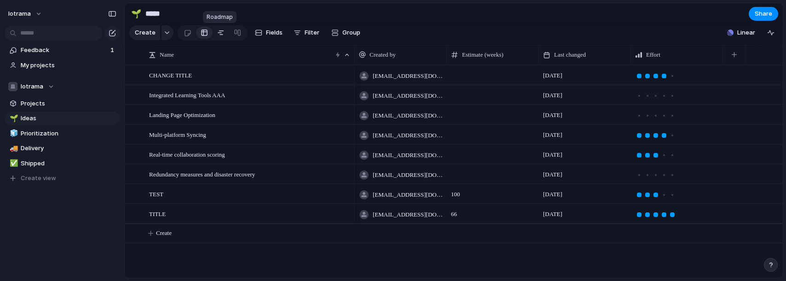
click at [221, 34] on div at bounding box center [220, 32] width 7 height 15
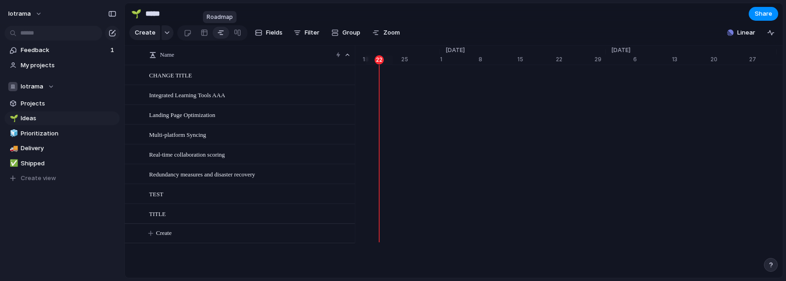
scroll to position [0, 6140]
click at [178, 78] on span "CHANGE TITLE" at bounding box center [170, 75] width 43 height 11
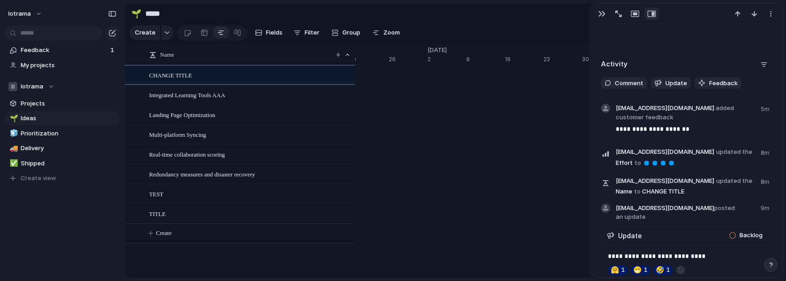
scroll to position [0, 3964]
click at [201, 34] on div at bounding box center [204, 32] width 7 height 15
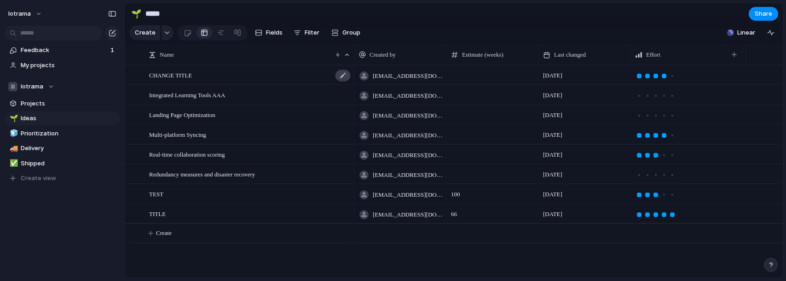
click at [343, 78] on div at bounding box center [343, 76] width 16 height 12
click at [771, 31] on div "button" at bounding box center [770, 32] width 7 height 7
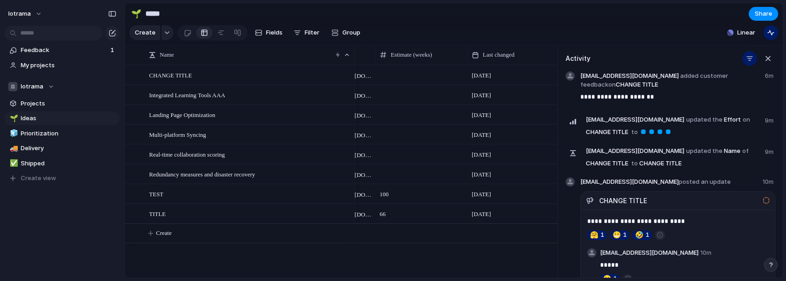
scroll to position [0, 159]
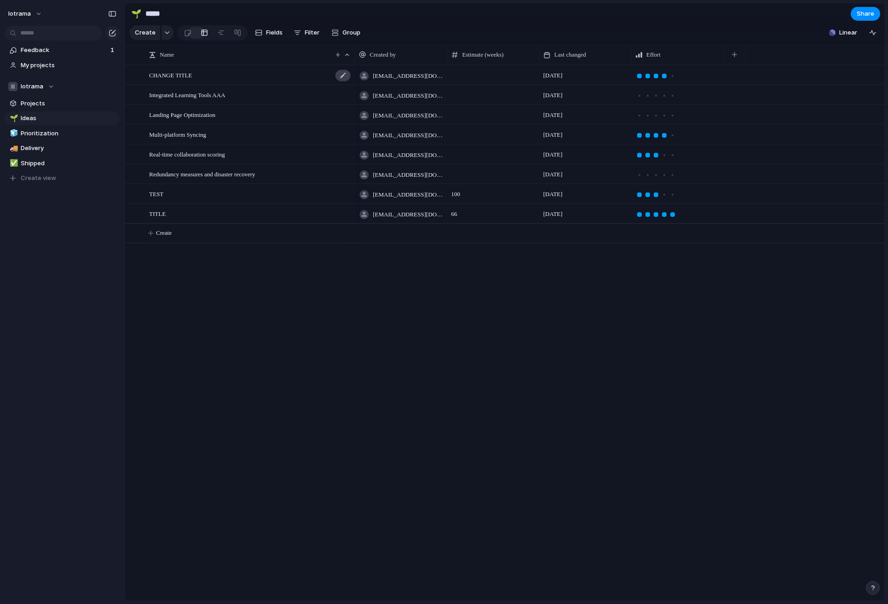
click at [342, 78] on div at bounding box center [343, 76] width 16 height 12
click at [187, 76] on span "CHANGE TITLE" at bounding box center [170, 75] width 43 height 11
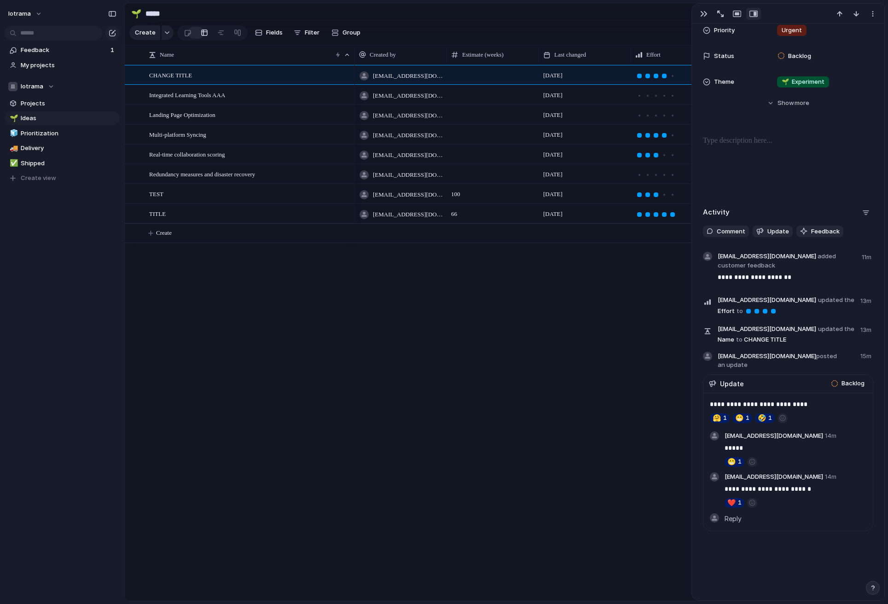
scroll to position [196, 0]
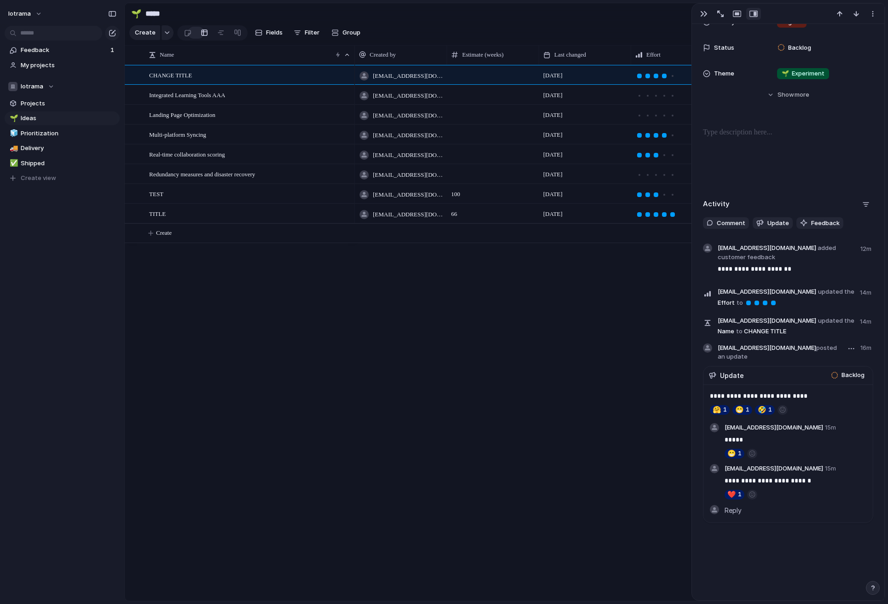
click at [389, 375] on div "Update" at bounding box center [767, 376] width 117 height 10
click at [389, 323] on span "[EMAIL_ADDRESS][DOMAIN_NAME] updated the Name to CHANGE TITLE" at bounding box center [786, 325] width 136 height 21
click at [389, 335] on span "[EMAIL_ADDRESS][DOMAIN_NAME] updated the Name to CHANGE TITLE" at bounding box center [786, 325] width 136 height 21
click at [389, 329] on span "[EMAIL_ADDRESS][DOMAIN_NAME] updated the Name to CHANGE TITLE" at bounding box center [786, 325] width 136 height 21
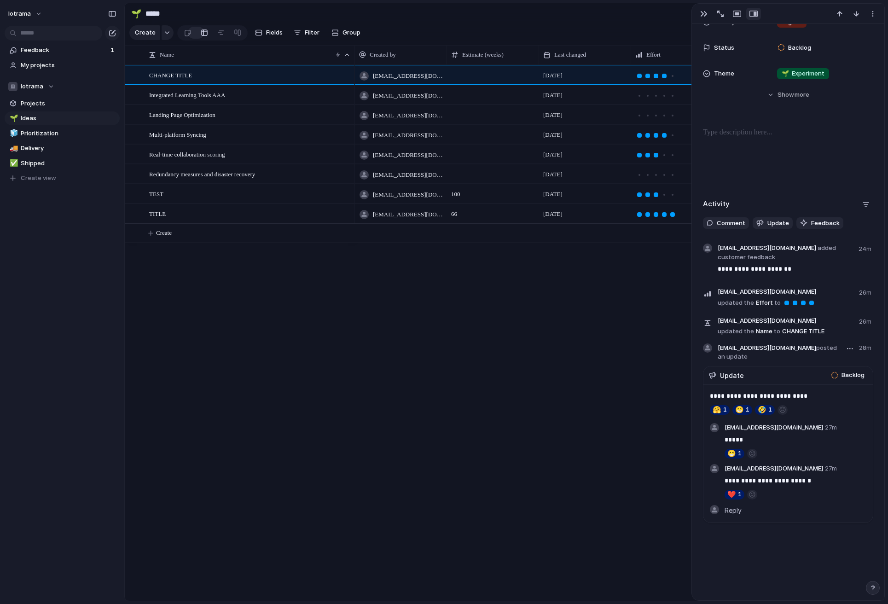
click at [389, 348] on span "[EMAIL_ADDRESS][DOMAIN_NAME] posted an update" at bounding box center [778, 352] width 121 height 18
click at [389, 322] on div "fevohik416@iotrama.com updated the Name to CHANGE TITLE 26m" at bounding box center [788, 329] width 170 height 28
click at [389, 348] on button "button" at bounding box center [849, 348] width 11 height 11
click at [389, 250] on button "button" at bounding box center [850, 248] width 11 height 11
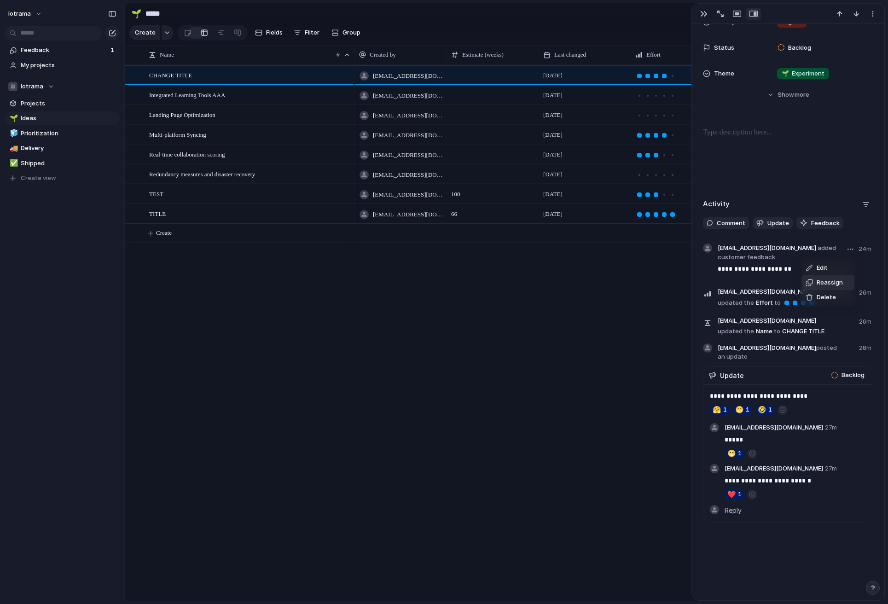
click at [389, 284] on span "Reassign" at bounding box center [830, 282] width 26 height 9
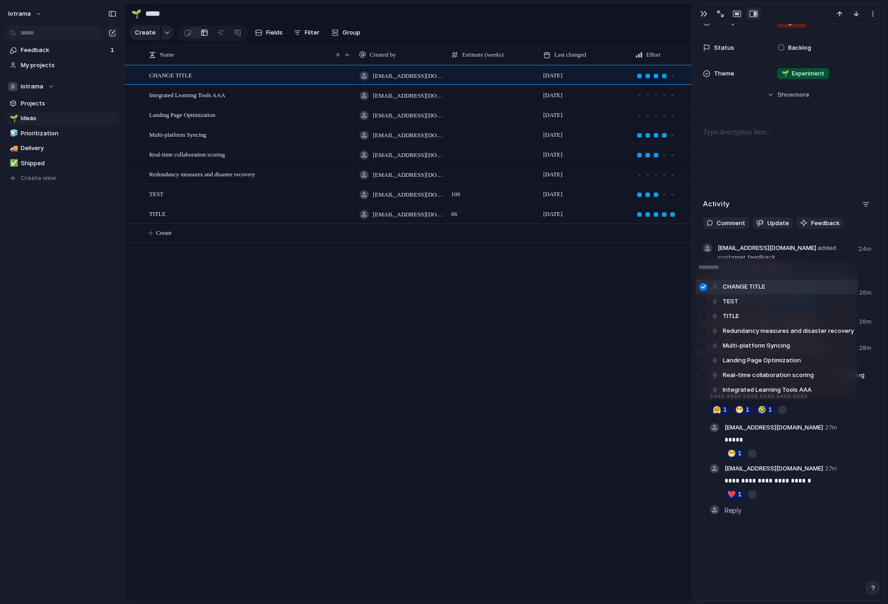
click at [389, 285] on div "CHANGE TITLE TEST TITLE Redundancy measures and disaster recovery Multi-platfor…" at bounding box center [444, 302] width 888 height 604
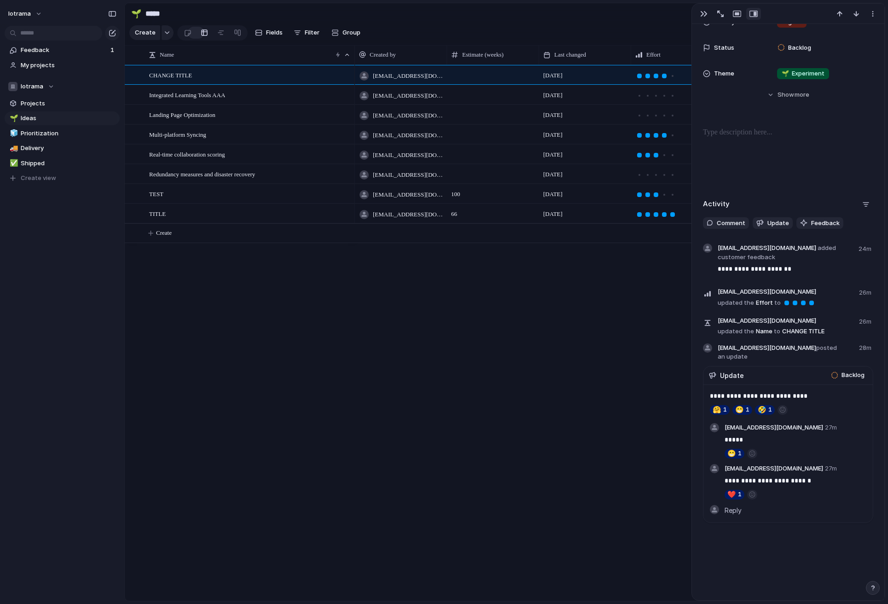
click at [389, 322] on span "[EMAIL_ADDRESS][DOMAIN_NAME] updated the Name to CHANGE TITLE" at bounding box center [786, 325] width 136 height 21
click at [389, 324] on span "[EMAIL_ADDRESS][DOMAIN_NAME]" at bounding box center [767, 320] width 99 height 9
click at [389, 348] on div "button" at bounding box center [850, 348] width 6 height 1
click at [389, 348] on div "Edit Delete" at bounding box center [444, 302] width 888 height 604
click at [389, 327] on span "to" at bounding box center [777, 331] width 6 height 9
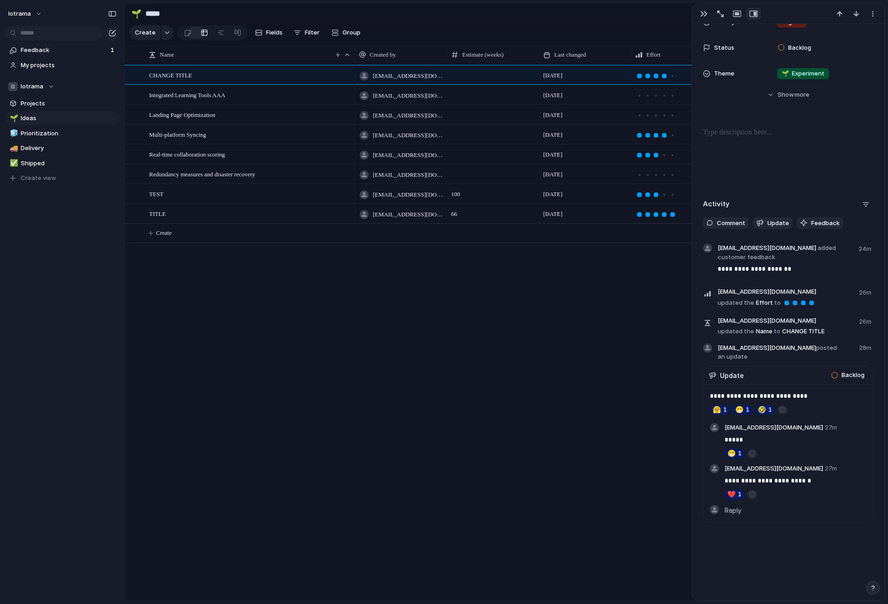
click at [389, 329] on span "[EMAIL_ADDRESS][DOMAIN_NAME] updated the Name to CHANGE TITLE" at bounding box center [786, 325] width 136 height 21
click at [389, 330] on span "[EMAIL_ADDRESS][DOMAIN_NAME] updated the Name to CHANGE TITLE" at bounding box center [786, 325] width 136 height 21
click at [389, 333] on span "[EMAIL_ADDRESS][DOMAIN_NAME] updated the Name to CHANGE TITLE" at bounding box center [786, 325] width 136 height 21
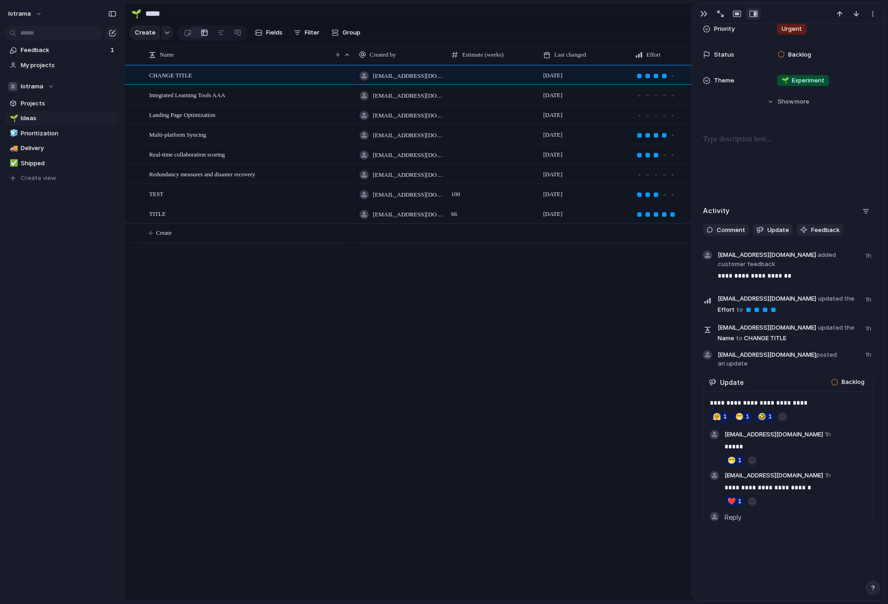
click at [389, 310] on div "[EMAIL_ADDRESS][DOMAIN_NAME] [DATE] [EMAIL_ADDRESS][DOMAIN_NAME] [DATE] [EMAIL_…" at bounding box center [620, 333] width 530 height 536
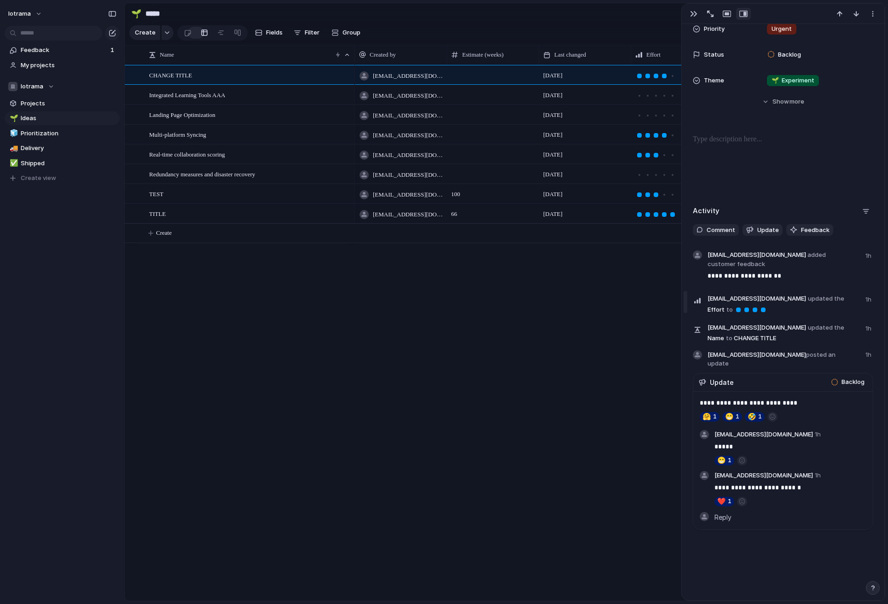
drag, startPoint x: 695, startPoint y: 309, endPoint x: 684, endPoint y: 317, distance: 12.8
click at [389, 377] on div "Update" at bounding box center [762, 382] width 127 height 10
